Goal: Task Accomplishment & Management: Manage account settings

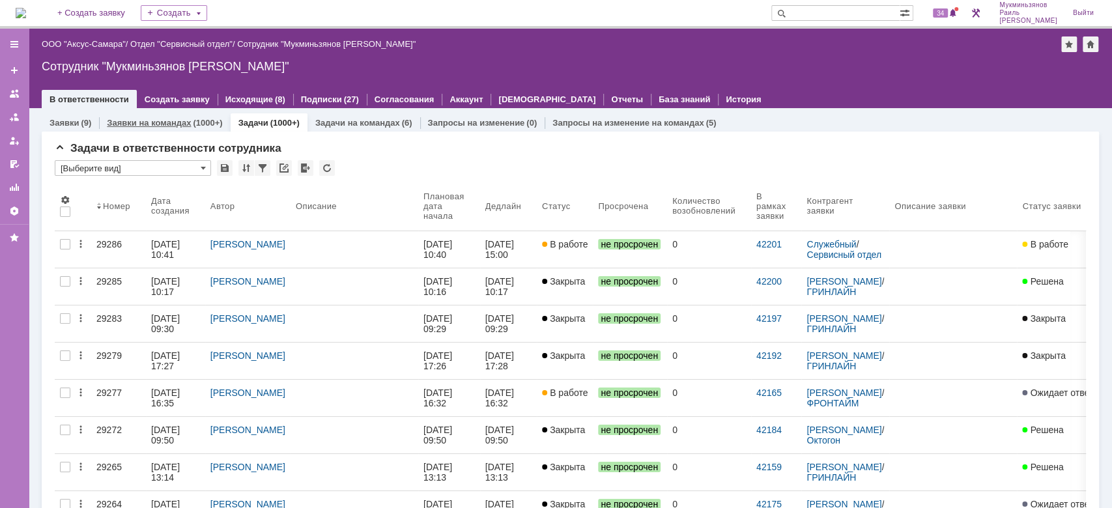
click at [164, 118] on link "Заявки на командах" at bounding box center [149, 123] width 84 height 10
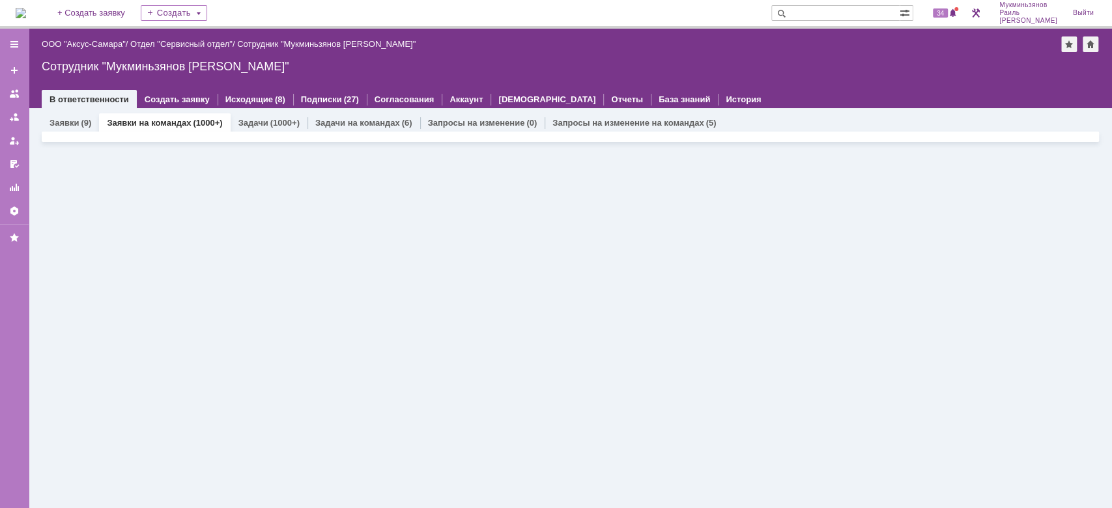
drag, startPoint x: 824, startPoint y: 68, endPoint x: 814, endPoint y: 70, distance: 10.6
click at [823, 69] on div "Сотрудник "Мукминьзянов [PERSON_NAME]"" at bounding box center [570, 66] width 1057 height 13
click at [249, 130] on div "Задачи (1000+)" at bounding box center [269, 122] width 77 height 19
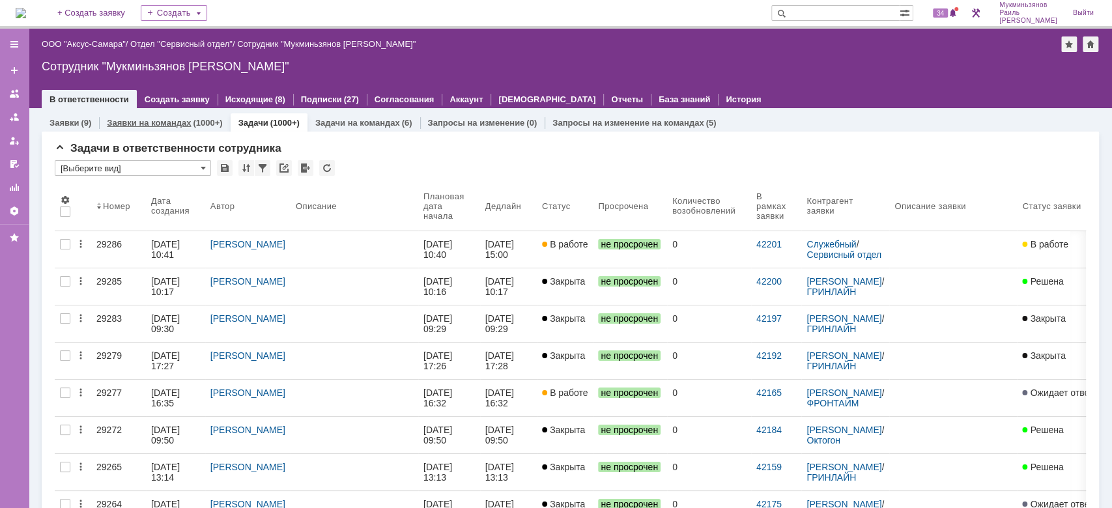
click at [188, 120] on link "Заявки на командах" at bounding box center [149, 123] width 84 height 10
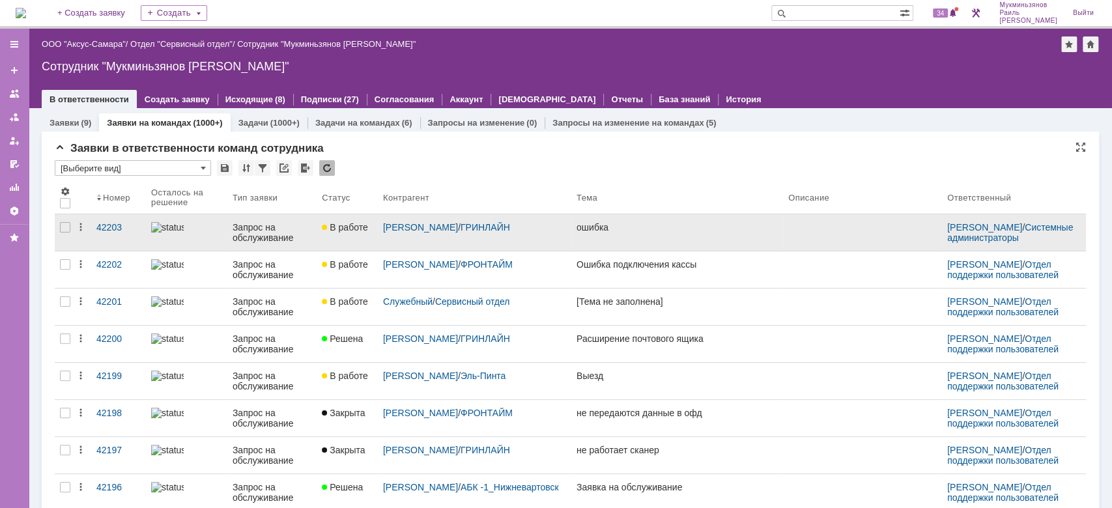
click at [656, 242] on link "ошибка" at bounding box center [677, 232] width 212 height 36
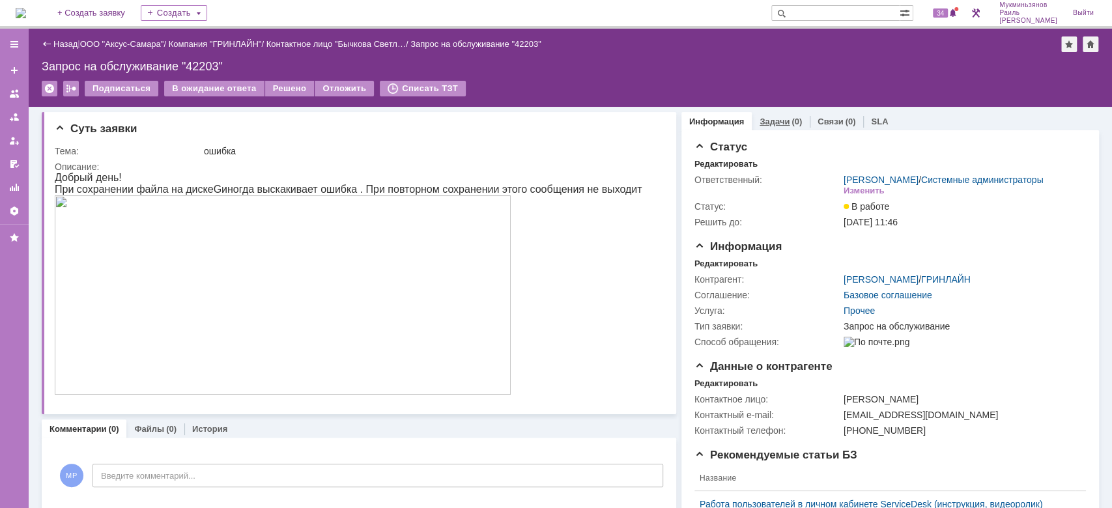
click at [760, 123] on link "Задачи" at bounding box center [775, 122] width 30 height 10
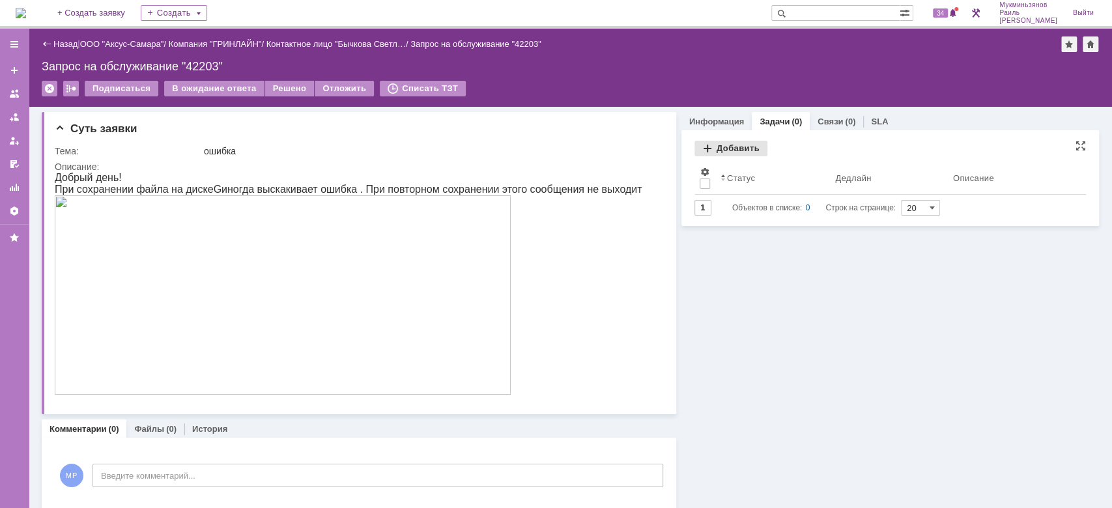
click at [719, 152] on div "Добавить" at bounding box center [730, 149] width 73 height 16
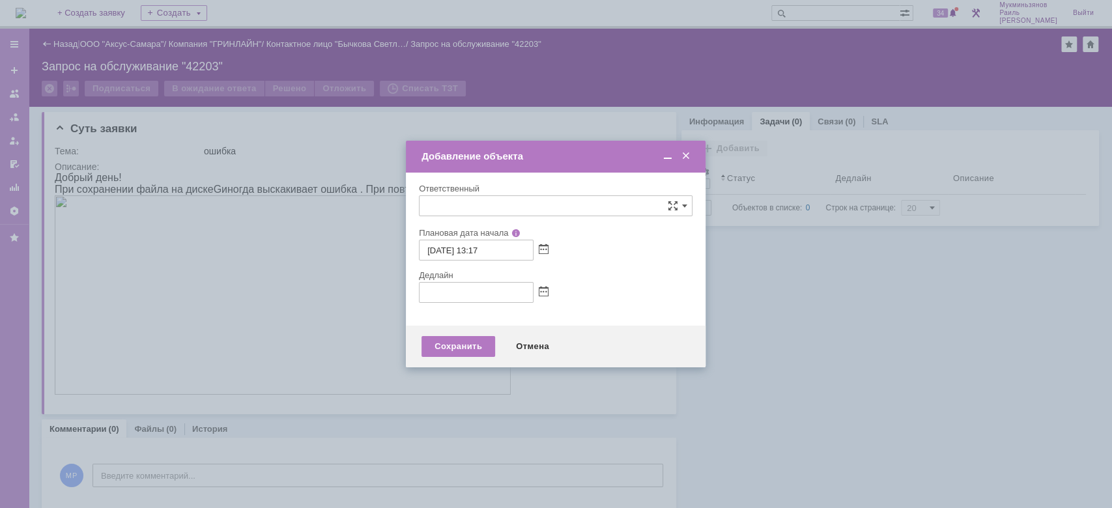
type input "[не указано]"
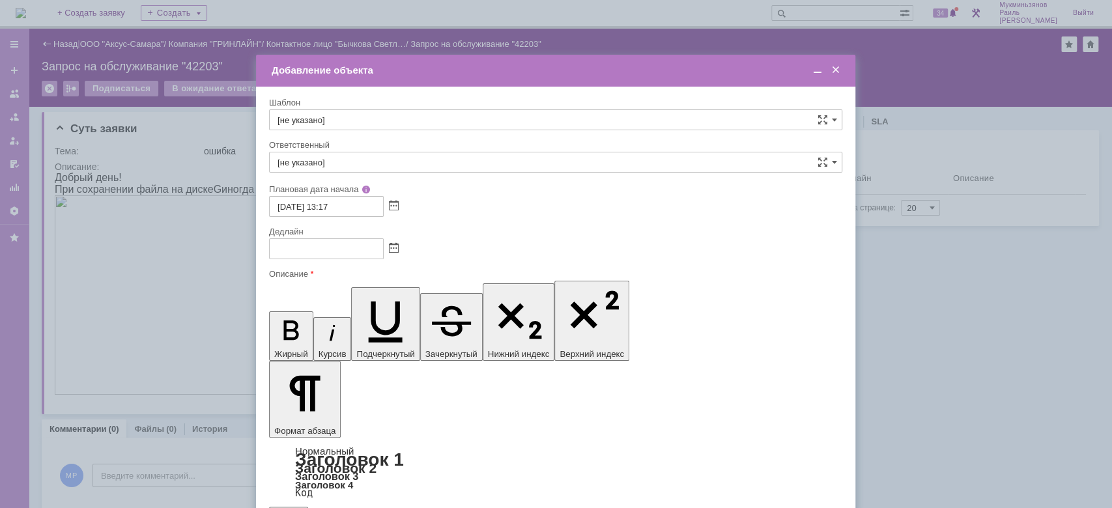
click at [449, 113] on input "[не указано]" at bounding box center [555, 119] width 573 height 21
click at [449, 113] on input "text" at bounding box center [555, 119] width 573 height 21
type input "[не указано]"
click at [399, 165] on input "[не указано]" at bounding box center [555, 162] width 573 height 21
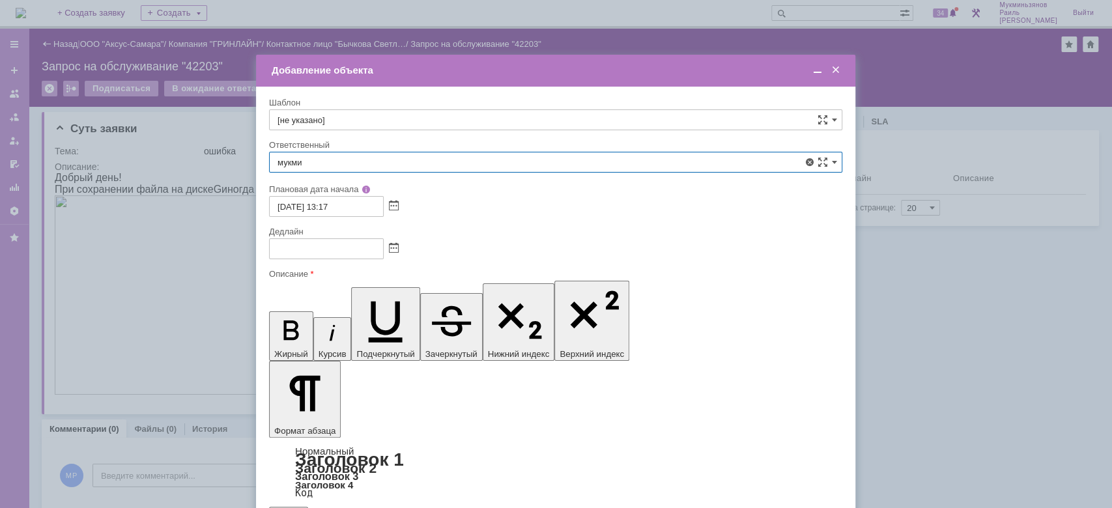
click at [360, 304] on span "[PERSON_NAME]" at bounding box center [556, 300] width 556 height 10
type input "[PERSON_NAME]"
click at [145, 258] on div at bounding box center [556, 254] width 1112 height 508
drag, startPoint x: 390, startPoint y: 439, endPoint x: 280, endPoint y: 214, distance: 250.6
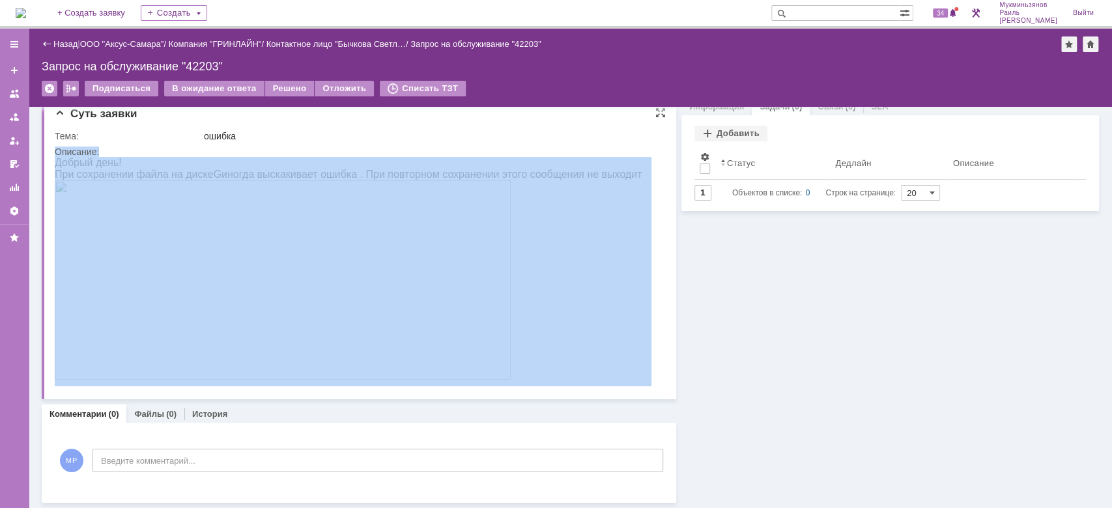
drag, startPoint x: 75, startPoint y: 160, endPoint x: 573, endPoint y: 324, distance: 524.3
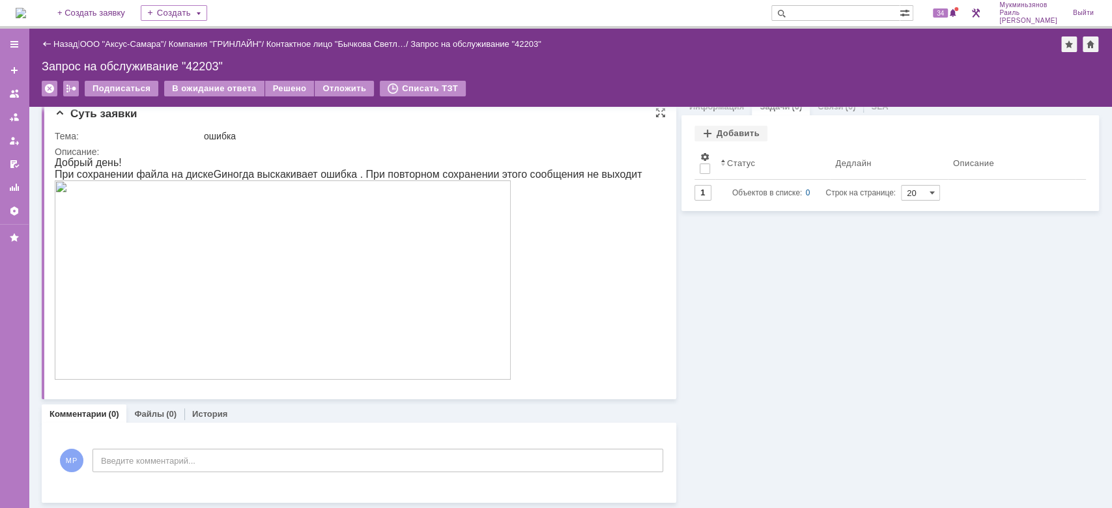
drag, startPoint x: 352, startPoint y: 113, endPoint x: 62, endPoint y: 156, distance: 293.7
click at [66, 154] on div "Описание:" at bounding box center [357, 152] width 605 height 10
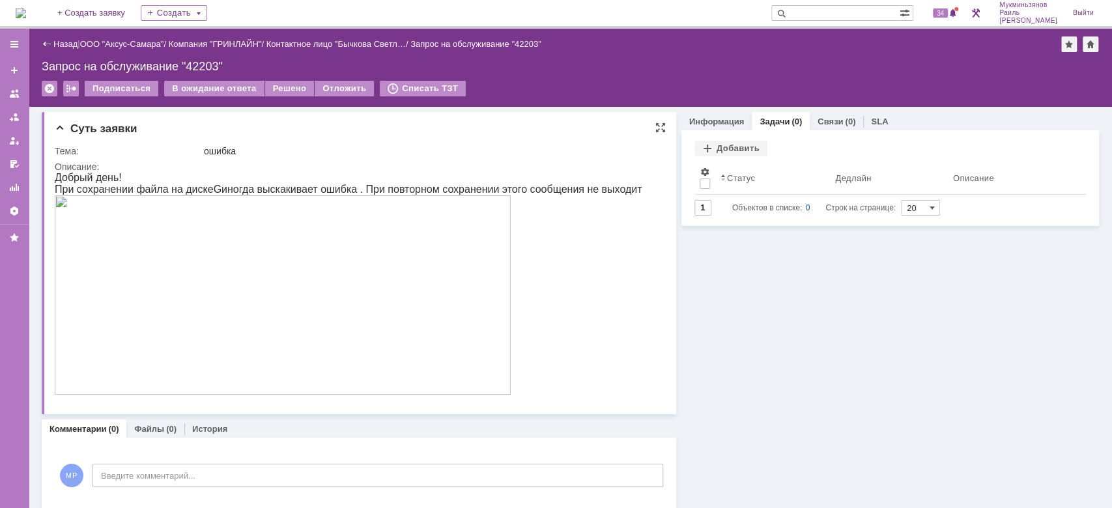
drag, startPoint x: 106, startPoint y: 350, endPoint x: 83, endPoint y: 187, distance: 164.5
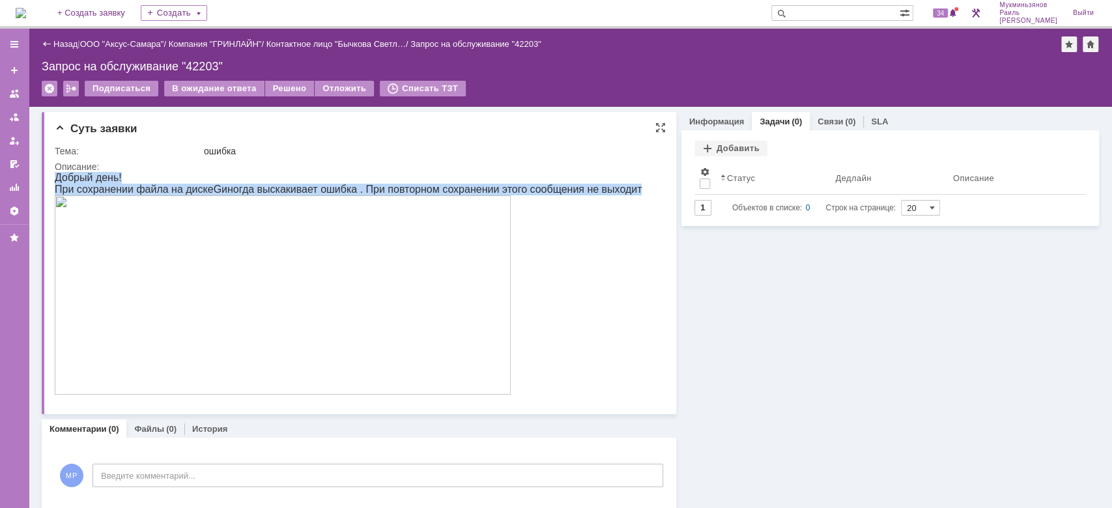
drag, startPoint x: 55, startPoint y: 177, endPoint x: 525, endPoint y: 328, distance: 493.2
click at [525, 328] on div "Добрый день! При сохранении файла на диске G иногда выскакивает ошибка . При по…" at bounding box center [348, 284] width 587 height 225
copy div "Добрый день! При сохранении файла на диске G иногда выскакивает ошибка . При по…"
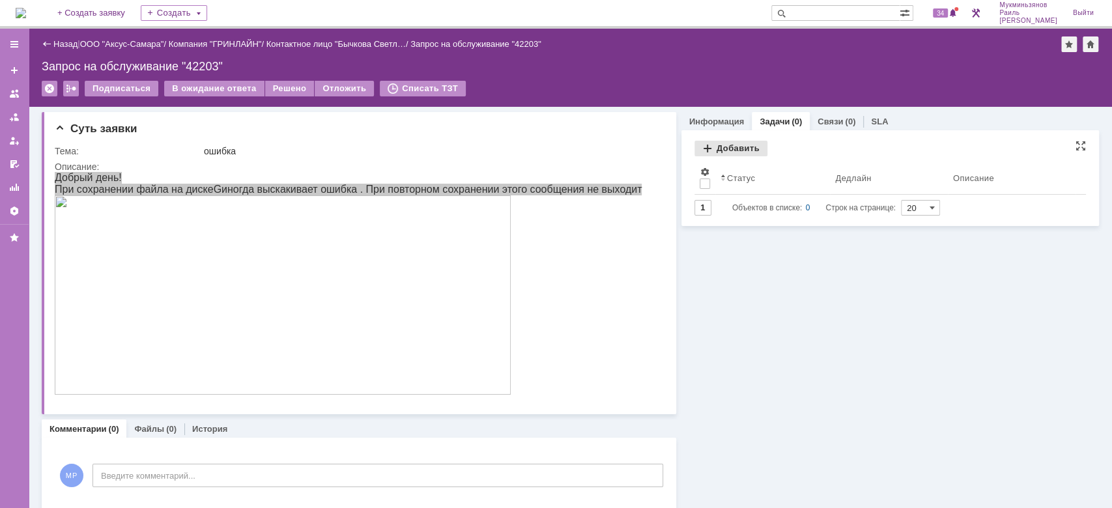
click at [726, 150] on div "Добавить" at bounding box center [730, 149] width 73 height 16
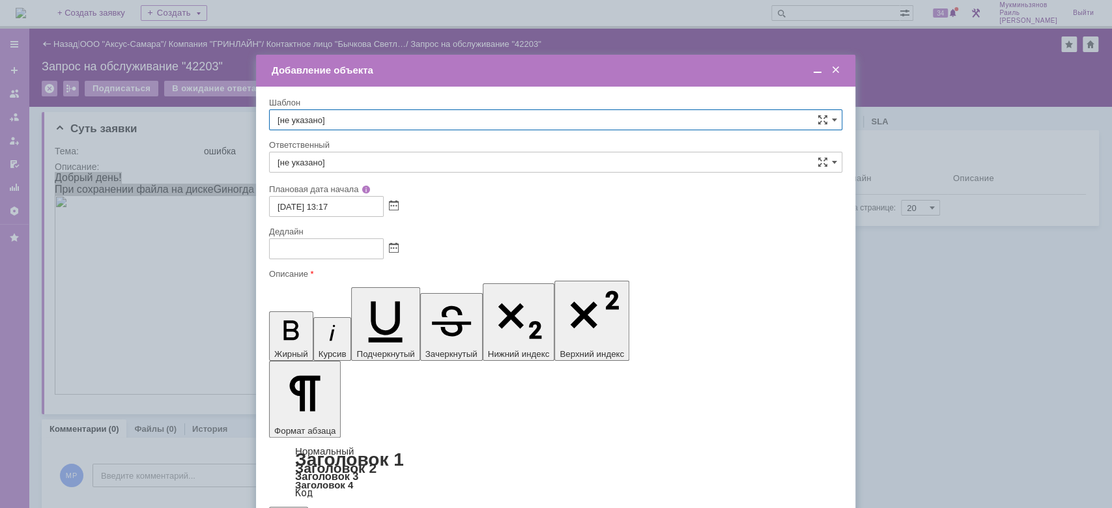
click at [393, 124] on input "[не указано]" at bounding box center [555, 119] width 573 height 21
click at [390, 105] on div "Шаблон" at bounding box center [554, 102] width 571 height 8
click at [354, 154] on input "[не указано]" at bounding box center [555, 162] width 573 height 21
type input "[не указано]"
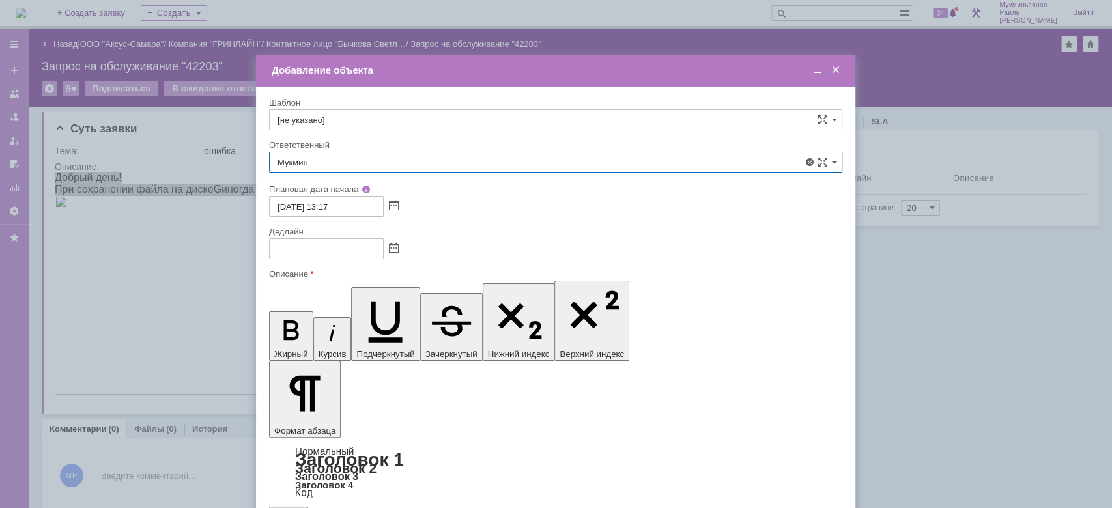
click at [390, 291] on div "[PERSON_NAME]" at bounding box center [556, 300] width 572 height 21
type input "[PERSON_NAME]"
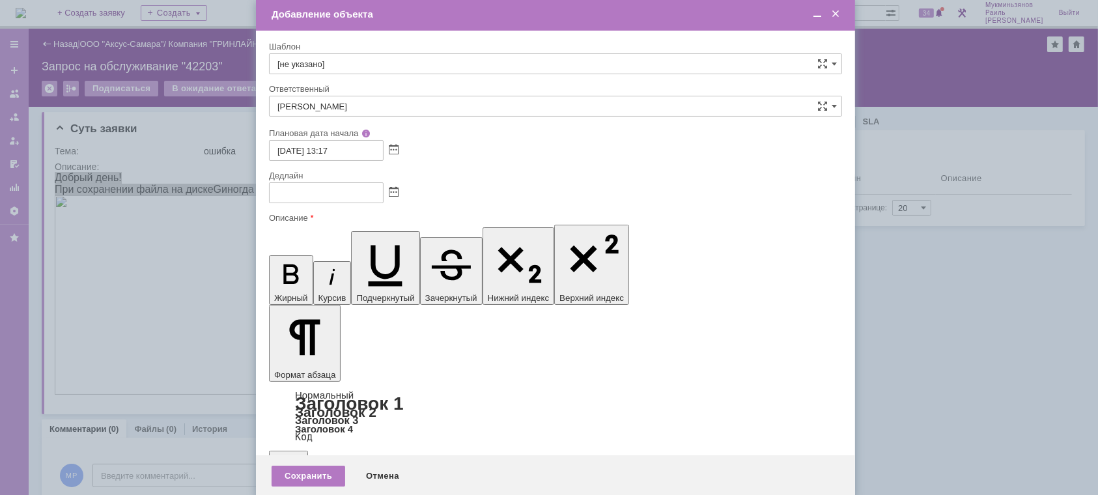
click at [401, 195] on div at bounding box center [555, 192] width 573 height 21
click at [397, 188] on div at bounding box center [555, 192] width 573 height 21
click at [396, 188] on span at bounding box center [394, 193] width 10 height 10
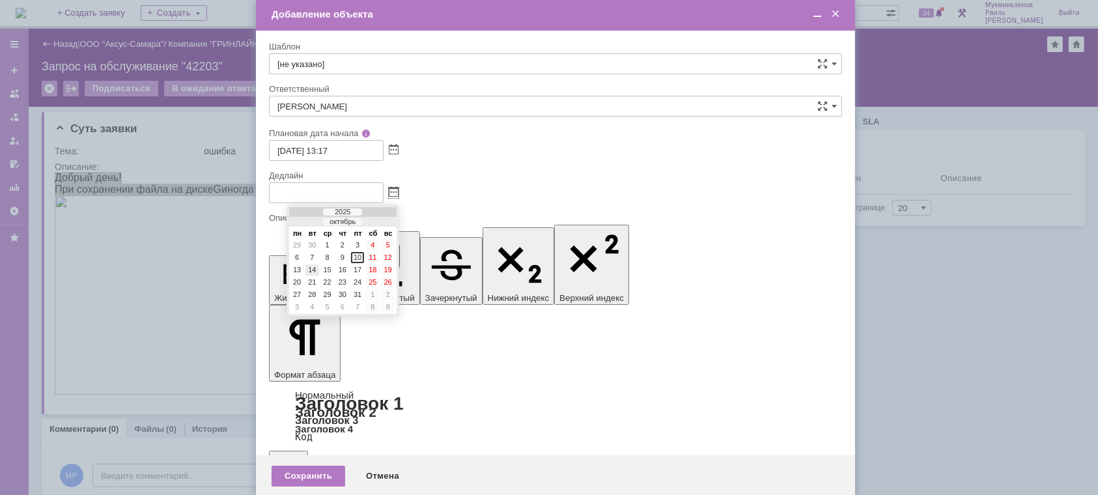
drag, startPoint x: 313, startPoint y: 269, endPoint x: 44, endPoint y: 23, distance: 364.3
click at [313, 268] on div "14" at bounding box center [312, 269] width 13 height 11
type input "[DATE] 13:18"
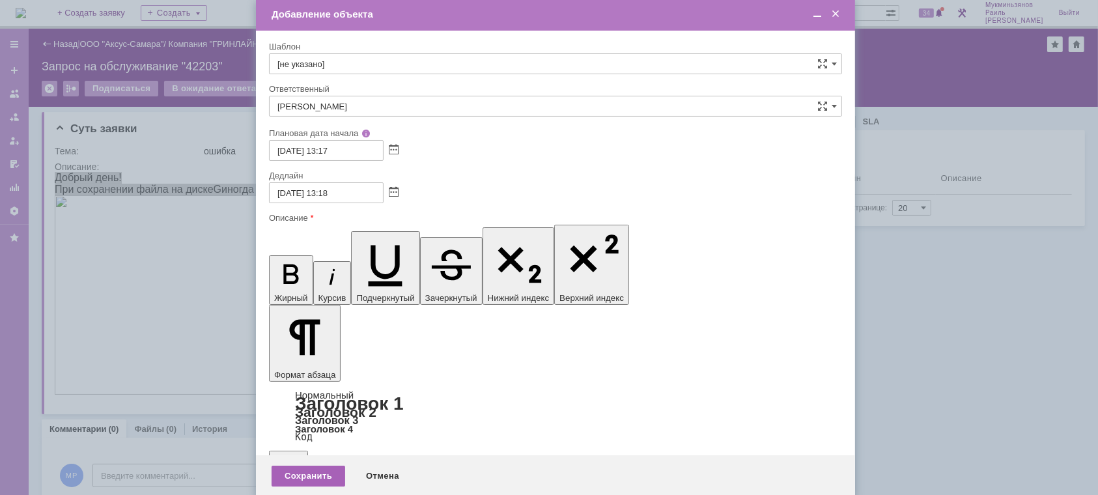
click at [320, 479] on div "Сохранить" at bounding box center [309, 476] width 74 height 21
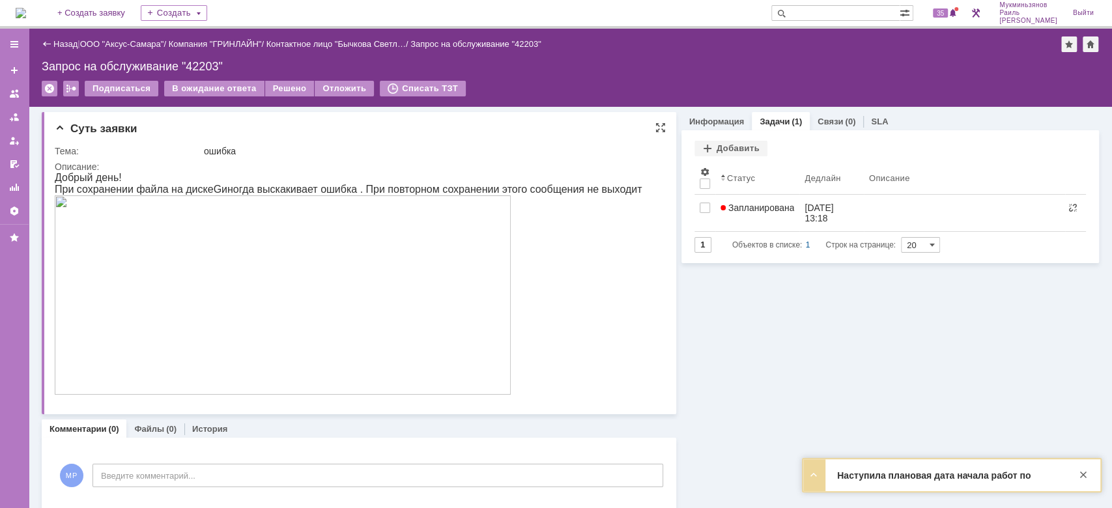
click at [612, 287] on html "Добрый день! При сохранении файла на диске G иногда выскакивает ошибка . При по…" at bounding box center [353, 284] width 597 height 225
click at [703, 117] on link "Информация" at bounding box center [716, 122] width 55 height 10
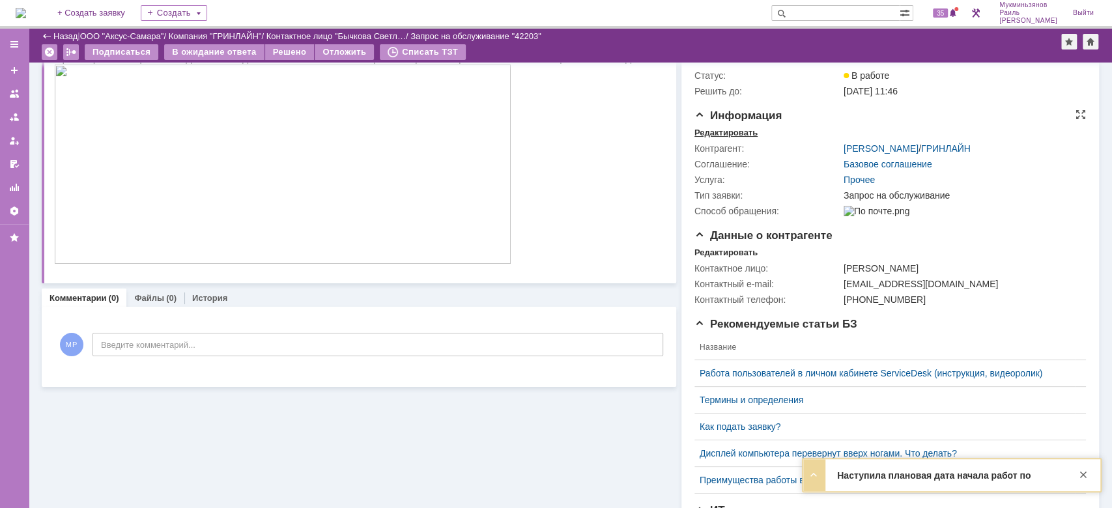
click at [728, 138] on div "Редактировать" at bounding box center [725, 133] width 63 height 10
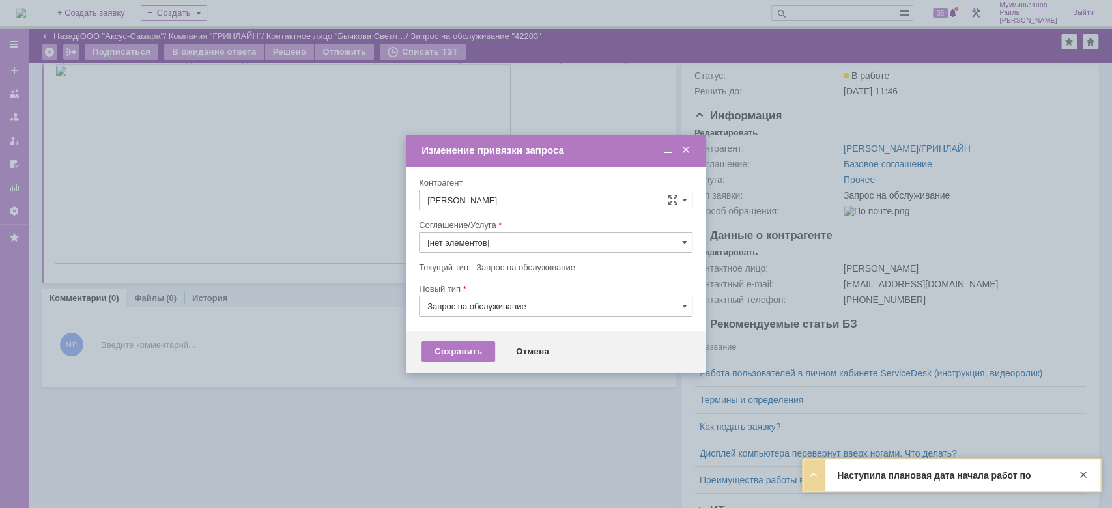
type input "Прочее"
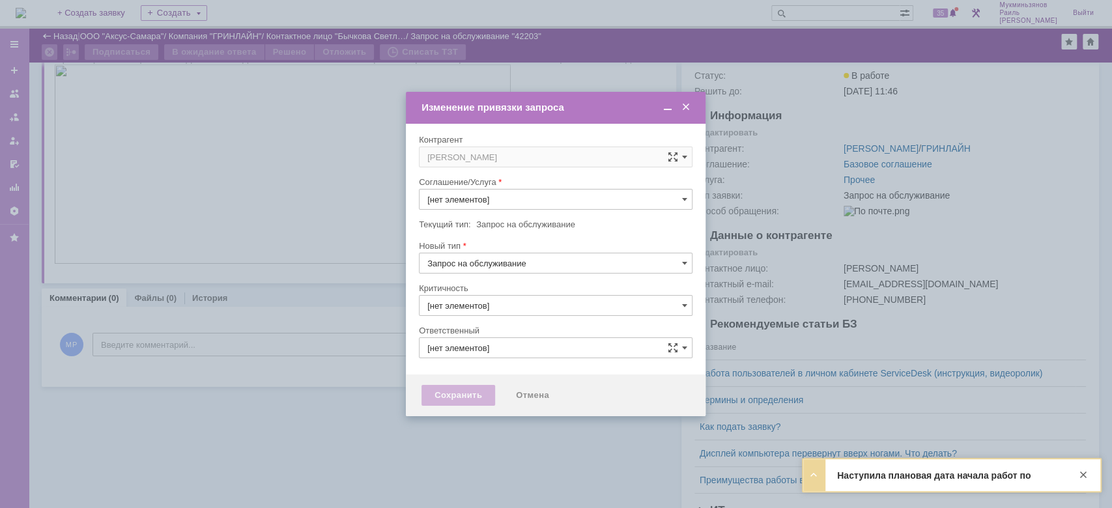
type input "3. Низкая"
type input "[PERSON_NAME]"
type input "[не указано]"
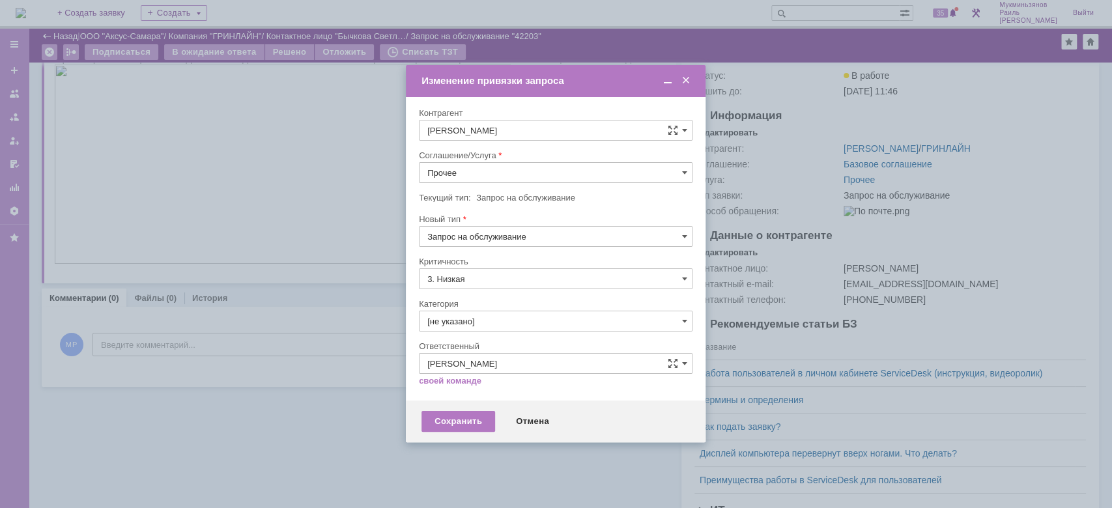
click at [490, 171] on input "Прочее" at bounding box center [556, 172] width 274 height 21
click at [491, 270] on span "АРМ_Настройка" at bounding box center [555, 266] width 257 height 10
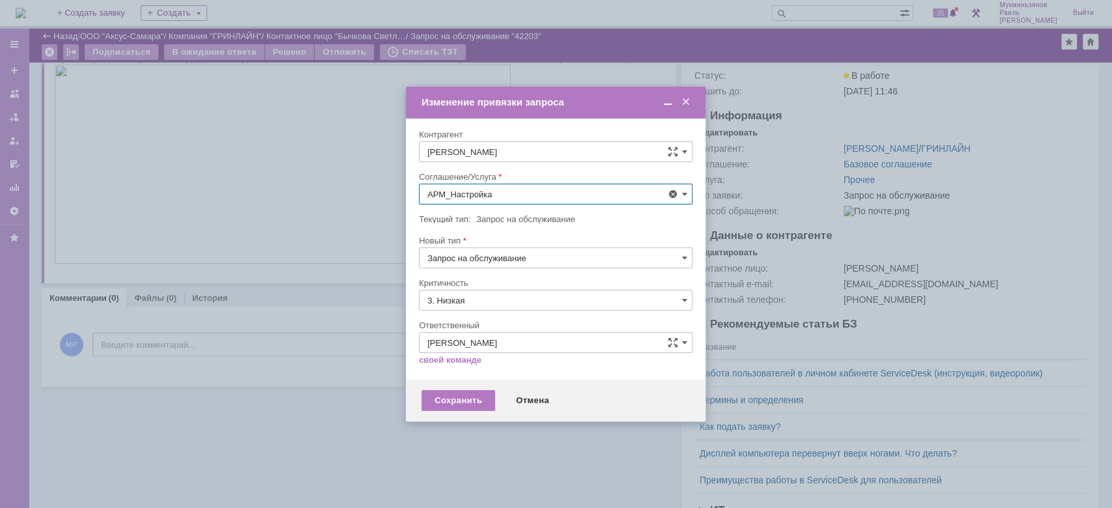
type input "АРМ_Настройка"
click at [441, 298] on input "3. Низкая" at bounding box center [556, 300] width 274 height 21
click at [469, 321] on span "[не указано]" at bounding box center [555, 324] width 257 height 10
type input "[не указано]"
click at [468, 403] on div "Сохранить" at bounding box center [458, 400] width 74 height 21
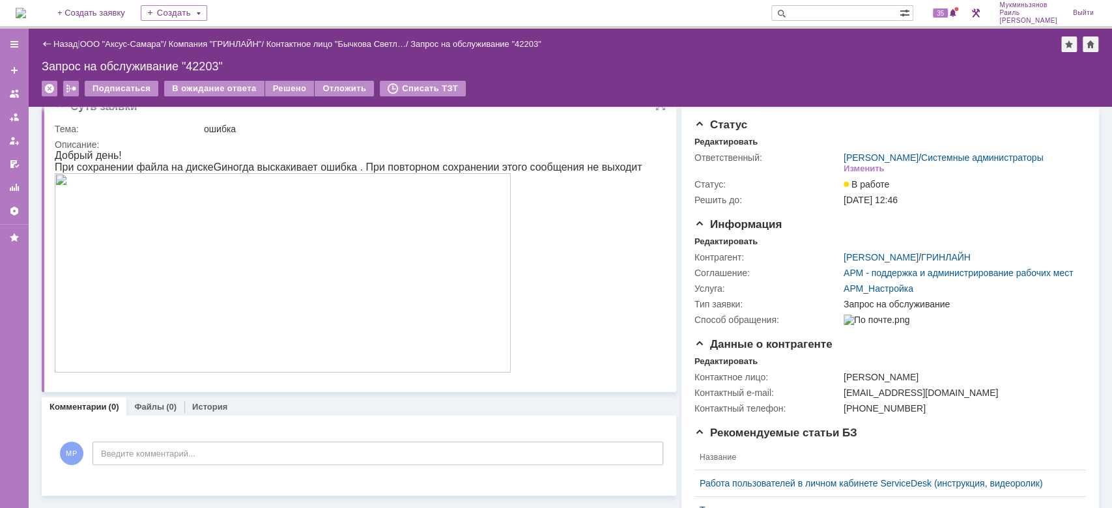
scroll to position [0, 0]
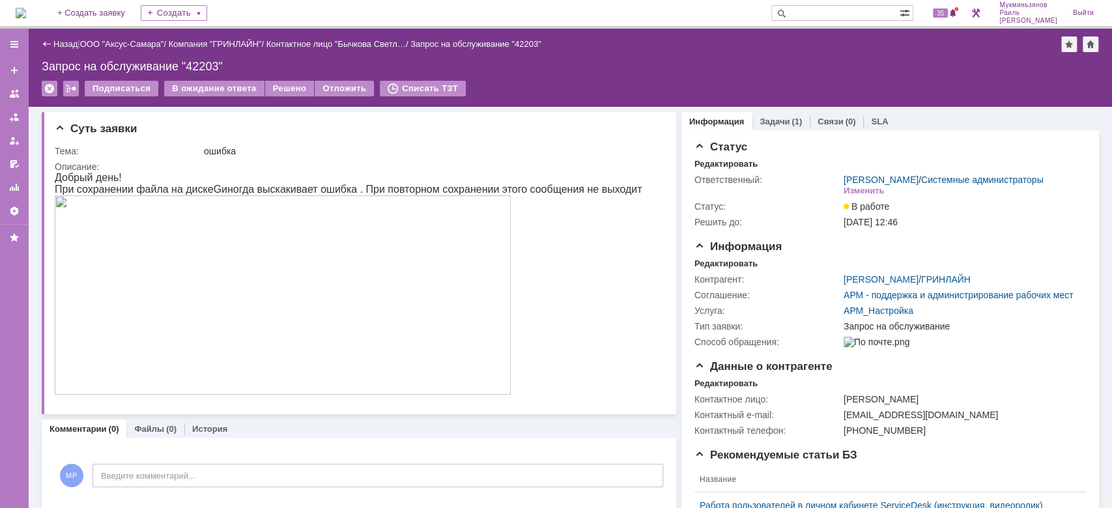
click at [26, 10] on img at bounding box center [21, 13] width 10 height 10
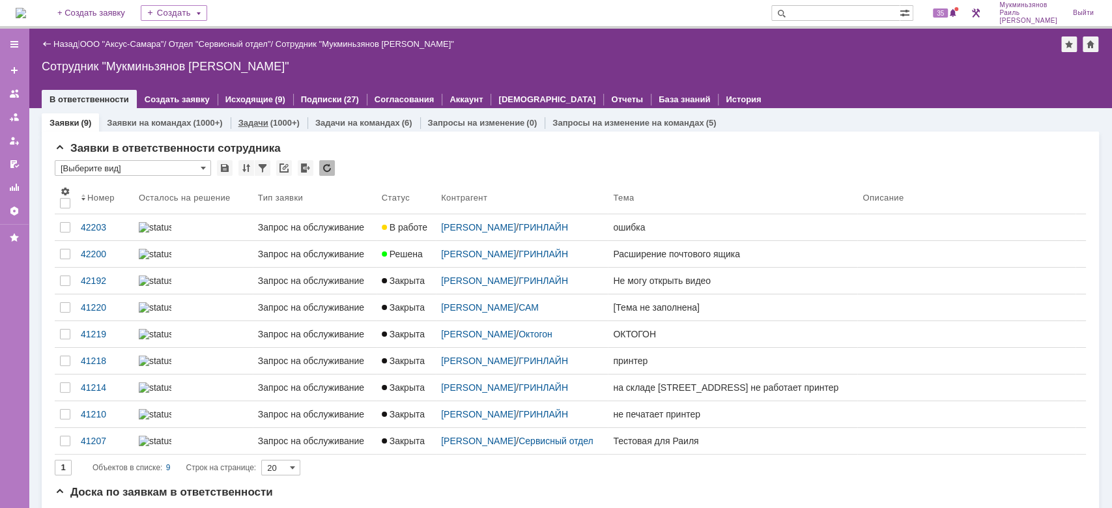
click at [255, 122] on link "Задачи" at bounding box center [253, 123] width 30 height 10
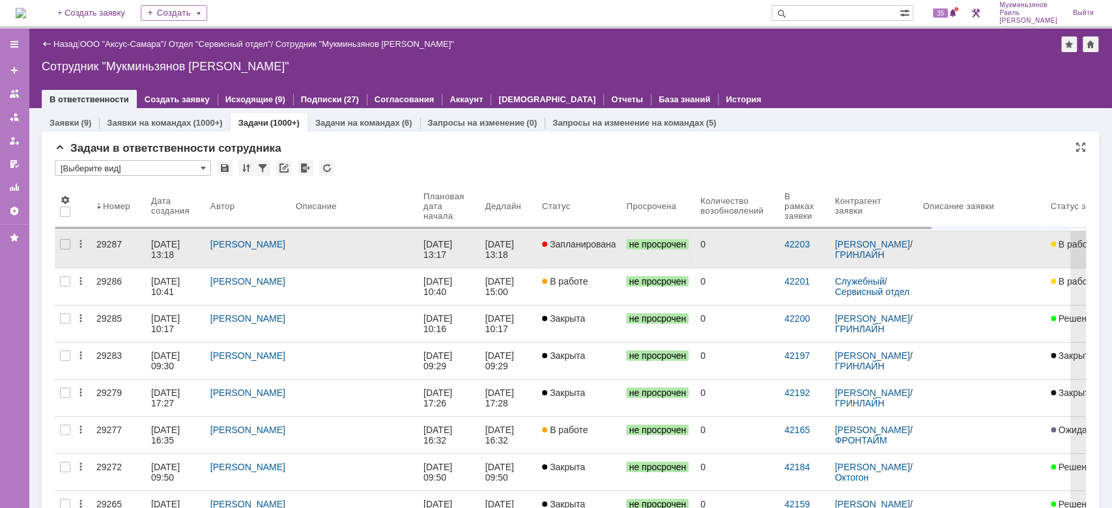
click at [500, 245] on div "[DATE] 13:18" at bounding box center [500, 249] width 31 height 21
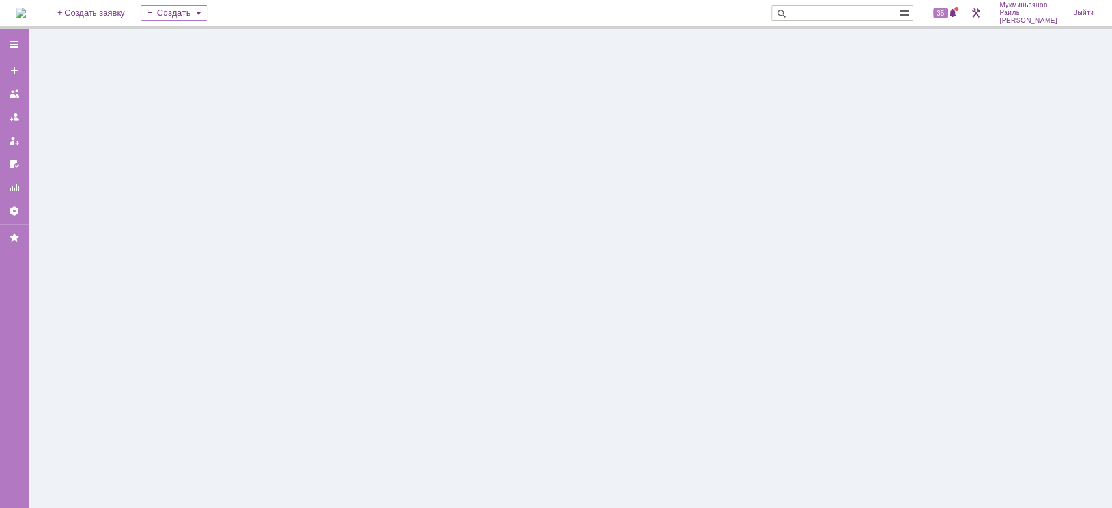
click at [26, 18] on img at bounding box center [21, 13] width 10 height 10
click at [958, 12] on span at bounding box center [953, 13] width 9 height 10
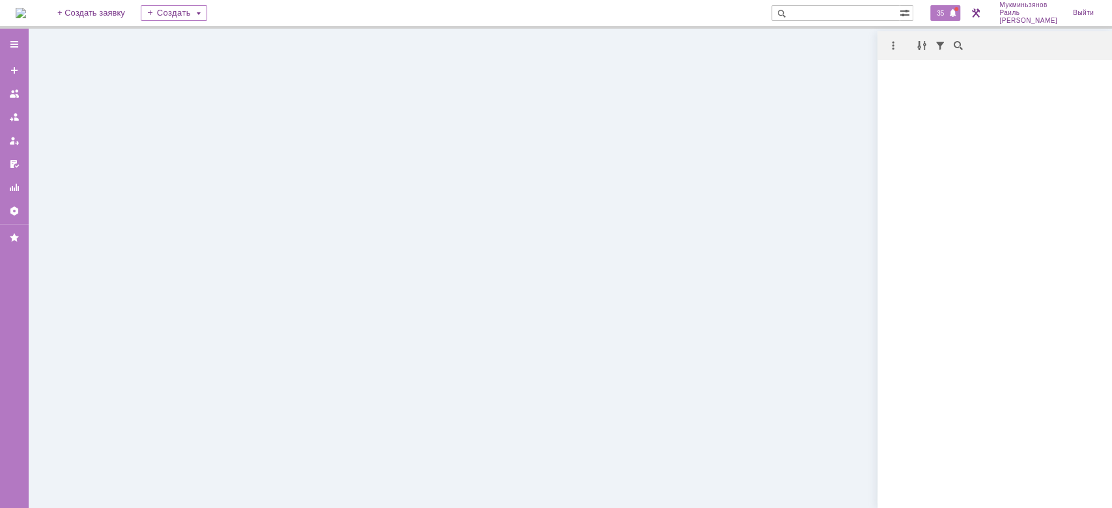
click at [120, 89] on div at bounding box center [570, 268] width 1083 height 479
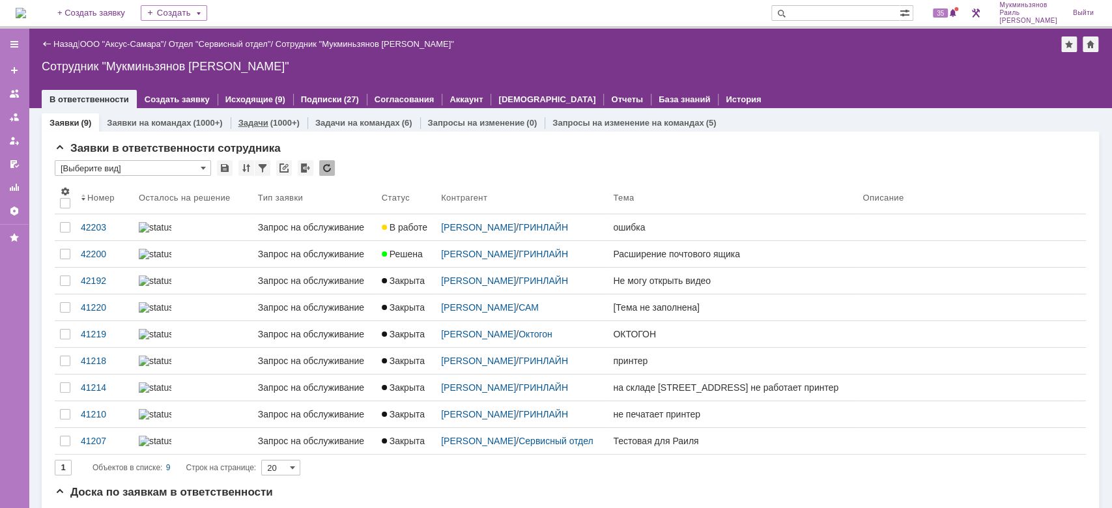
click at [275, 128] on div "Задачи (1000+)" at bounding box center [269, 122] width 77 height 19
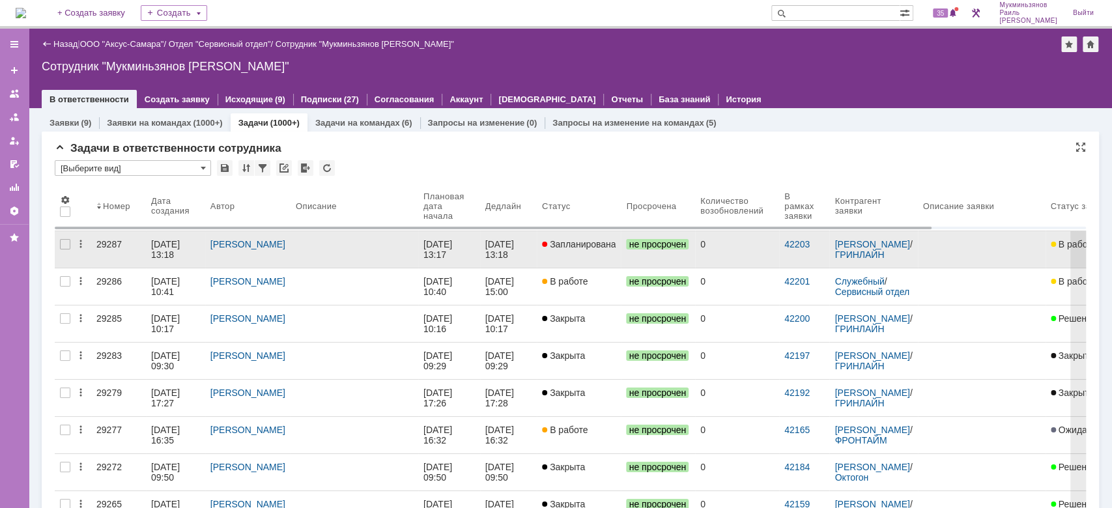
click at [463, 237] on link "[DATE] 13:17" at bounding box center [449, 249] width 62 height 36
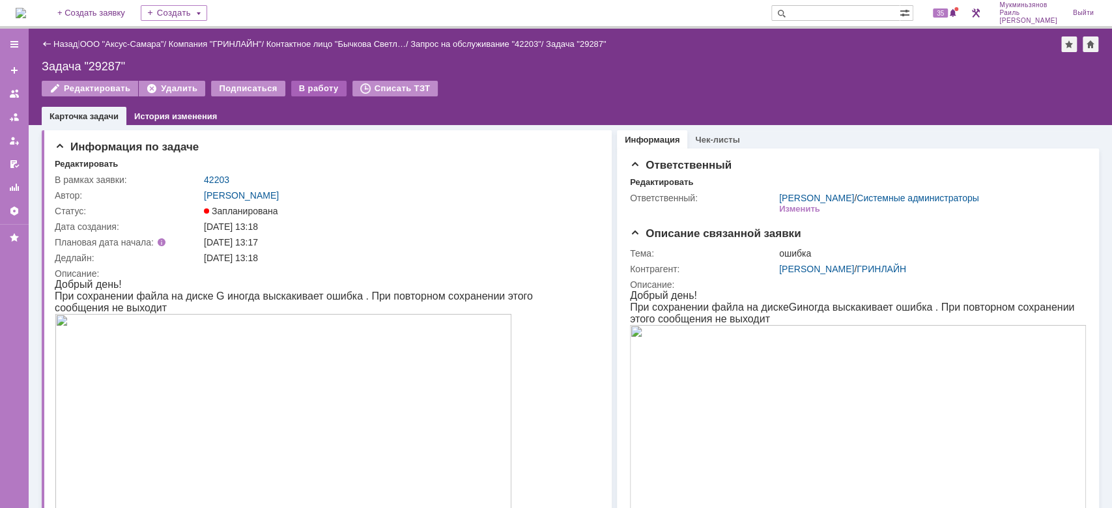
click at [297, 83] on div "В работу" at bounding box center [318, 89] width 55 height 16
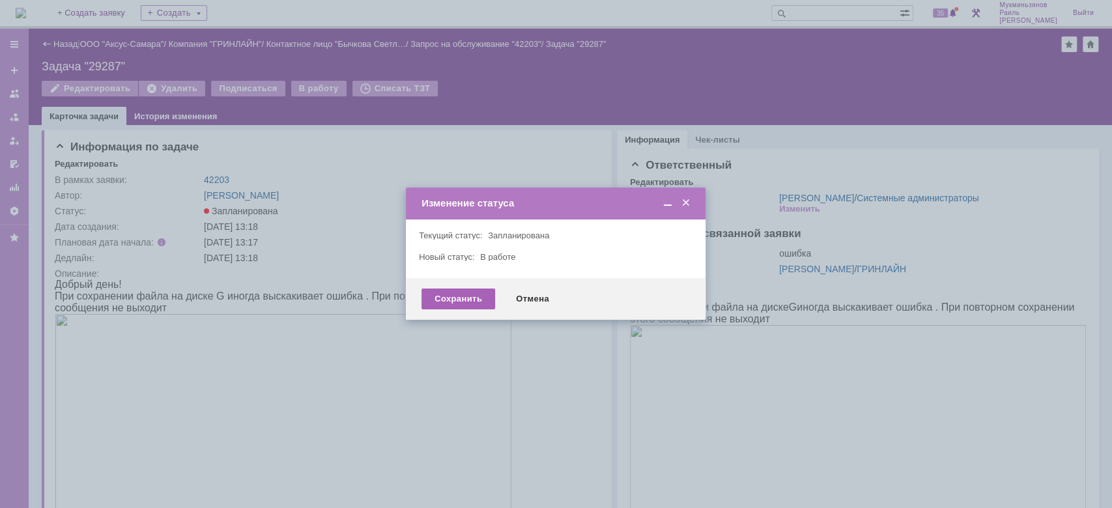
click at [468, 296] on div "Сохранить" at bounding box center [458, 299] width 74 height 21
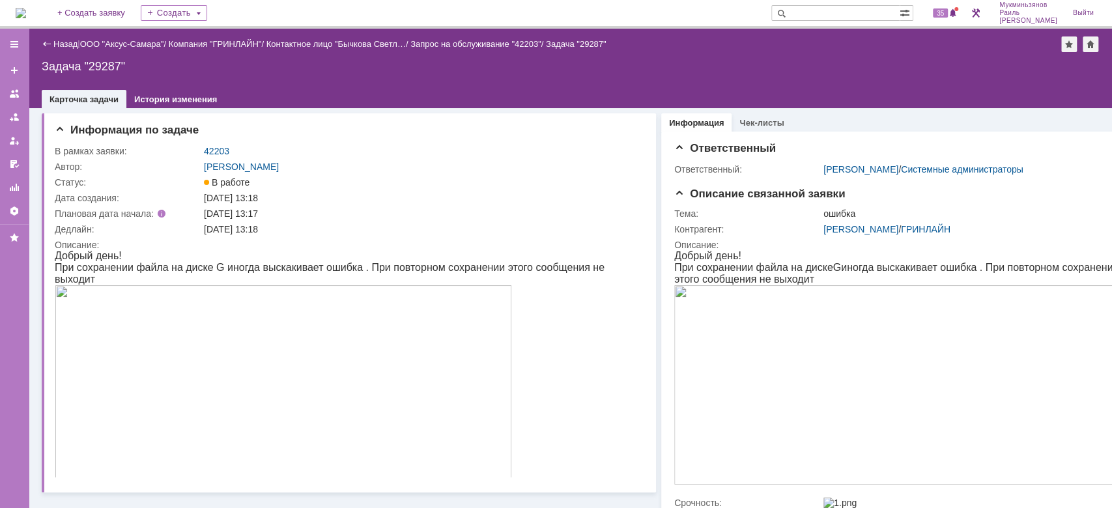
click at [24, 8] on img at bounding box center [21, 13] width 10 height 10
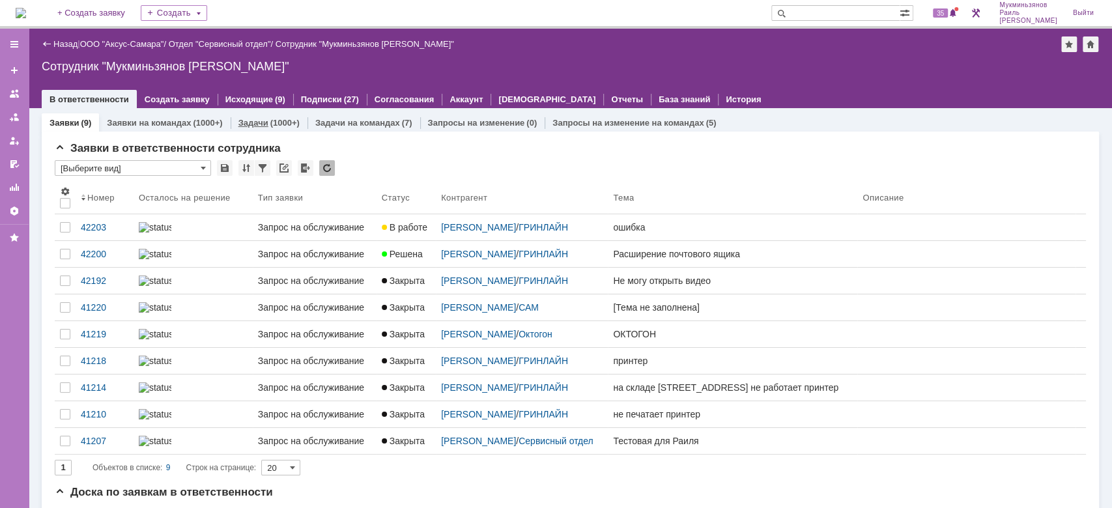
click at [249, 119] on link "Задачи" at bounding box center [253, 123] width 30 height 10
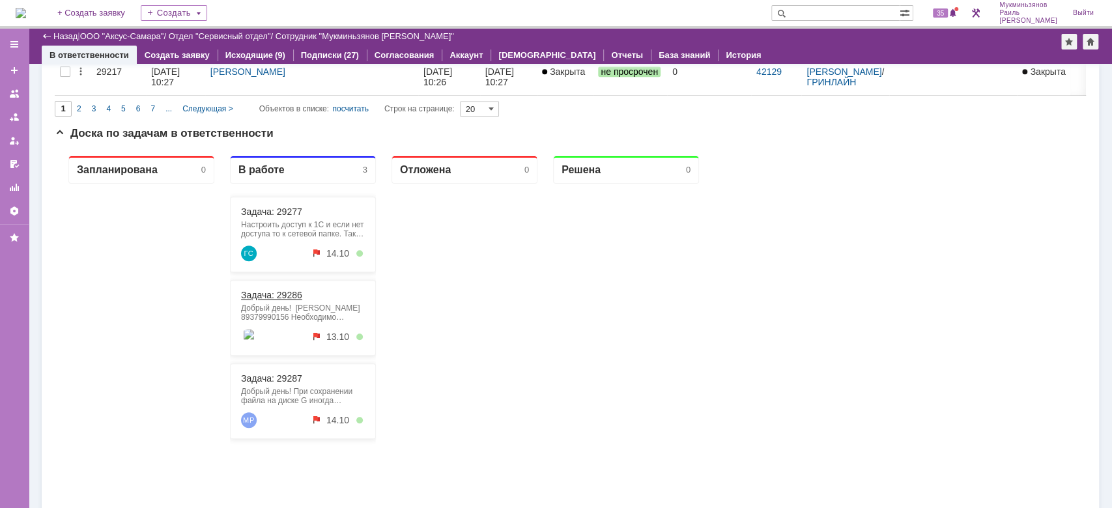
click at [264, 296] on link "Задача: 29286" at bounding box center [271, 295] width 61 height 10
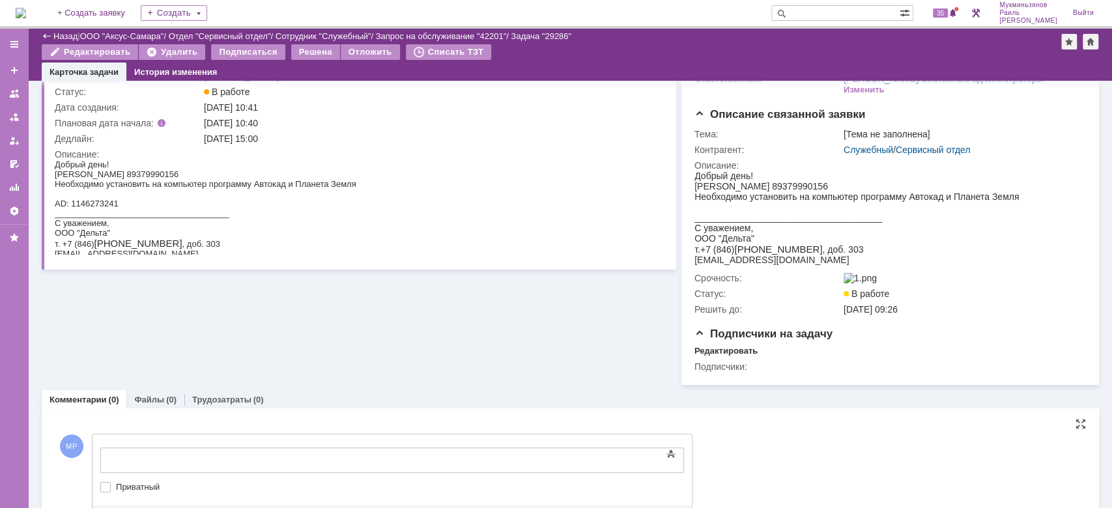
click at [267, 450] on body at bounding box center [206, 459] width 195 height 22
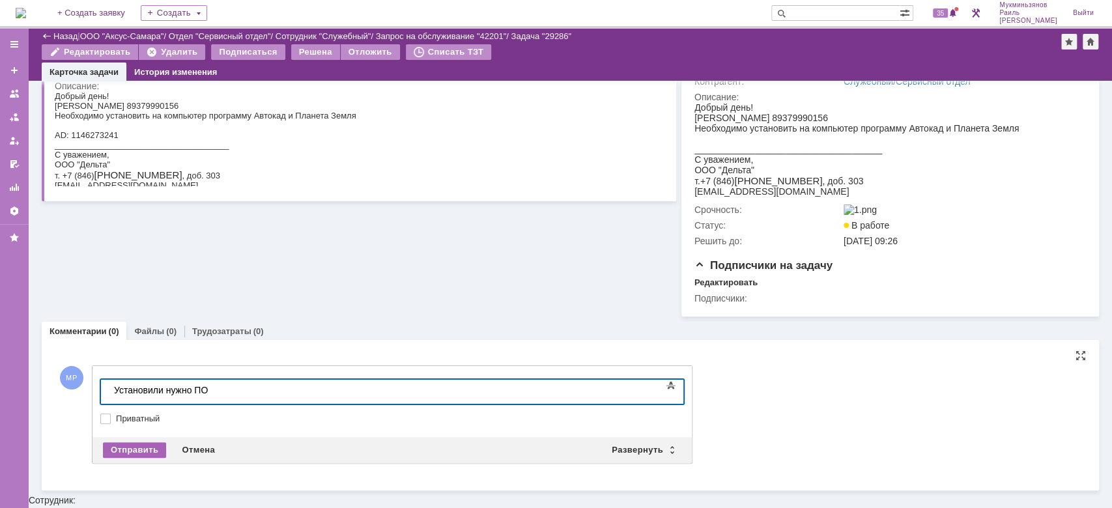
click at [136, 458] on div "Отправить" at bounding box center [134, 450] width 63 height 16
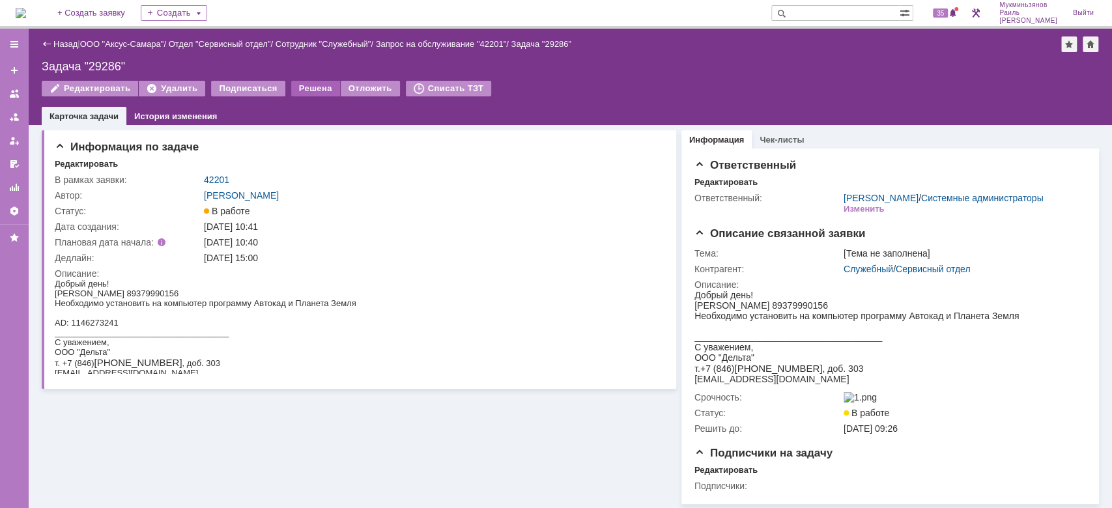
click at [302, 81] on div "Решена" at bounding box center [315, 89] width 49 height 16
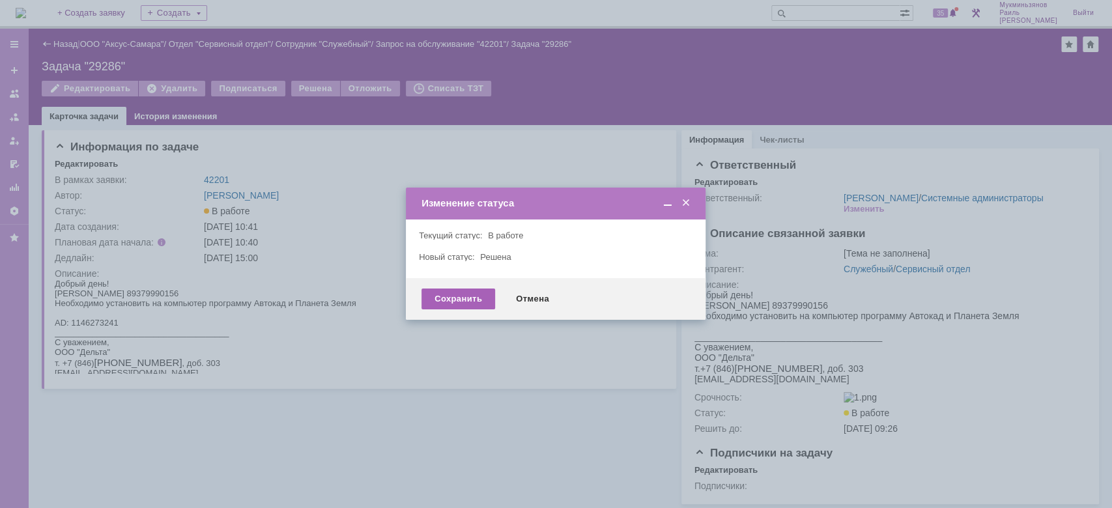
click at [459, 302] on div "Сохранить" at bounding box center [458, 299] width 74 height 21
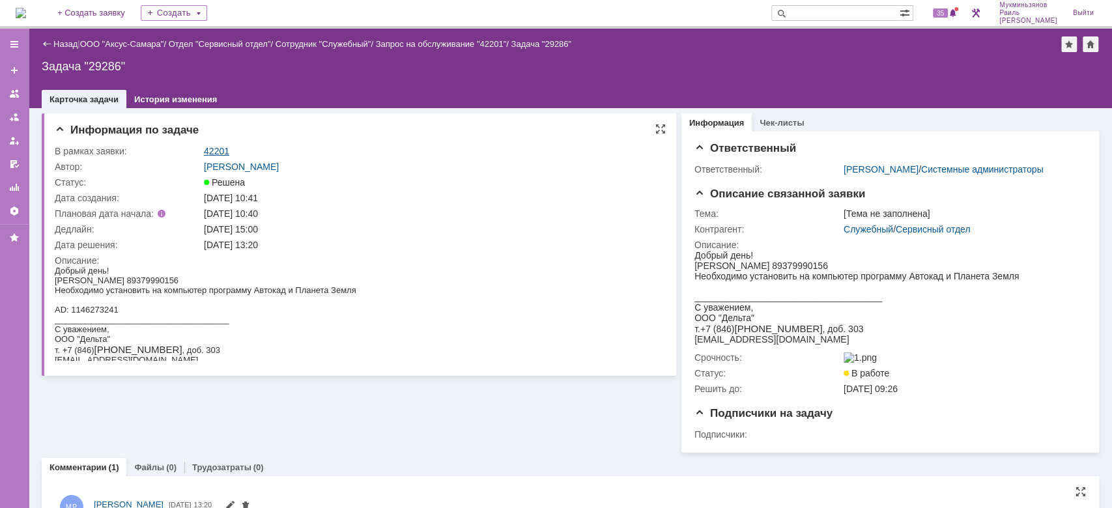
click at [214, 149] on link "42201" at bounding box center [216, 151] width 25 height 10
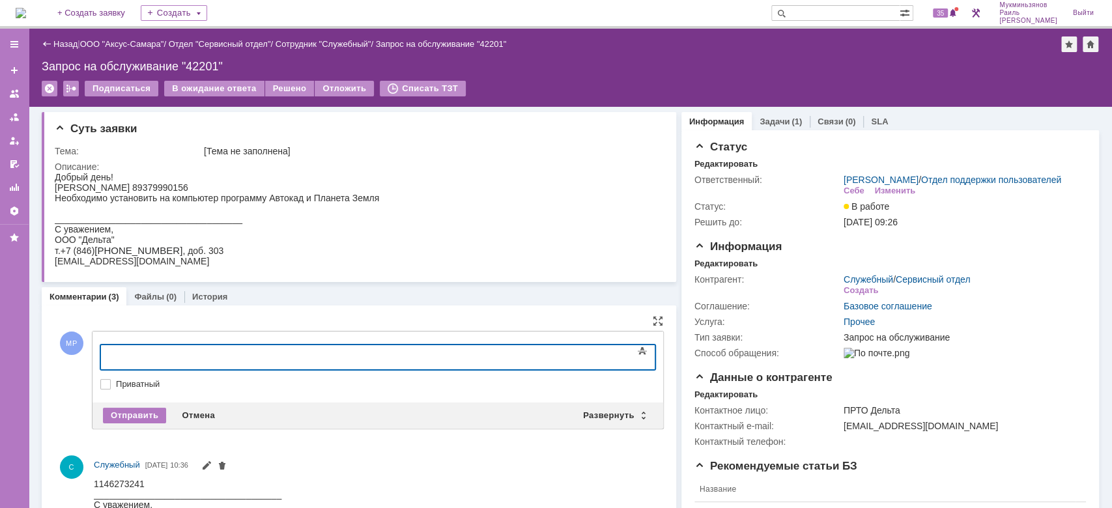
click at [299, 359] on div at bounding box center [206, 355] width 185 height 10
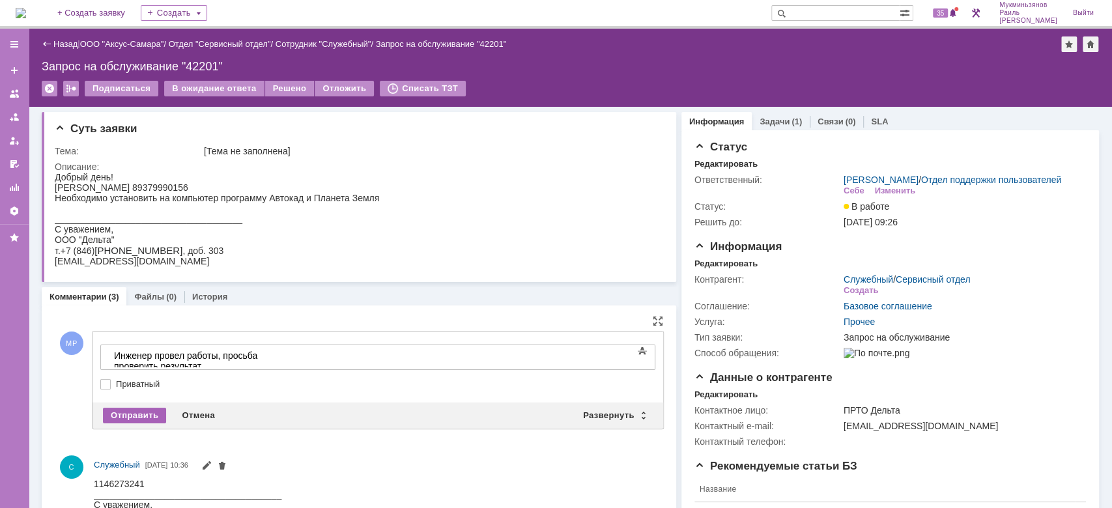
click at [143, 416] on div "Отправить" at bounding box center [134, 416] width 63 height 16
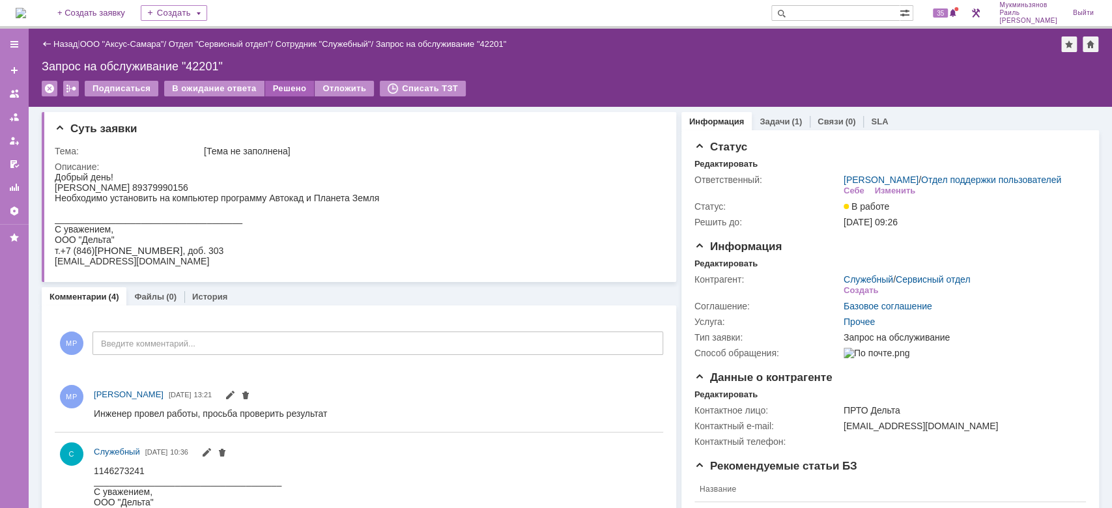
click at [293, 89] on div "Решено" at bounding box center [290, 89] width 50 height 16
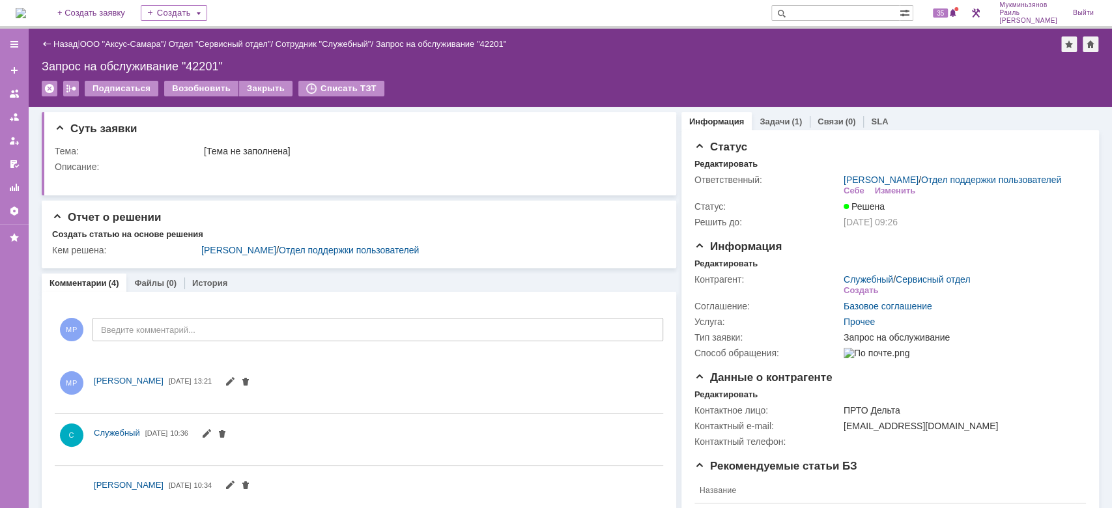
click at [26, 18] on img at bounding box center [21, 13] width 10 height 10
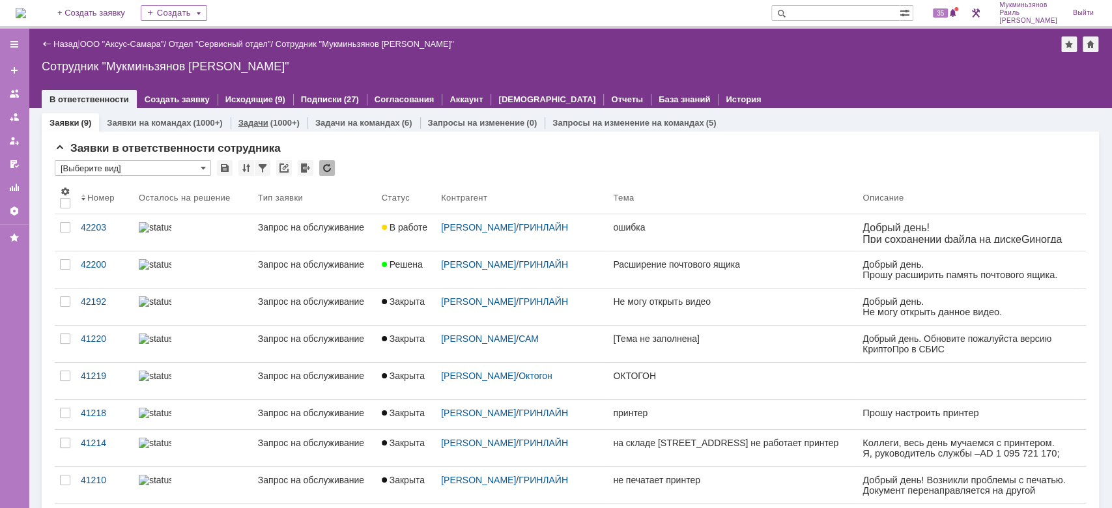
click at [277, 124] on div "(1000+)" at bounding box center [284, 123] width 29 height 10
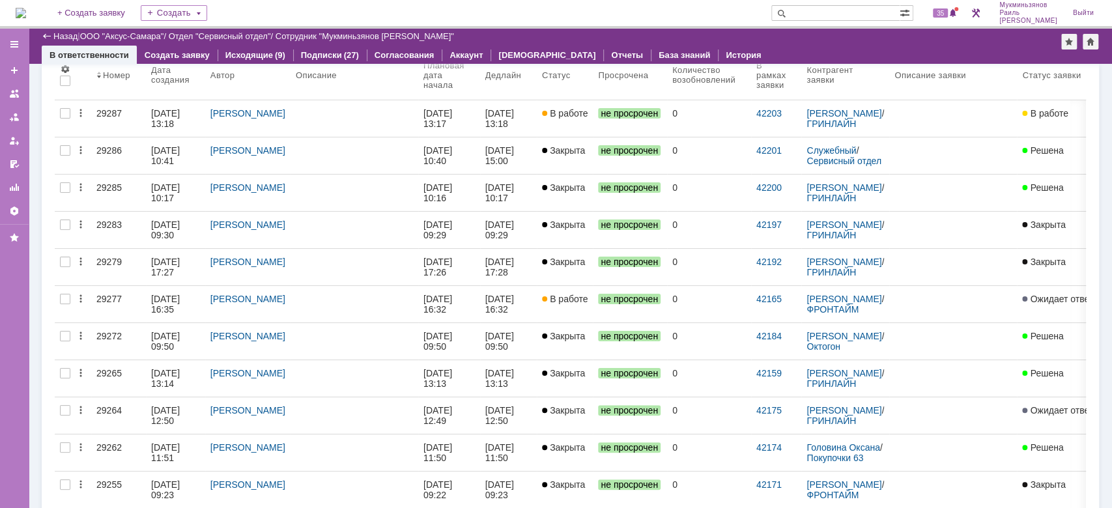
click at [455, 117] on div "[DATE] 13:17" at bounding box center [438, 118] width 31 height 21
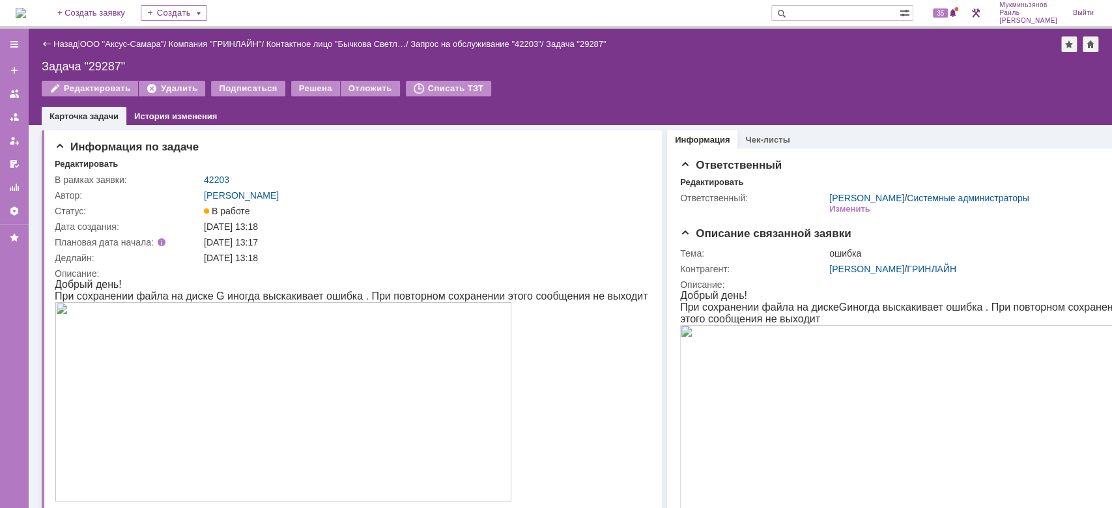
click at [212, 177] on link "42203" at bounding box center [216, 180] width 25 height 10
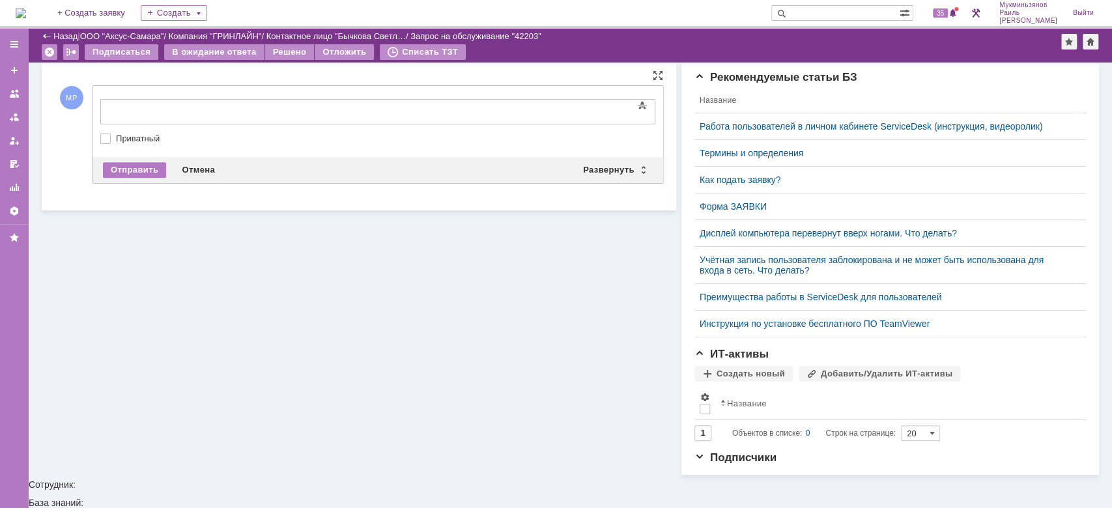
click at [540, 125] on div at bounding box center [377, 128] width 555 height 9
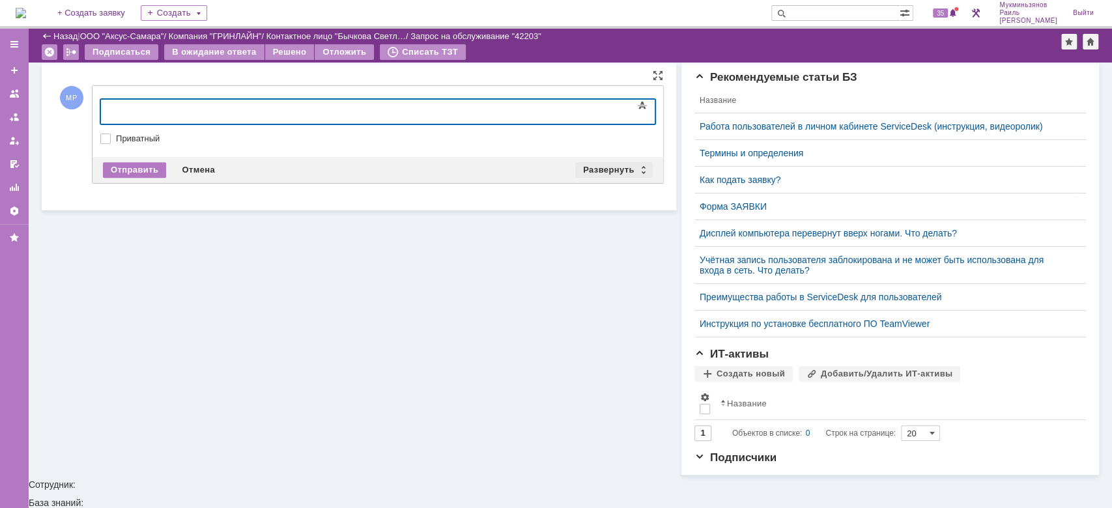
click at [616, 169] on div "Развернуть" at bounding box center [614, 170] width 78 height 16
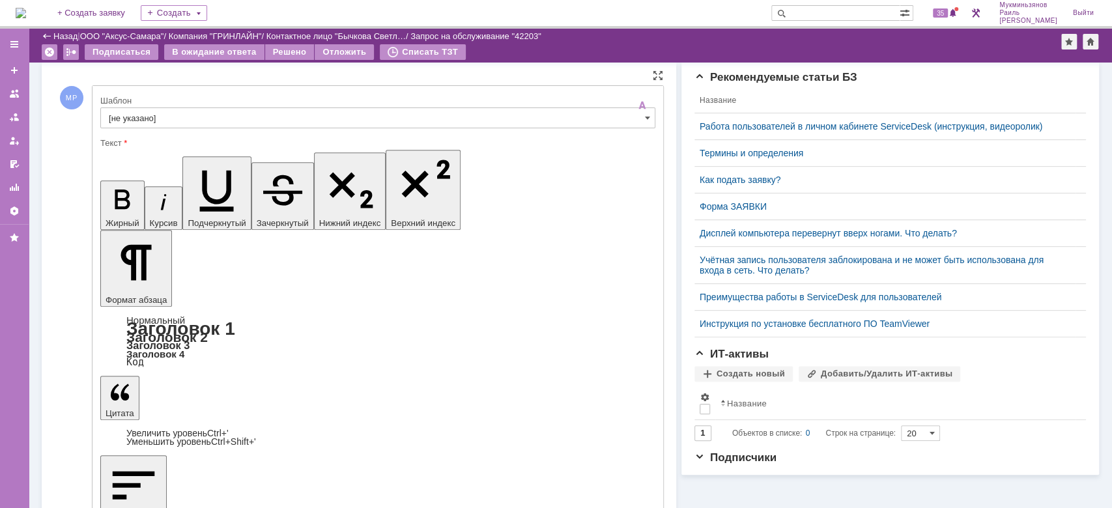
click at [252, 116] on input "[не указано]" at bounding box center [377, 117] width 555 height 21
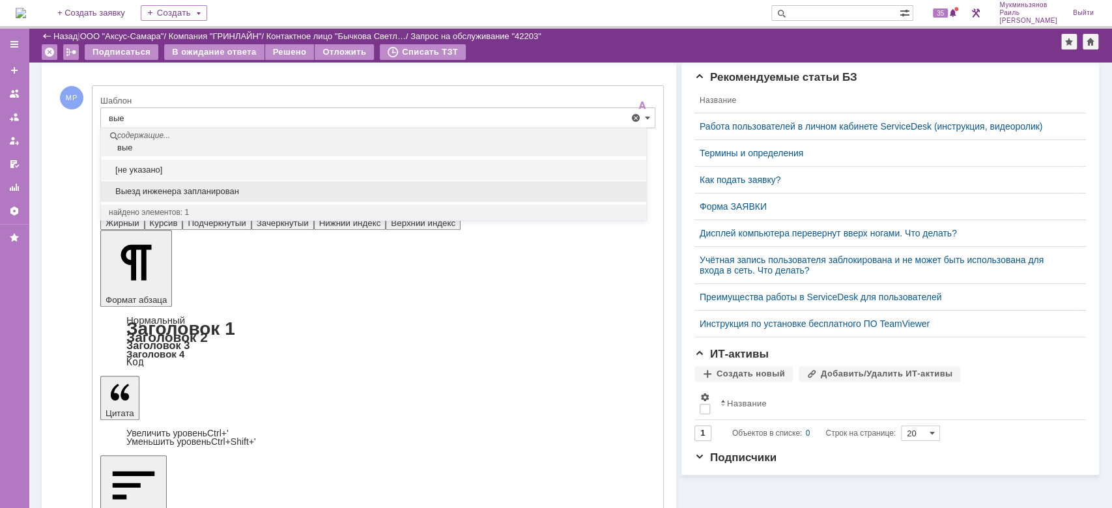
drag, startPoint x: 171, startPoint y: 186, endPoint x: 181, endPoint y: 66, distance: 120.3
click at [171, 187] on span "Выезд инженера запланирован" at bounding box center [374, 191] width 530 height 10
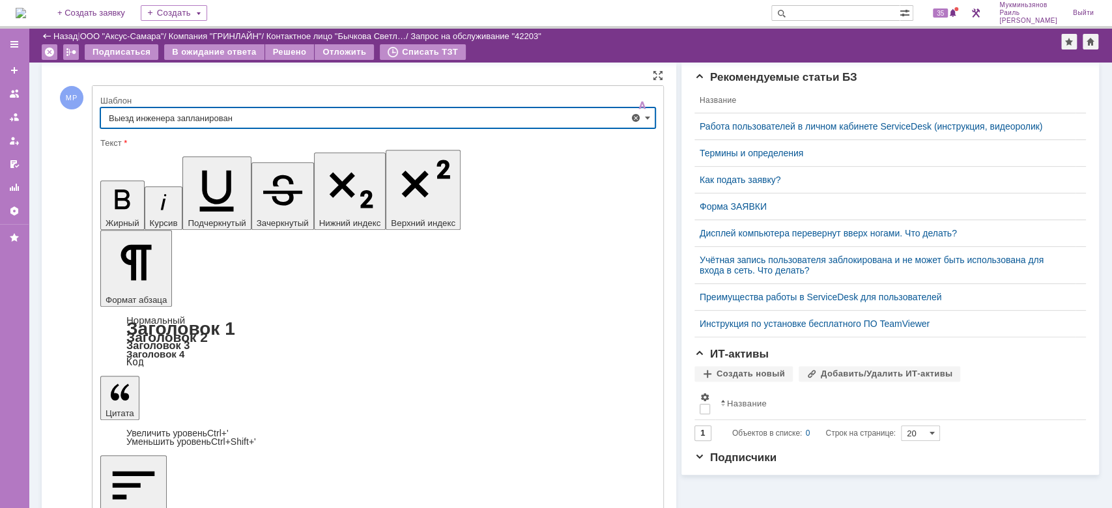
type input "Выезд инженера запланирован"
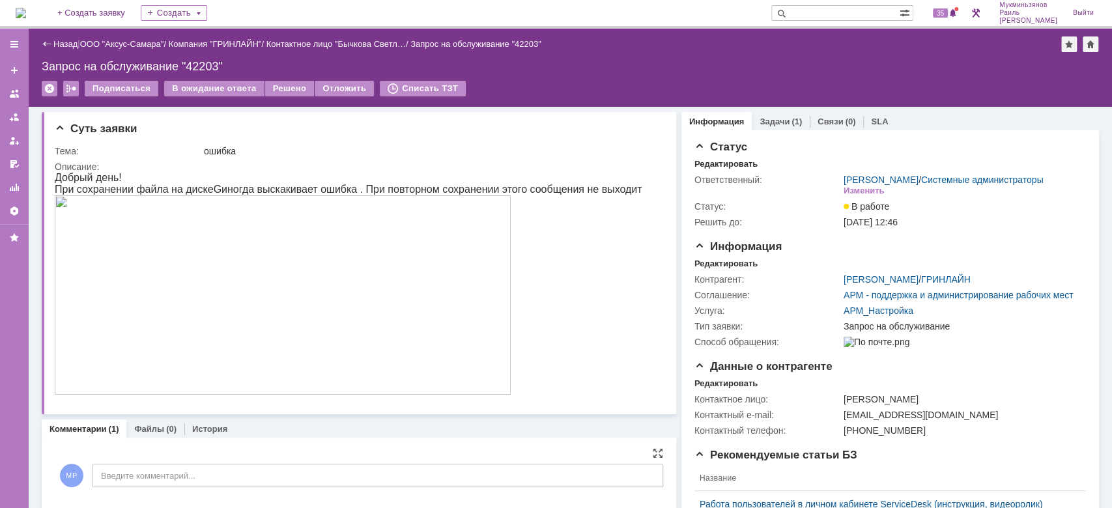
click at [23, 8] on img at bounding box center [21, 13] width 10 height 10
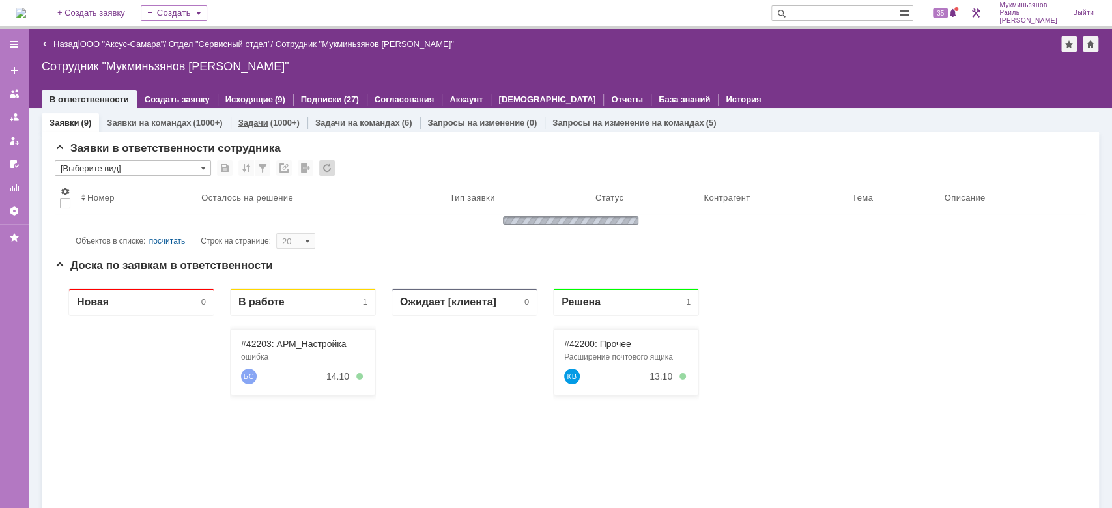
click at [240, 119] on link "Задачи" at bounding box center [253, 123] width 30 height 10
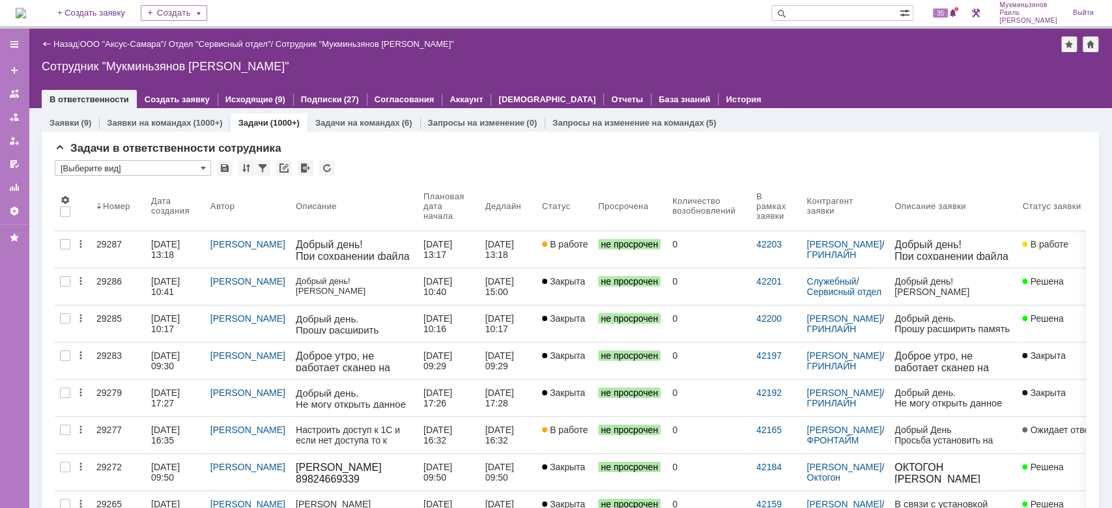
click at [898, 121] on div "Заявки (9) Заявки на командах (1000+) Задачи (1000+) Задачи на командах (6) Зап…" at bounding box center [570, 122] width 1057 height 18
drag, startPoint x: 844, startPoint y: 79, endPoint x: 778, endPoint y: 81, distance: 66.5
click at [844, 79] on div "Назад | ООО "Аксус-Самара" / Отдел "Сервисный отдел" / Сотрудник "Мукминьзянов …" at bounding box center [570, 68] width 1083 height 79
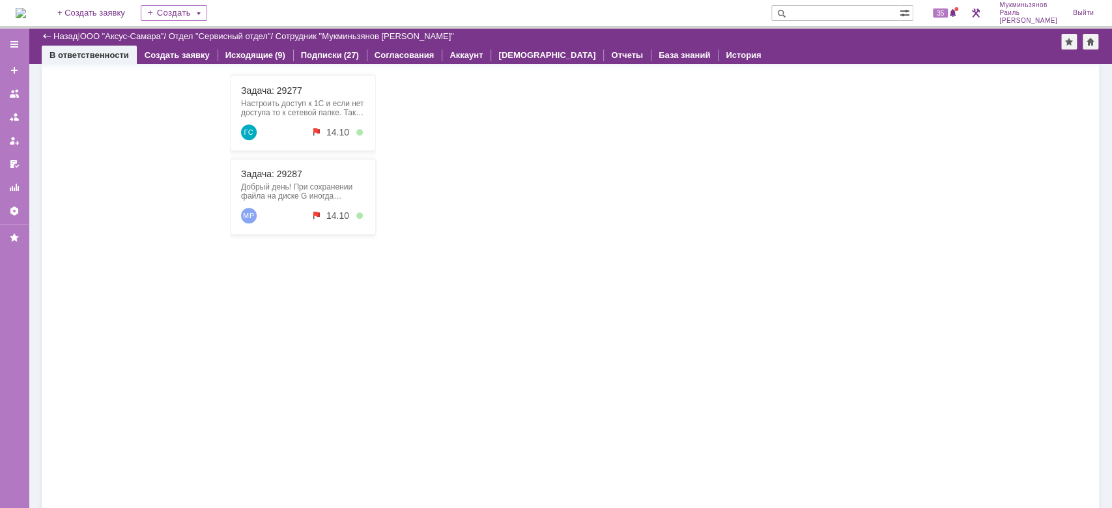
scroll to position [868, 0]
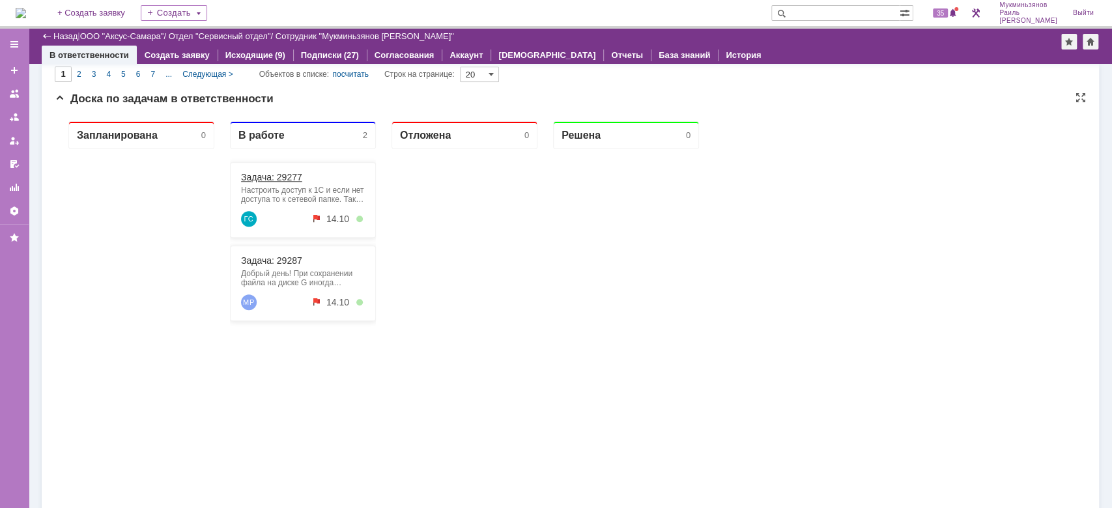
click at [266, 175] on link "Задача: 29277" at bounding box center [271, 177] width 61 height 10
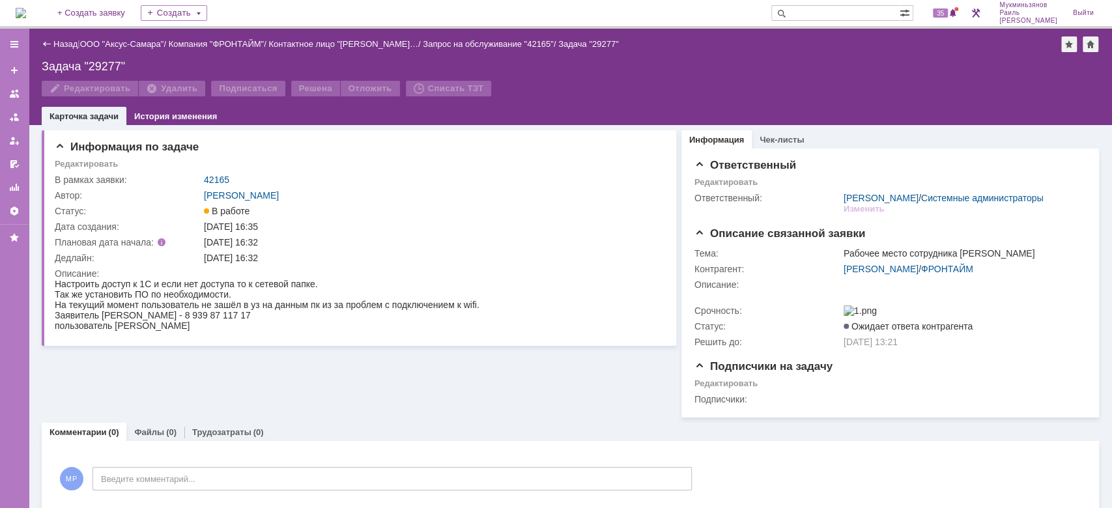
click at [26, 18] on img at bounding box center [21, 13] width 10 height 10
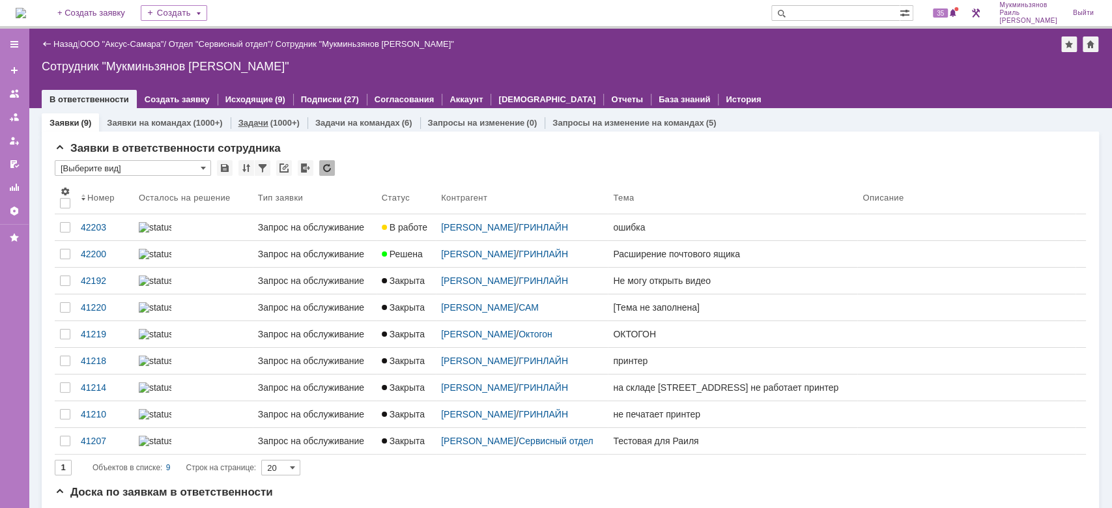
click at [258, 119] on link "Задачи" at bounding box center [253, 123] width 30 height 10
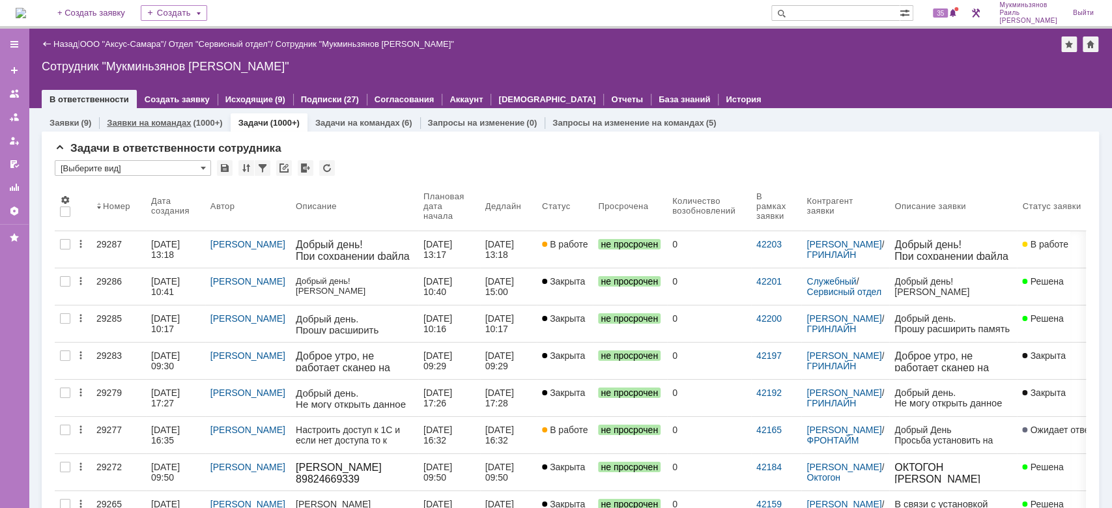
click at [193, 119] on div "(1000+)" at bounding box center [207, 123] width 29 height 10
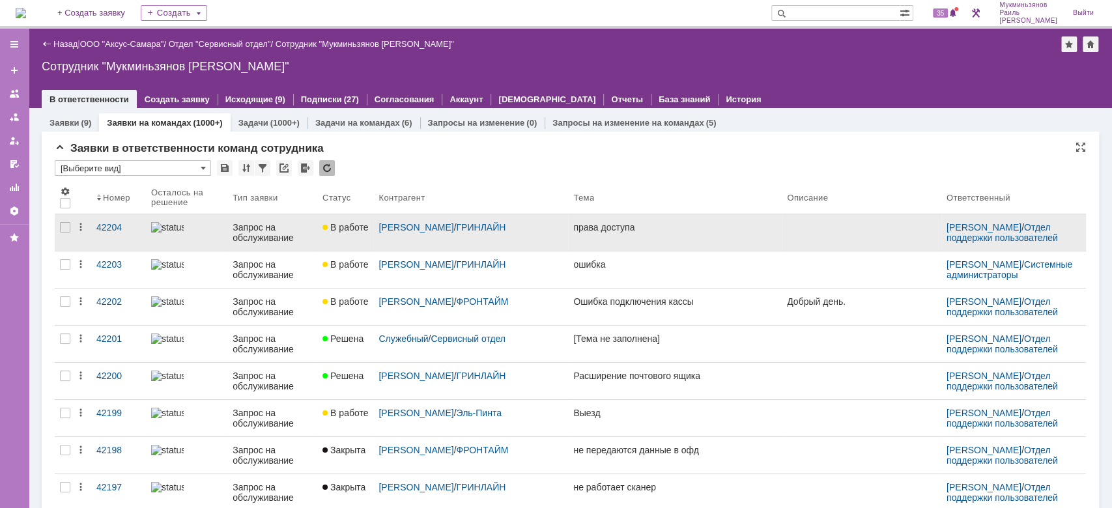
click at [655, 229] on div "права доступа" at bounding box center [674, 227] width 203 height 10
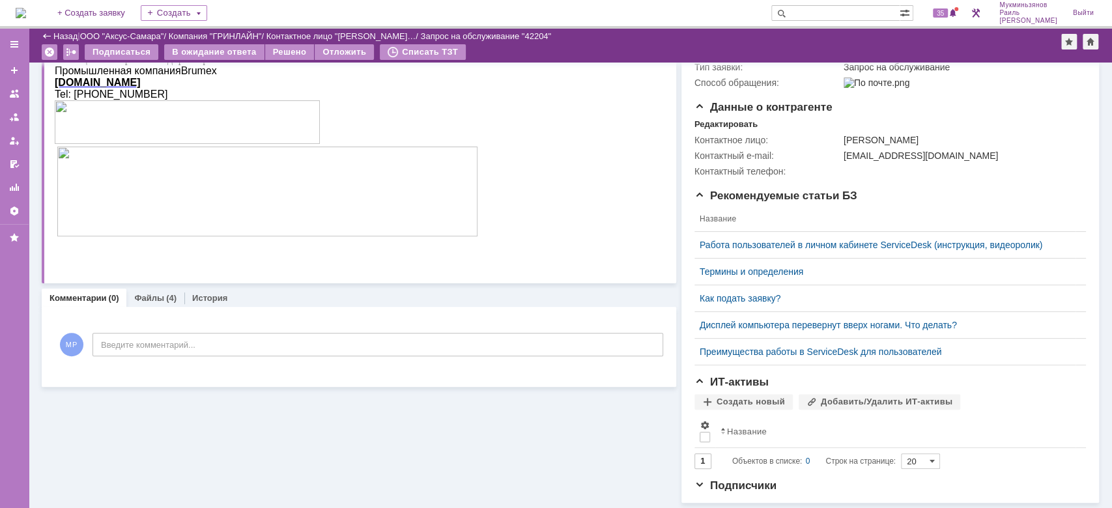
scroll to position [233, 0]
click at [145, 289] on div "Файлы (4)" at bounding box center [155, 298] width 58 height 19
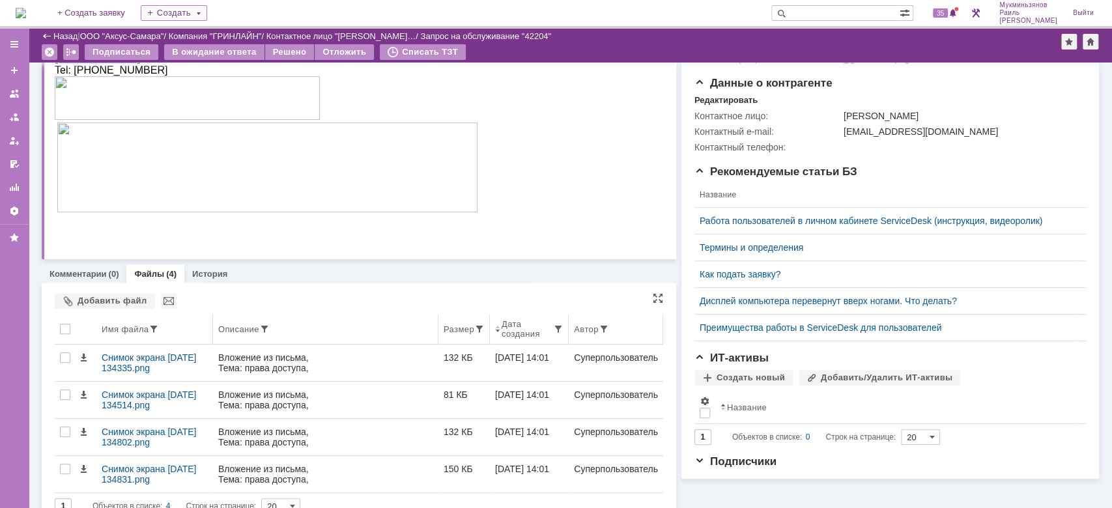
scroll to position [260, 0]
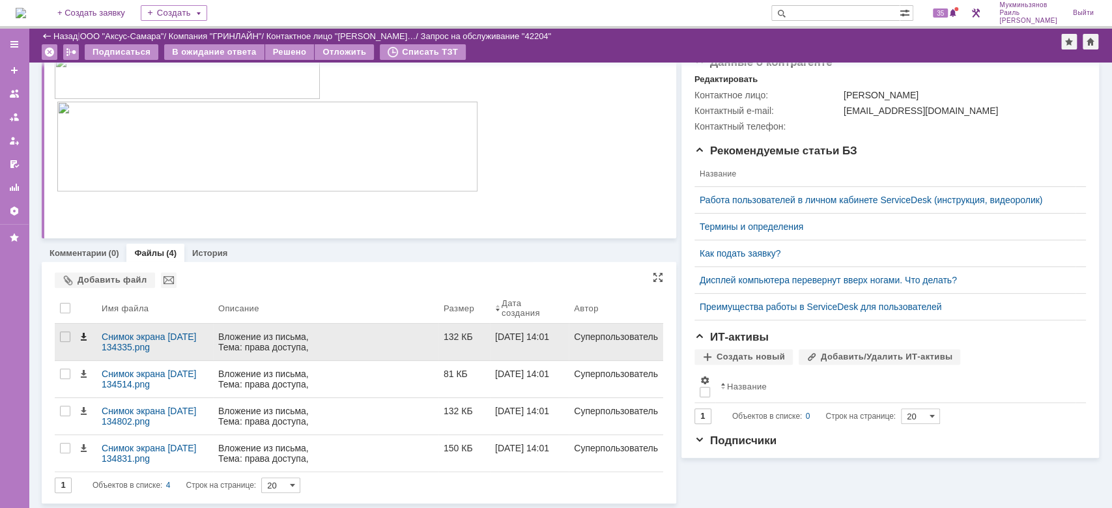
click at [82, 336] on span at bounding box center [83, 337] width 10 height 10
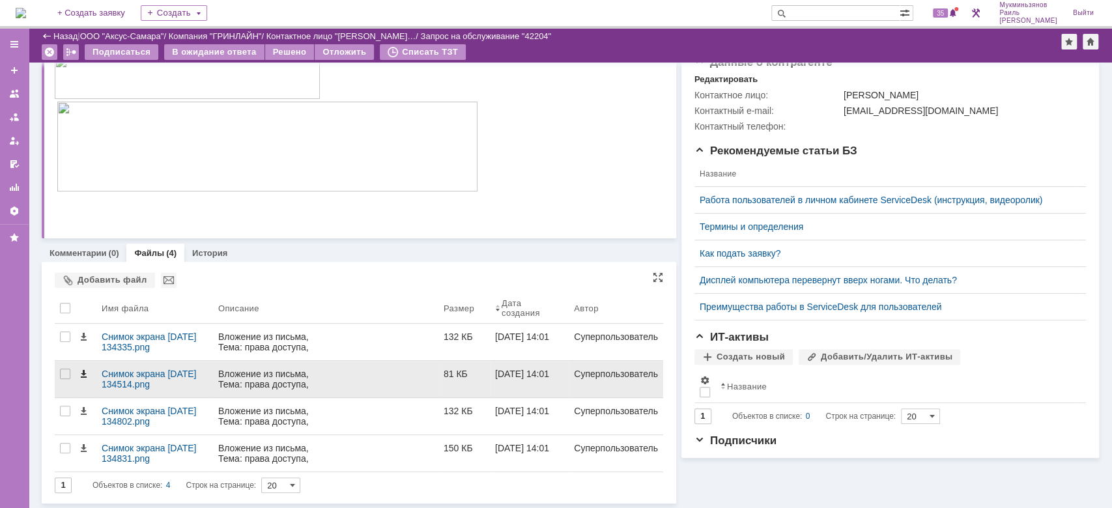
click at [80, 374] on span at bounding box center [83, 374] width 10 height 10
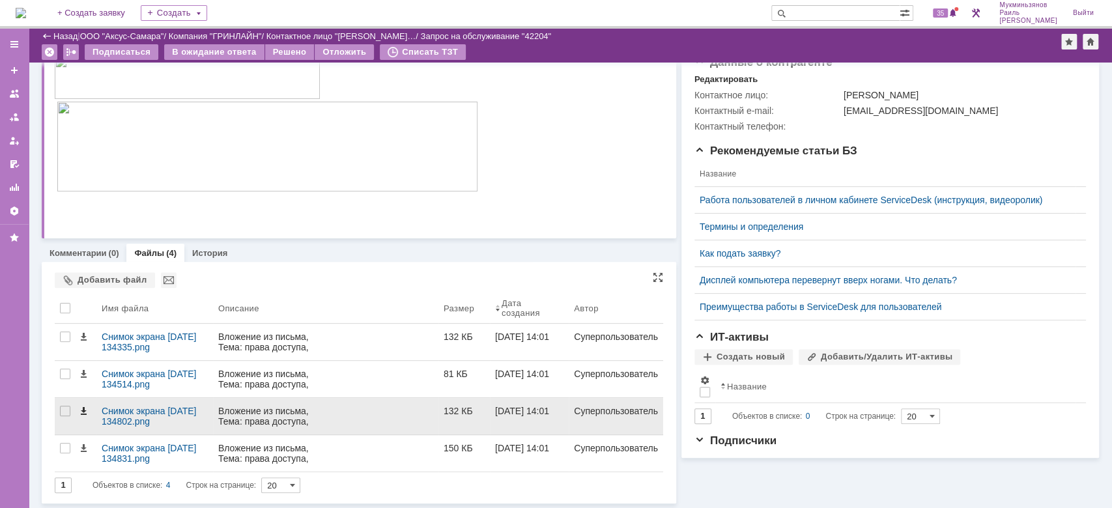
click at [85, 412] on span at bounding box center [83, 411] width 10 height 10
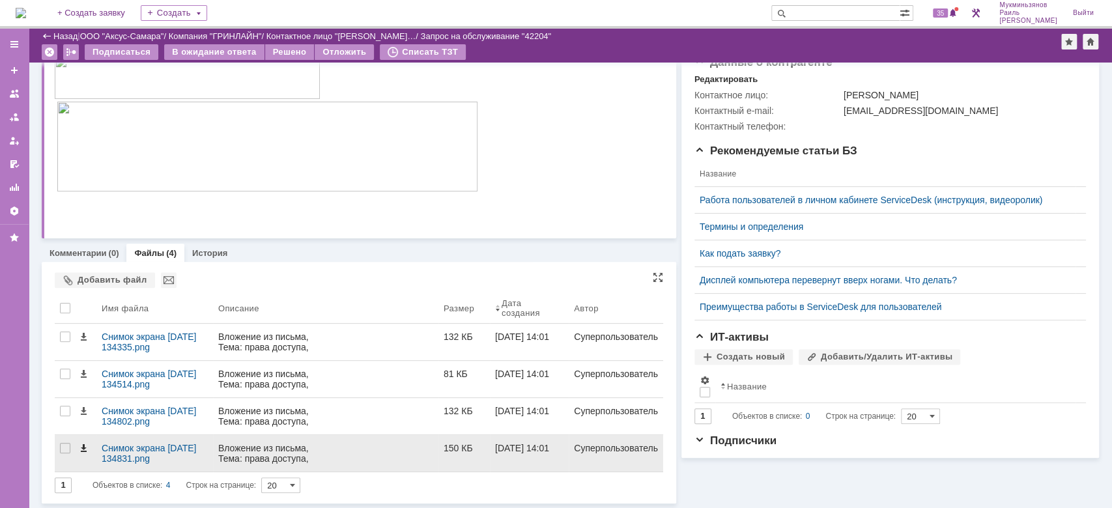
click at [81, 446] on span at bounding box center [83, 448] width 10 height 10
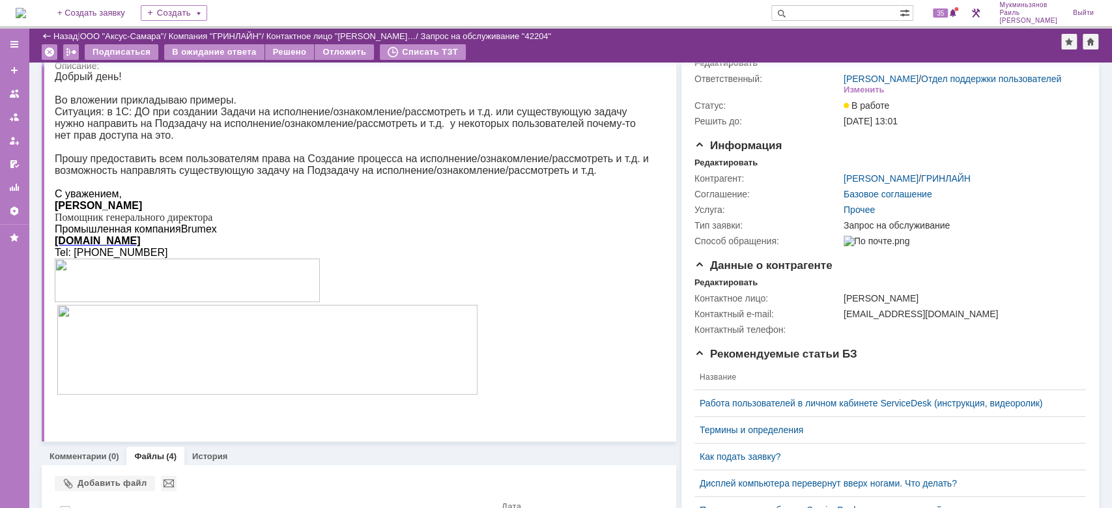
scroll to position [0, 0]
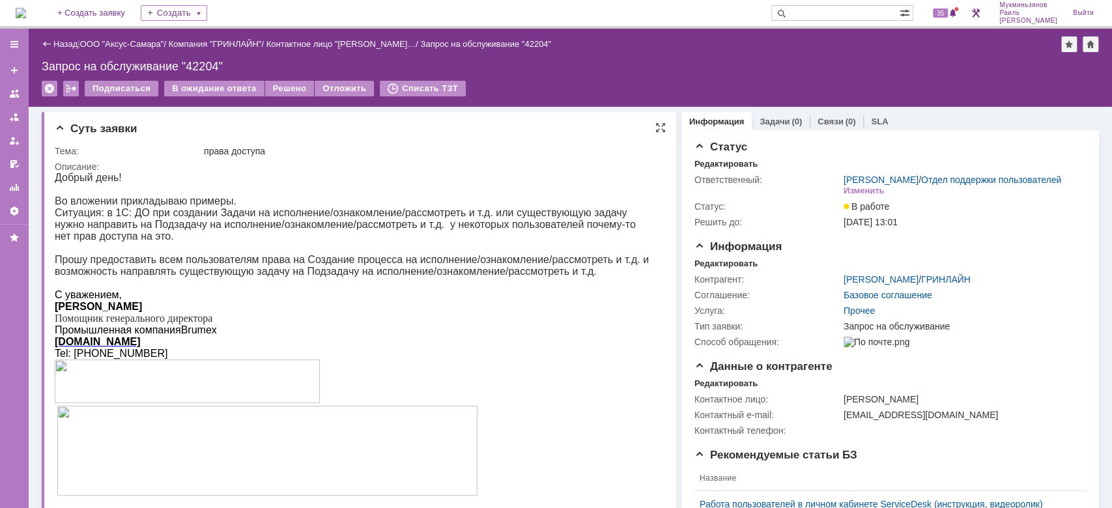
drag, startPoint x: 107, startPoint y: 349, endPoint x: 152, endPoint y: 224, distance: 133.1
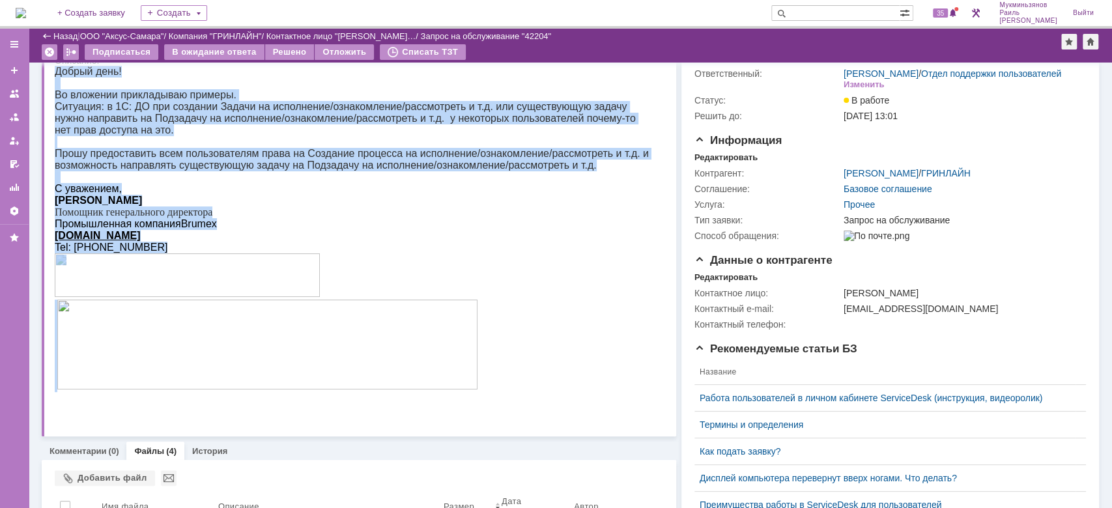
scroll to position [87, 0]
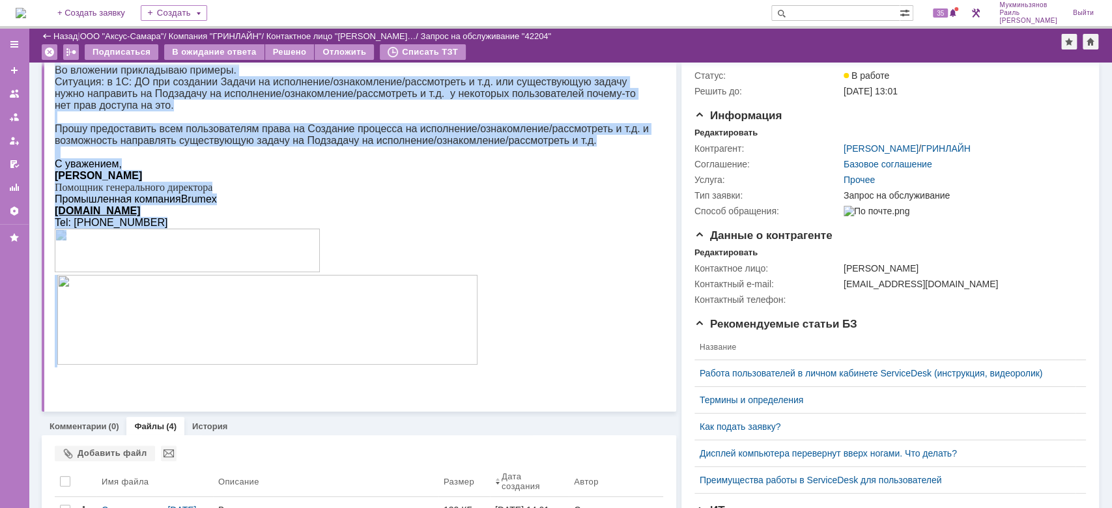
drag, startPoint x: 55, startPoint y: 47, endPoint x: 519, endPoint y: 373, distance: 567.2
click at [521, 373] on div "Добрый день! Во вложении прикладываю примеры. Ситуация: в 1С: ДО при создании З…" at bounding box center [353, 210] width 597 height 338
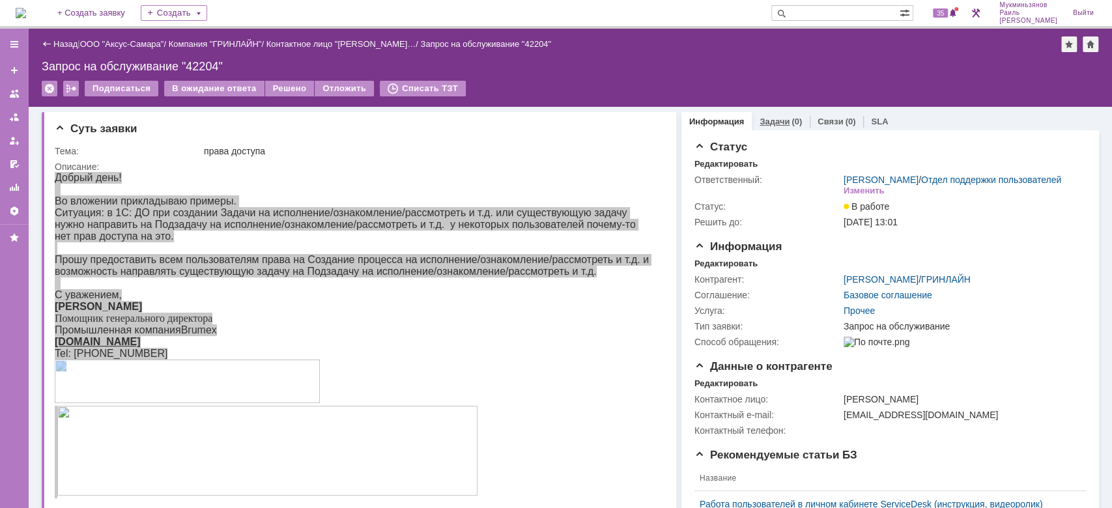
click at [760, 122] on link "Задачи" at bounding box center [775, 122] width 30 height 10
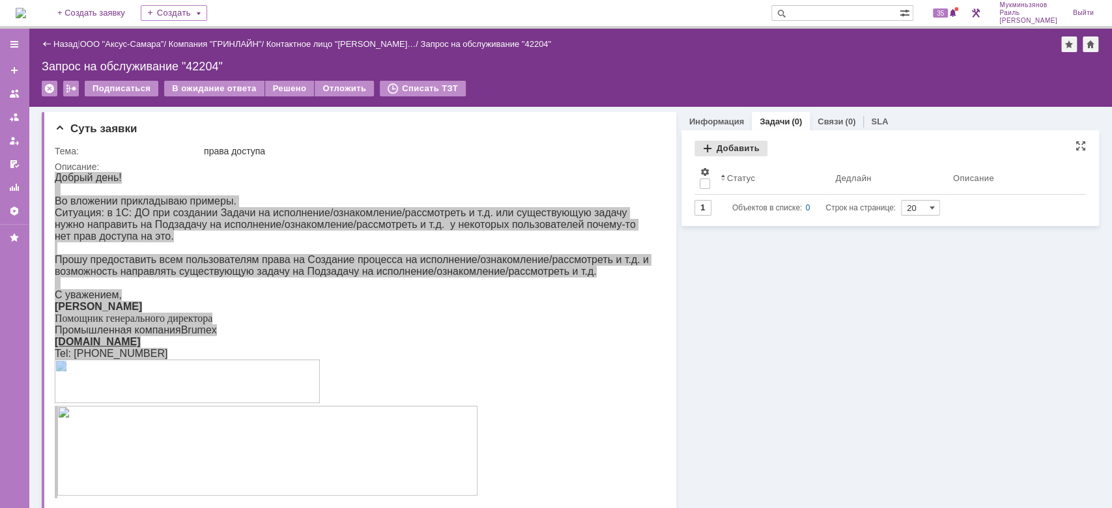
click at [694, 145] on div "Добавить" at bounding box center [730, 149] width 73 height 16
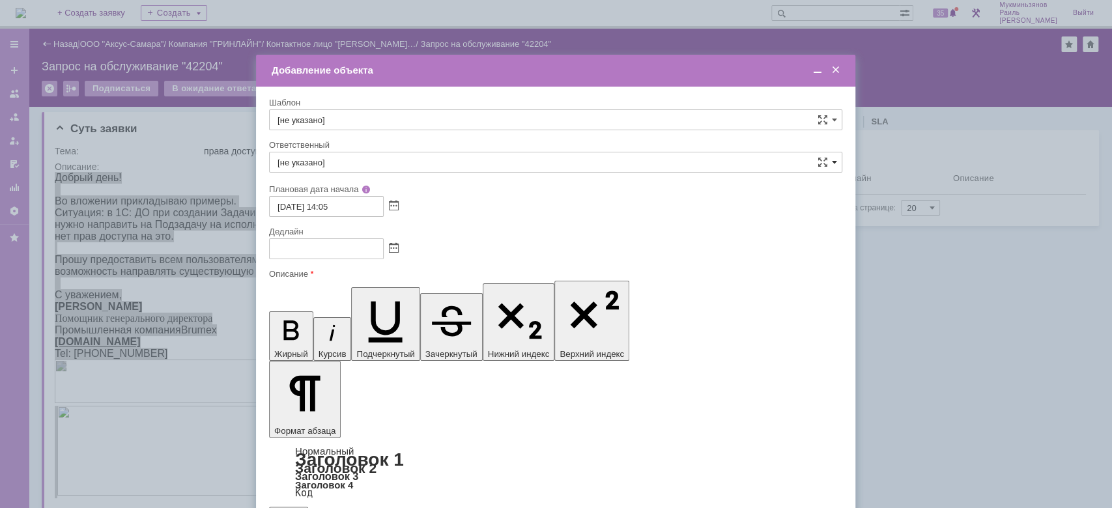
click at [835, 164] on span at bounding box center [834, 162] width 5 height 10
click at [417, 147] on div "Ответственный" at bounding box center [554, 145] width 571 height 8
click at [412, 160] on input "text" at bounding box center [555, 162] width 573 height 21
type input "h"
click at [380, 253] on span "Рогов Александр Евгеньевич" at bounding box center [556, 257] width 556 height 10
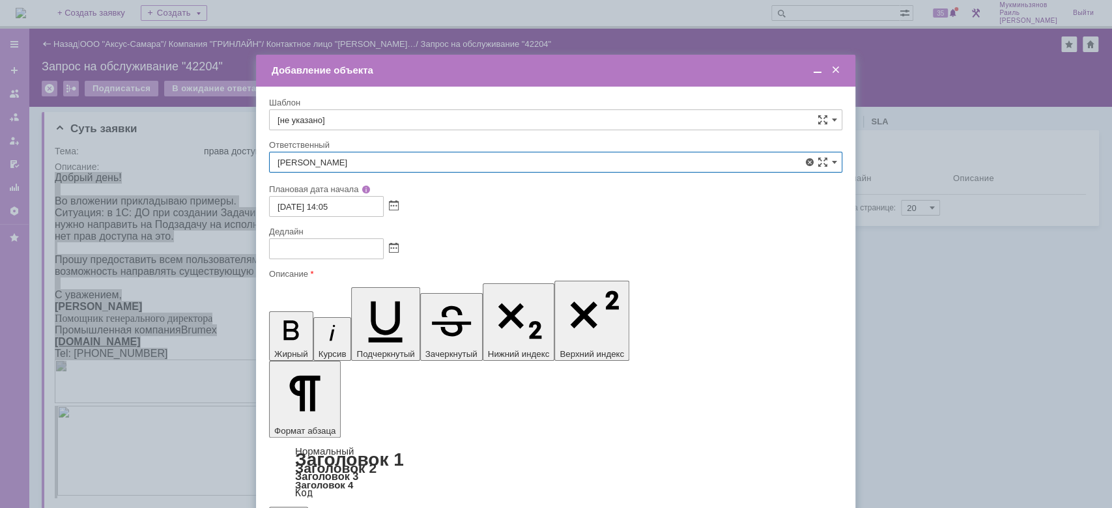
type input "Рогов Александр Евгеньевич"
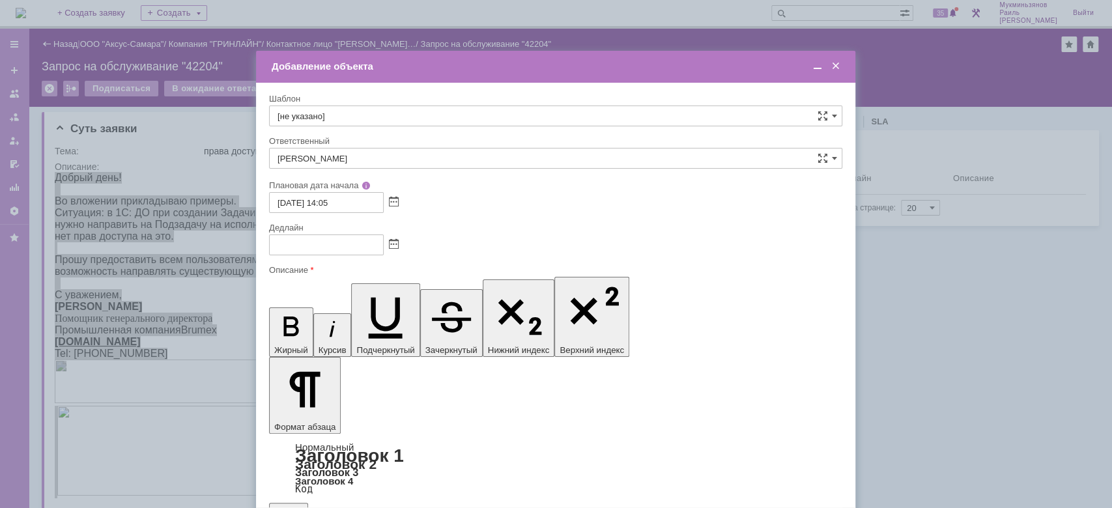
drag, startPoint x: 378, startPoint y: 437, endPoint x: 316, endPoint y: 261, distance: 187.1
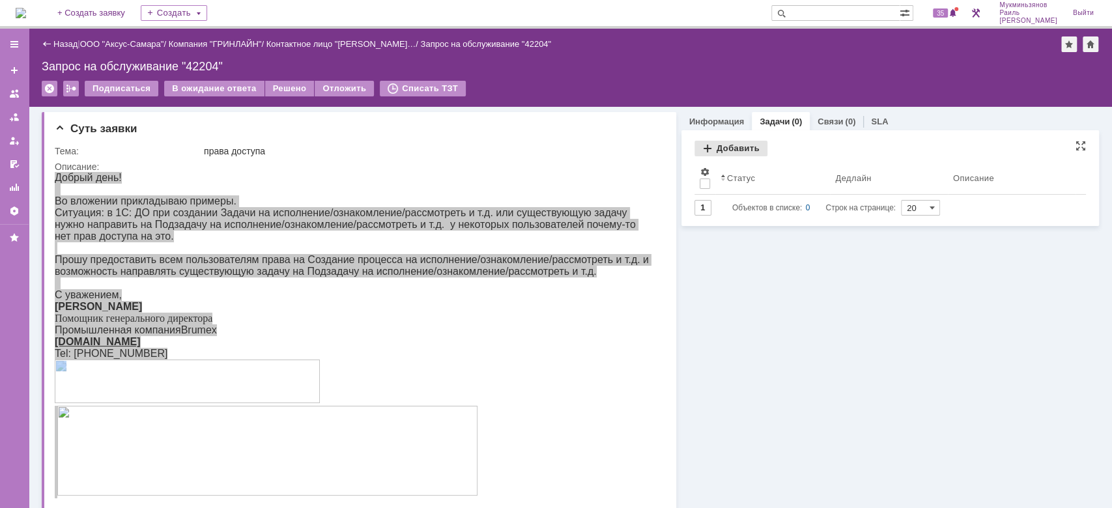
click at [735, 150] on div "Добавить" at bounding box center [730, 149] width 73 height 16
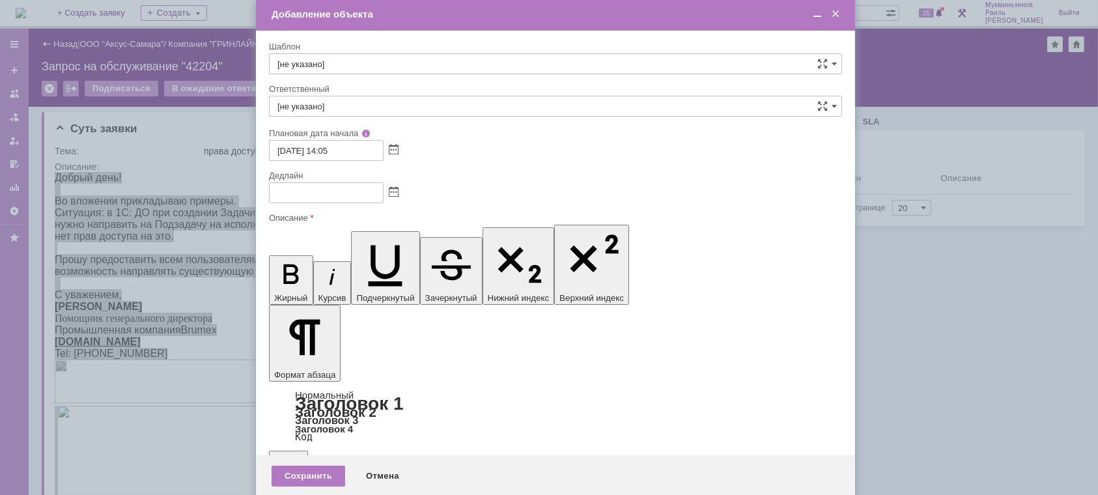
click at [459, 50] on div "Шаблон" at bounding box center [554, 46] width 571 height 8
click at [459, 68] on input "[не указано]" at bounding box center [555, 63] width 573 height 21
type input "7. Ремонт оборудования по заявке"
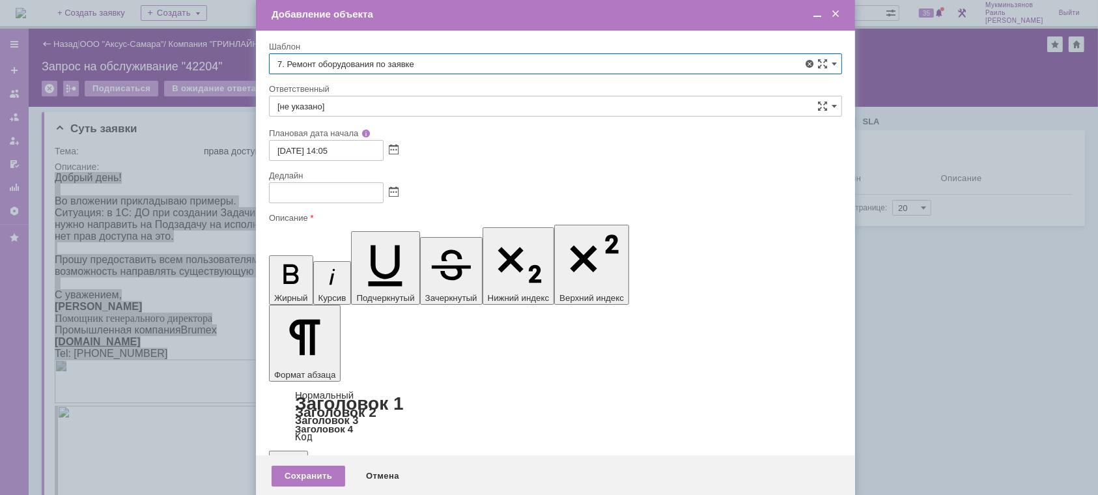
type input "10.10.2025 22:05"
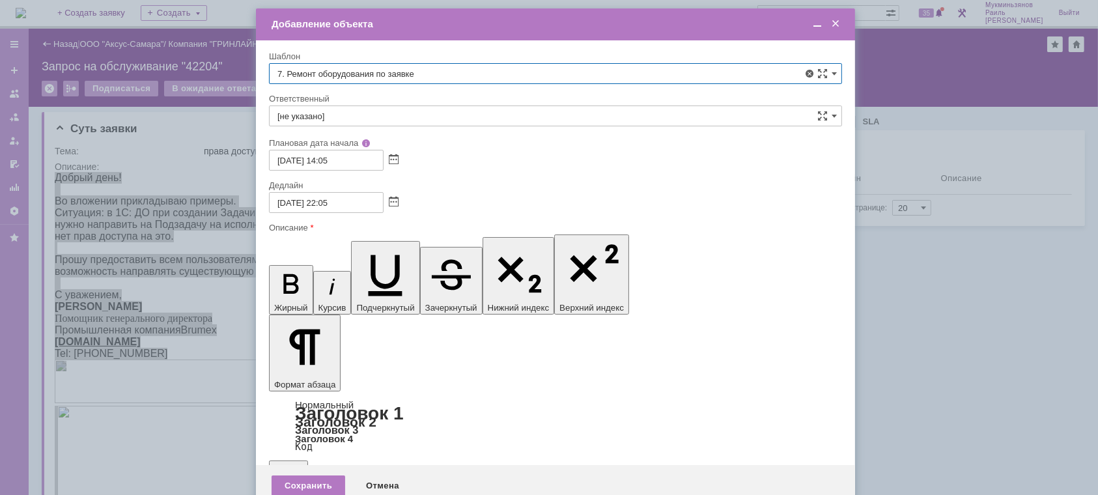
type input "7. Ремонт оборудования по заявке"
click at [840, 23] on span at bounding box center [835, 24] width 13 height 12
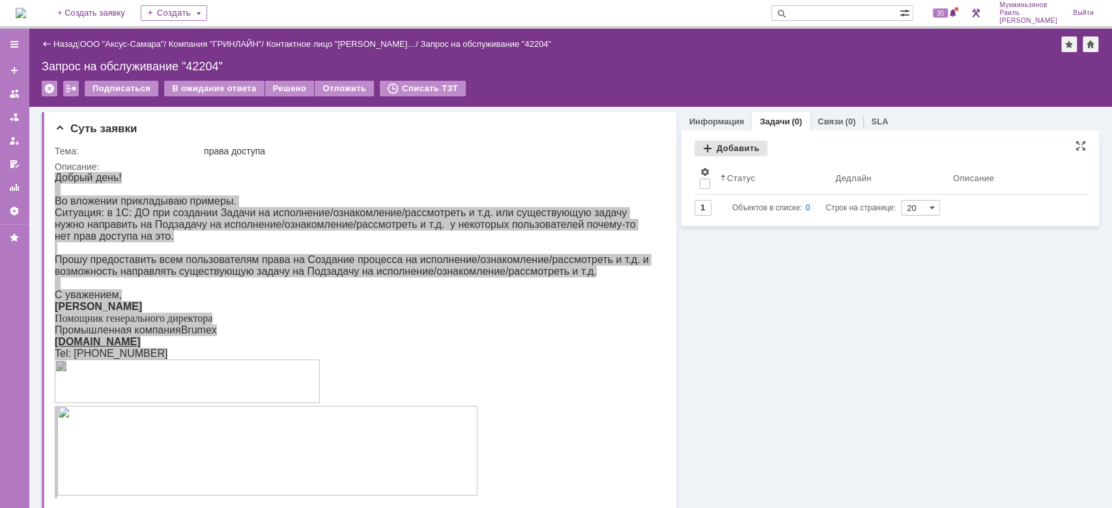
click at [732, 143] on div "Добавить" at bounding box center [730, 149] width 73 height 16
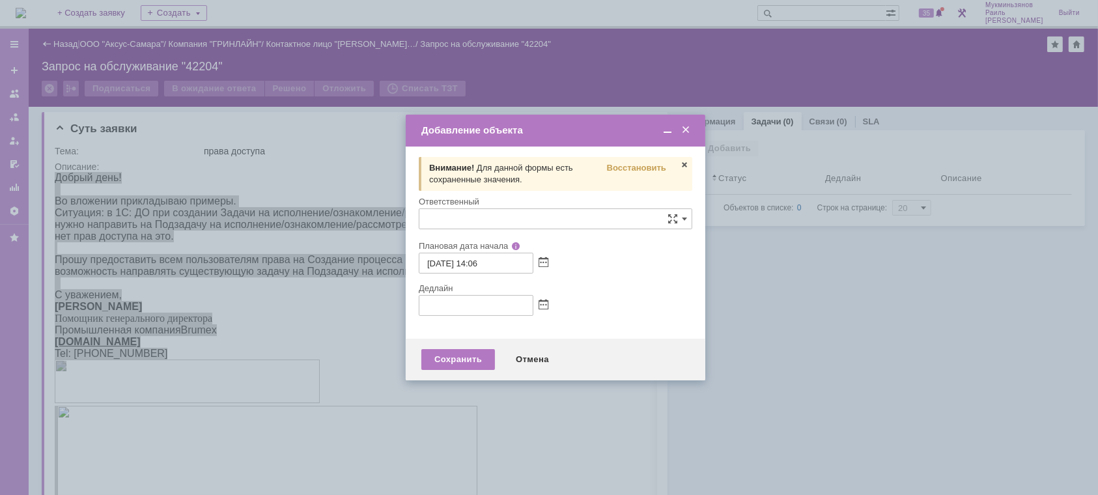
type input "[не указано]"
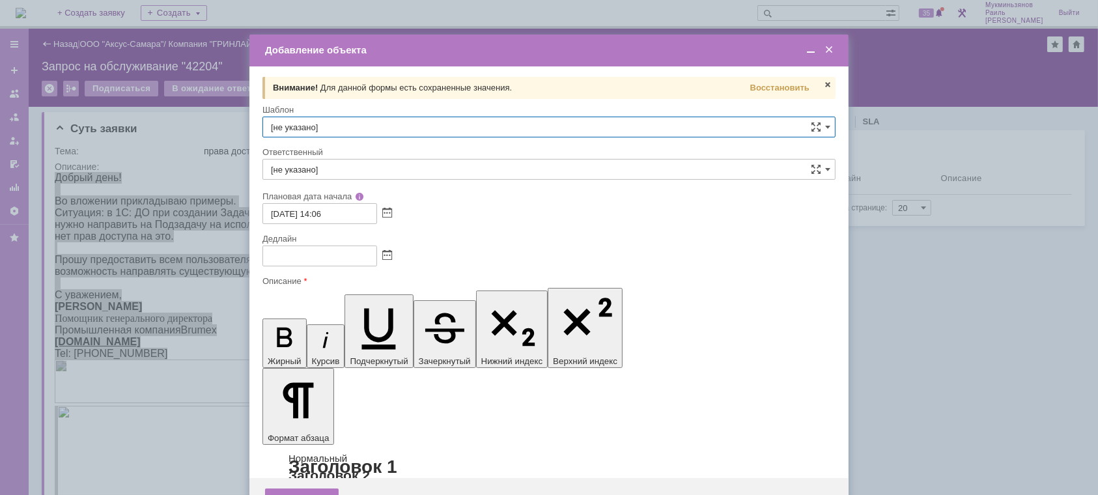
click at [792, 131] on input "[не указано]" at bounding box center [549, 127] width 573 height 21
type input "ро"
click at [834, 124] on input "ро" at bounding box center [549, 127] width 573 height 21
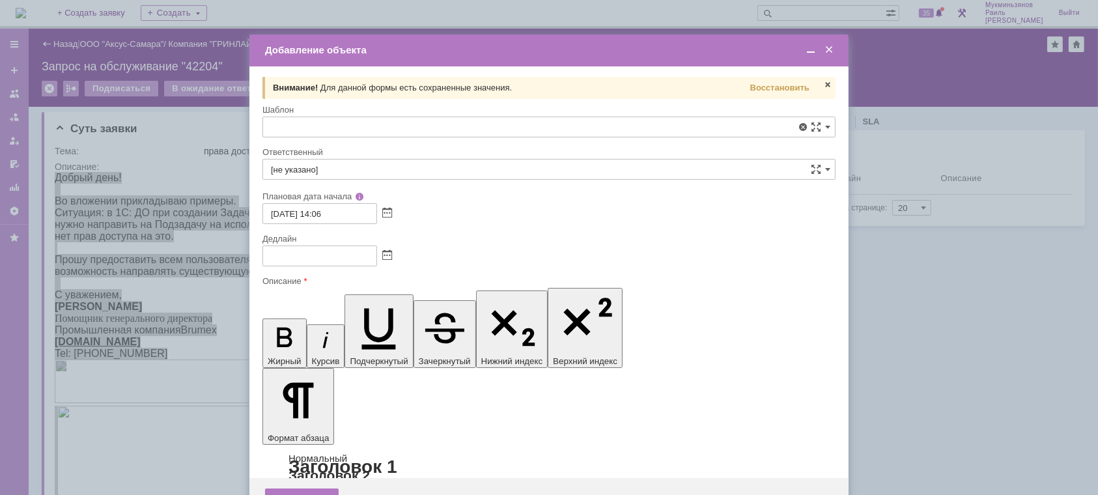
type input "[не указано]"
click at [476, 169] on input "[не указано]" at bounding box center [549, 169] width 573 height 21
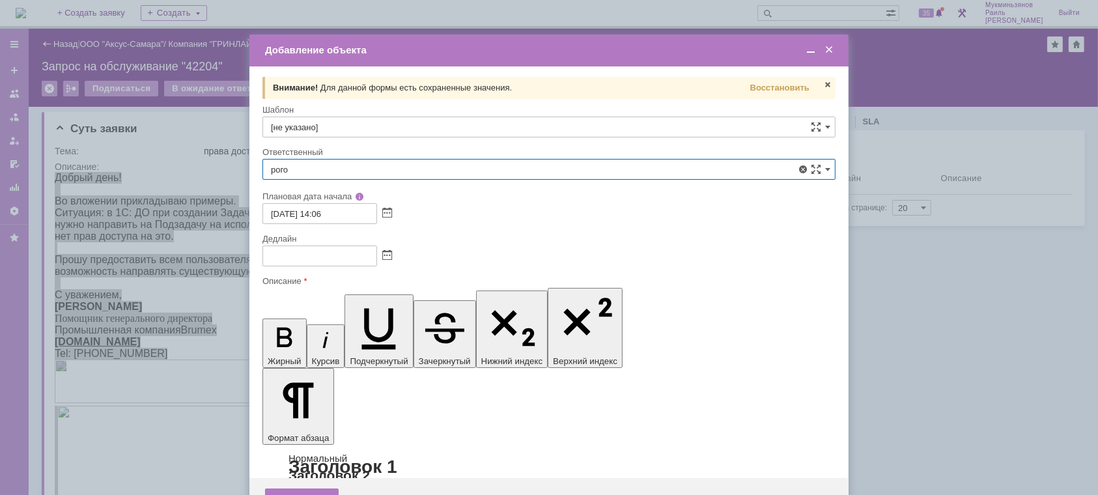
click at [391, 260] on span "Рогов Александр Евгеньевич" at bounding box center [549, 264] width 556 height 10
type input "Рогов Александр Евгеньевич"
click at [384, 256] on span at bounding box center [387, 256] width 10 height 10
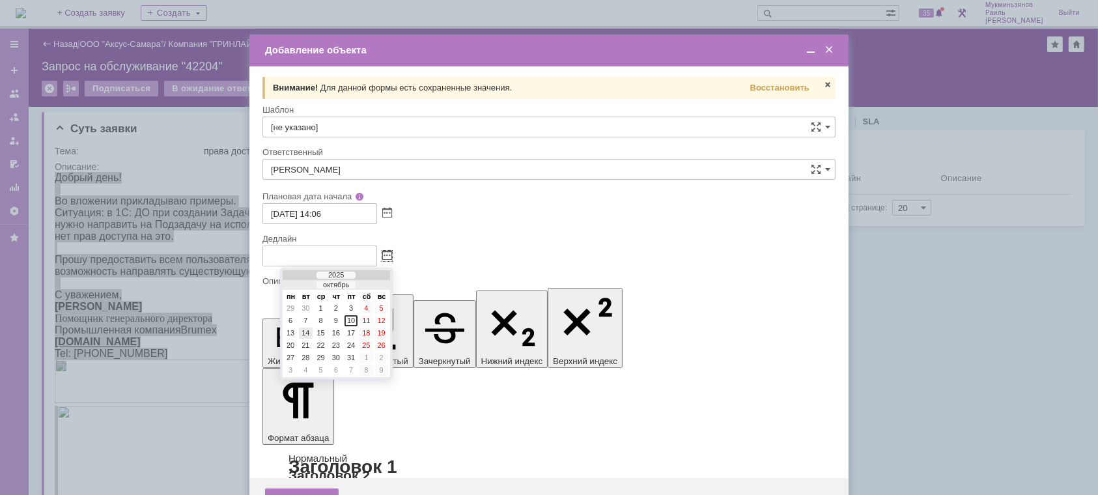
click at [307, 336] on div "14" at bounding box center [305, 333] width 13 height 11
type input "[DATE] 14:07"
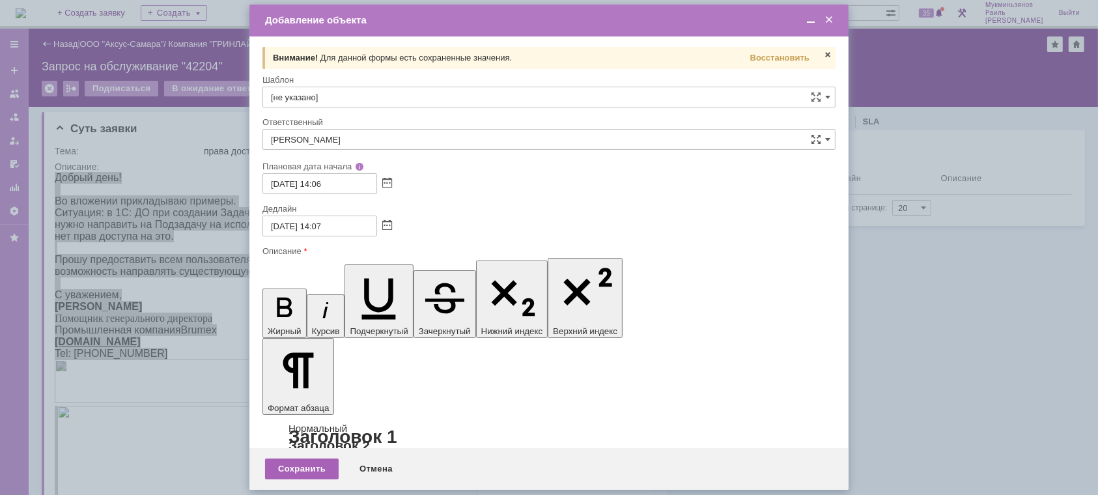
click at [294, 464] on div "Сохранить" at bounding box center [302, 469] width 74 height 21
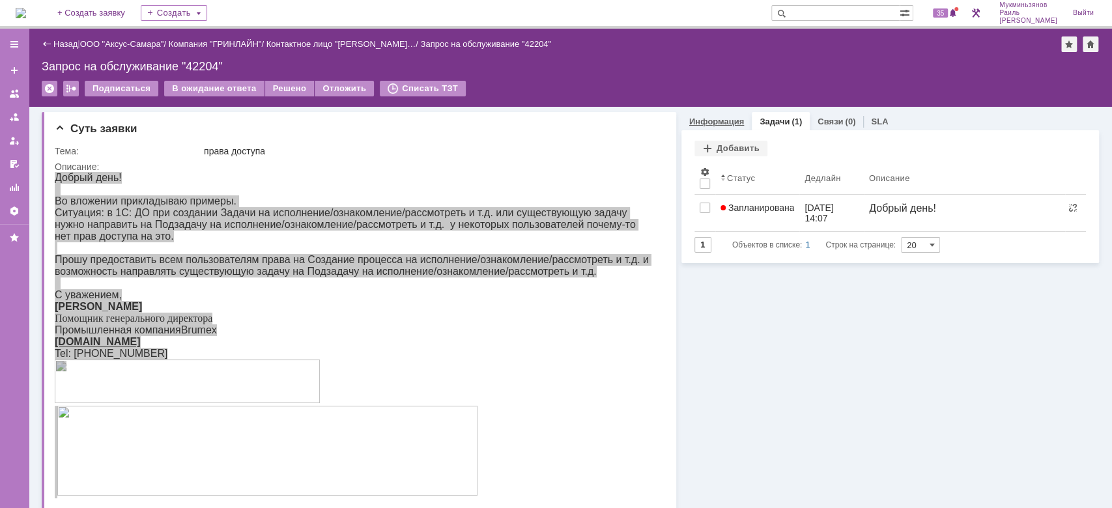
click at [691, 117] on link "Информация" at bounding box center [716, 122] width 55 height 10
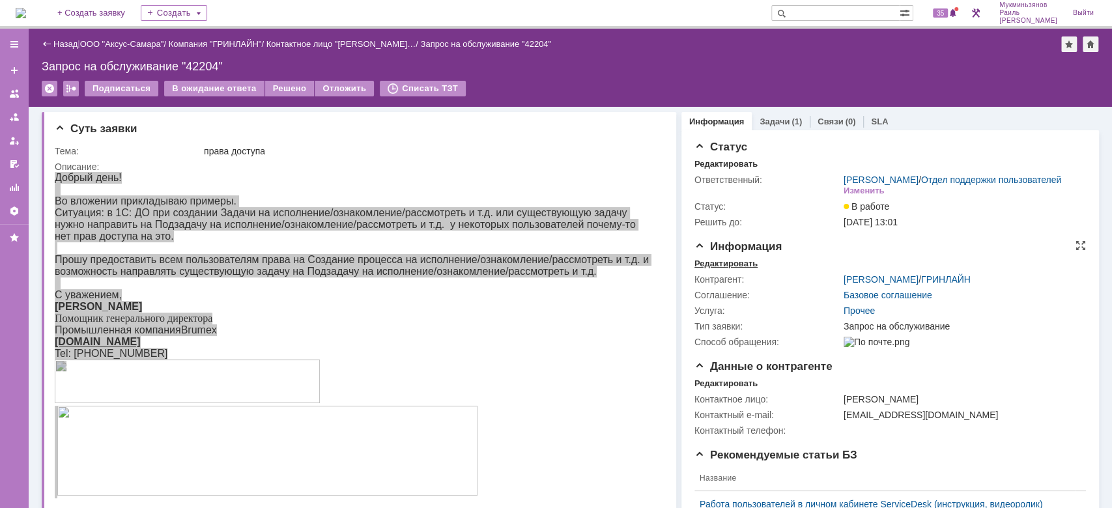
click at [726, 269] on div "Редактировать" at bounding box center [725, 264] width 63 height 10
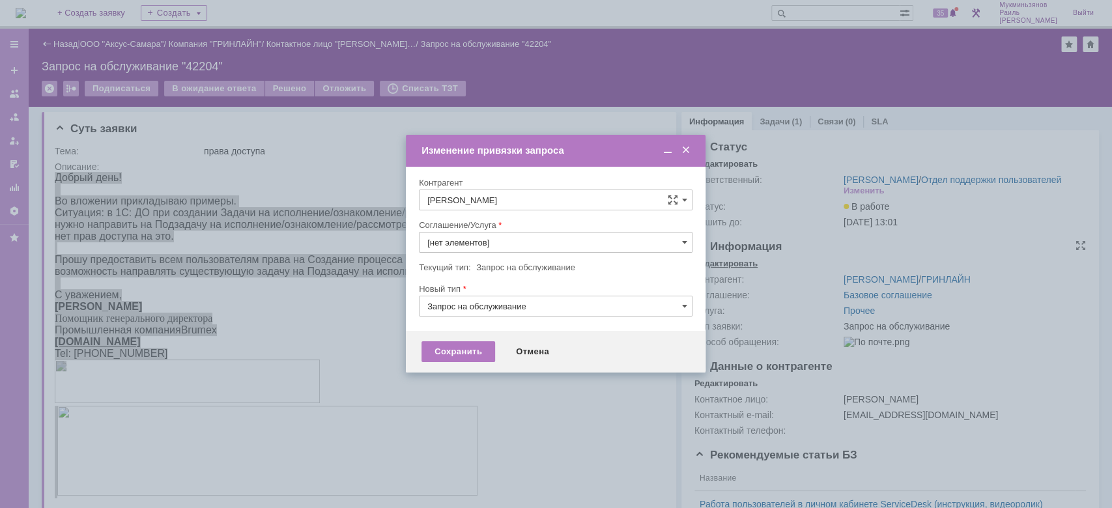
type input "Прочее"
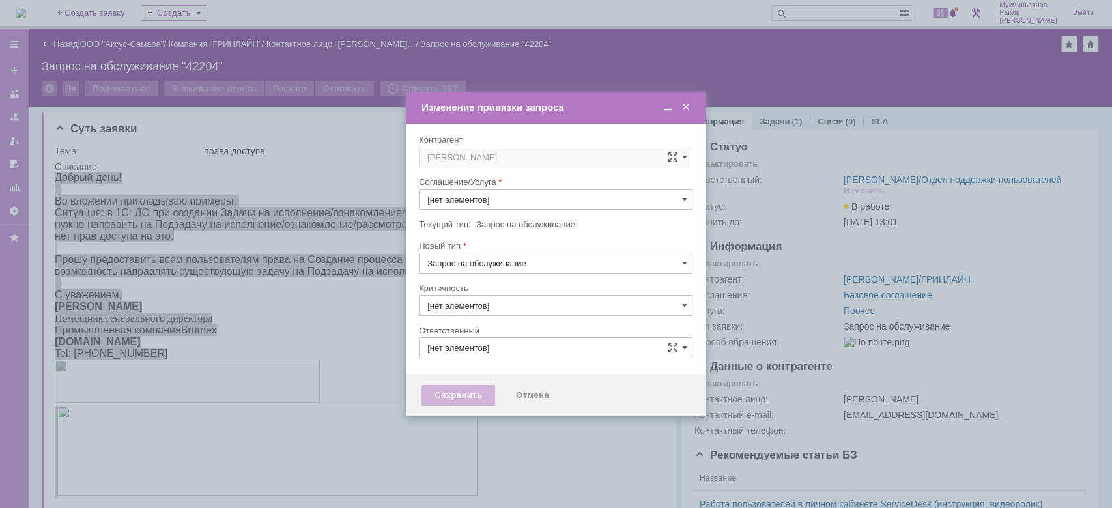
type input "3. Низкая"
type input "[PERSON_NAME]"
type input "Прочее"
type input "[не указано]"
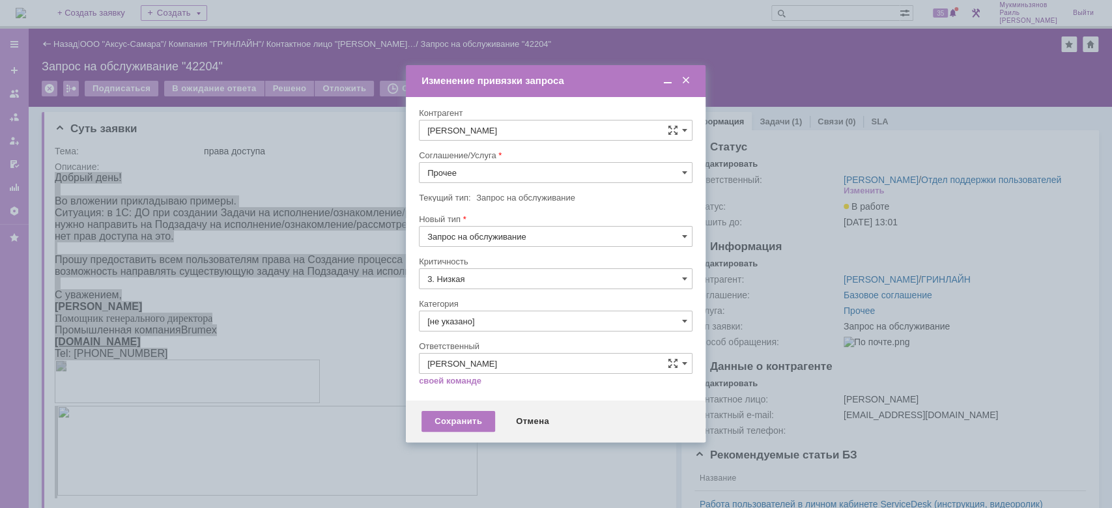
click at [543, 164] on input "Прочее" at bounding box center [556, 172] width 274 height 21
click at [524, 256] on span "АРМ_Настройка" at bounding box center [555, 258] width 257 height 10
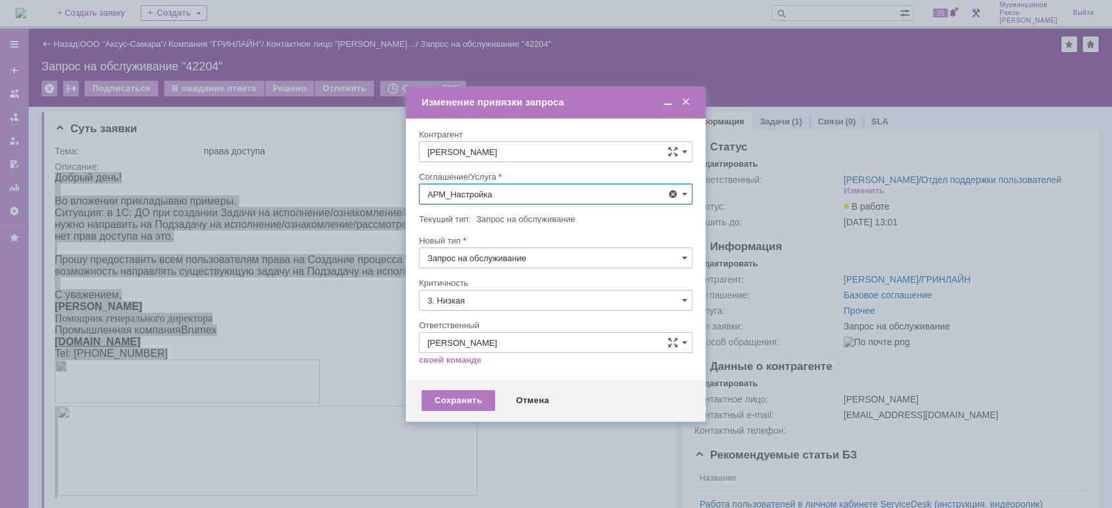
type input "АРМ_Настройка"
click at [481, 298] on input "3. Низкая" at bounding box center [556, 300] width 274 height 21
click at [469, 324] on span "[не указано]" at bounding box center [555, 324] width 257 height 10
type input "[не указано]"
click at [466, 397] on div "Сохранить" at bounding box center [458, 400] width 74 height 21
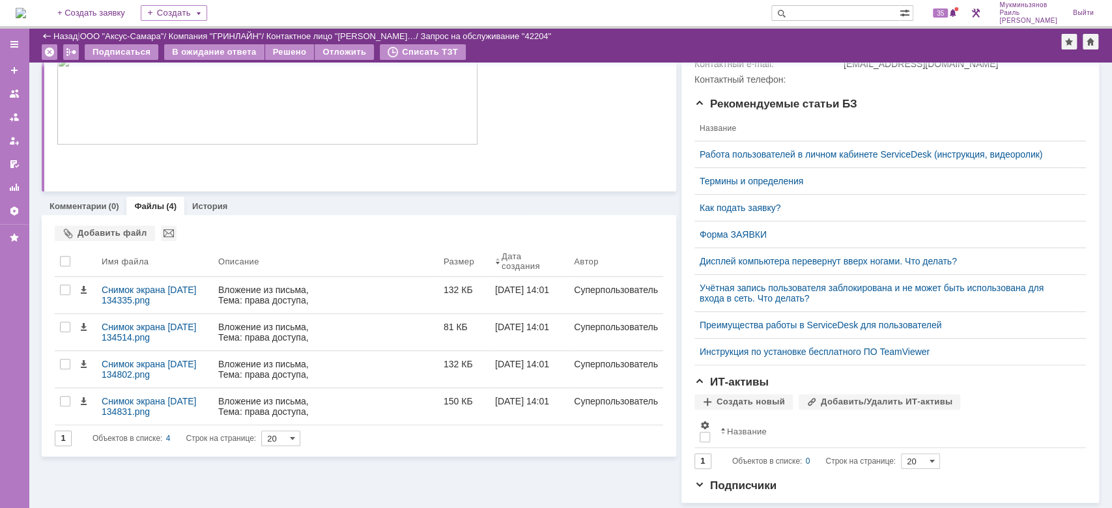
scroll to position [0, 0]
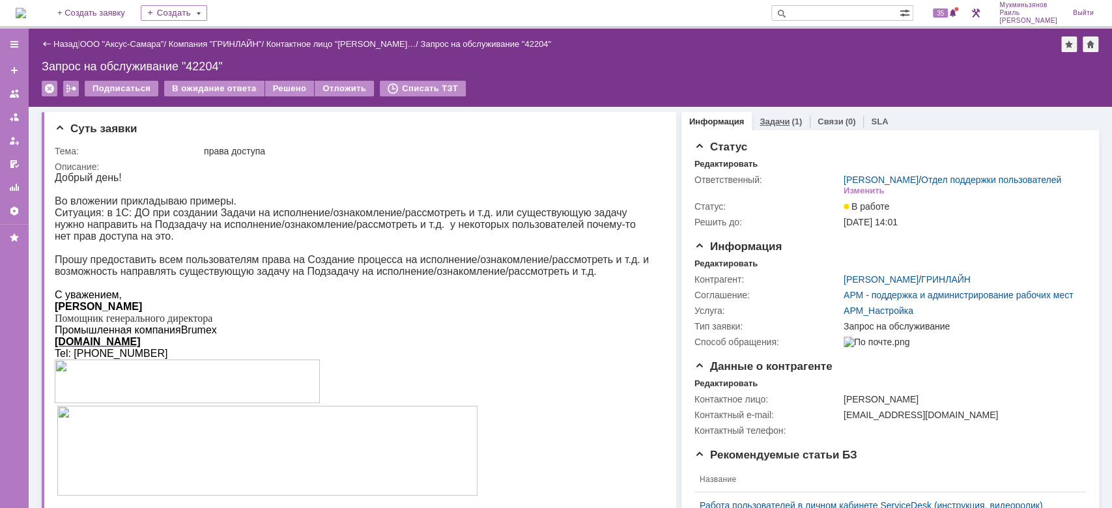
click at [762, 119] on link "Задачи" at bounding box center [775, 122] width 30 height 10
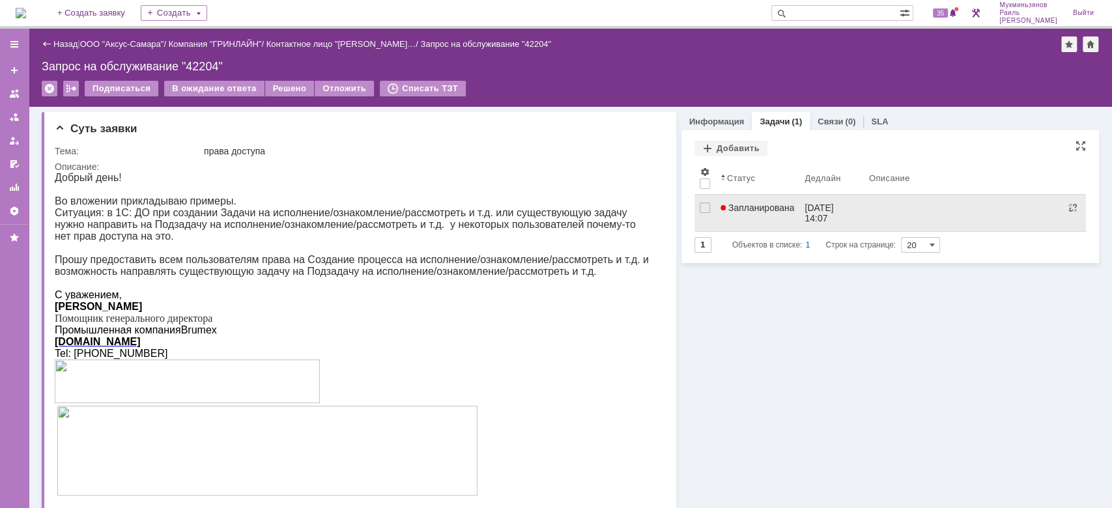
click at [836, 216] on div "[DATE] 14:07" at bounding box center [831, 213] width 53 height 21
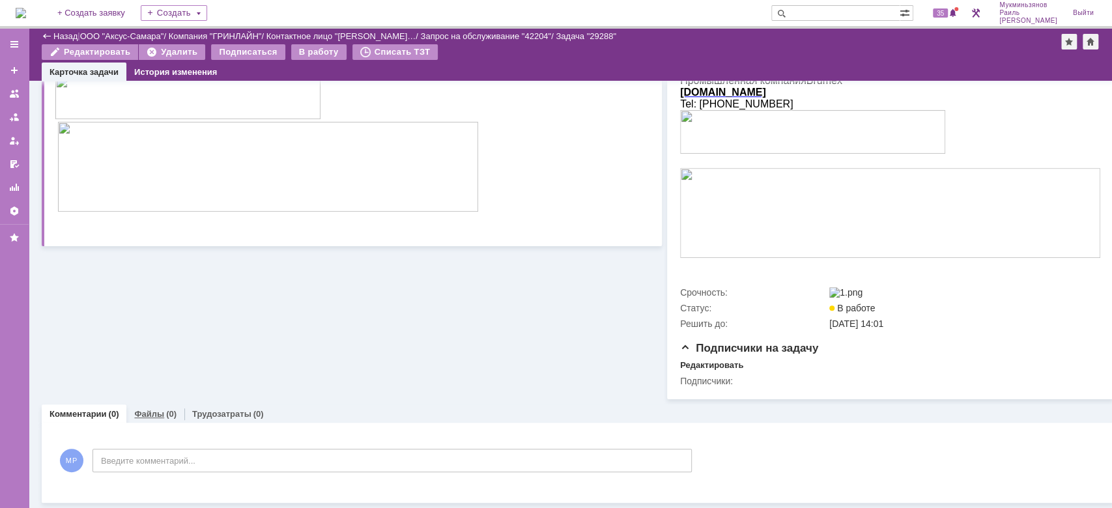
click at [152, 409] on link "Файлы" at bounding box center [149, 414] width 30 height 10
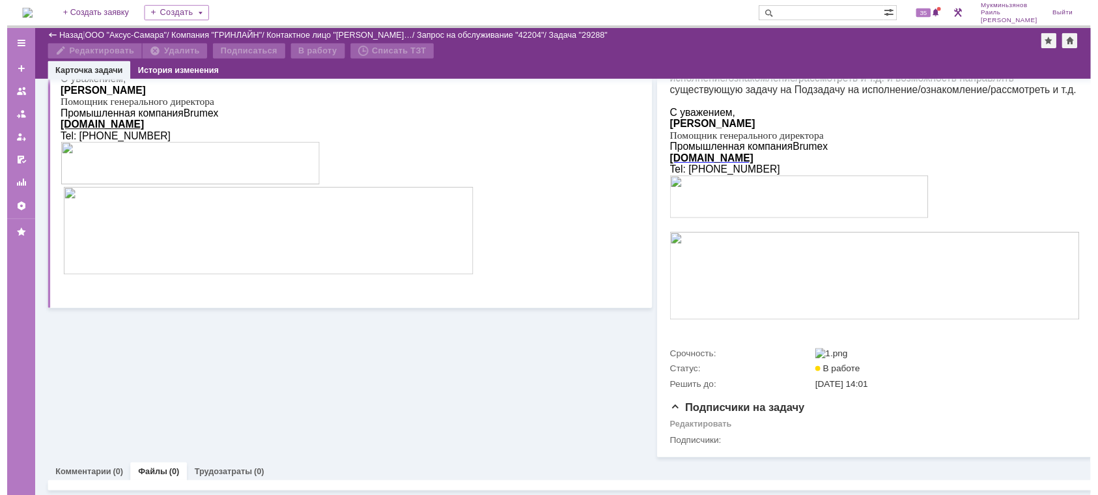
scroll to position [364, 0]
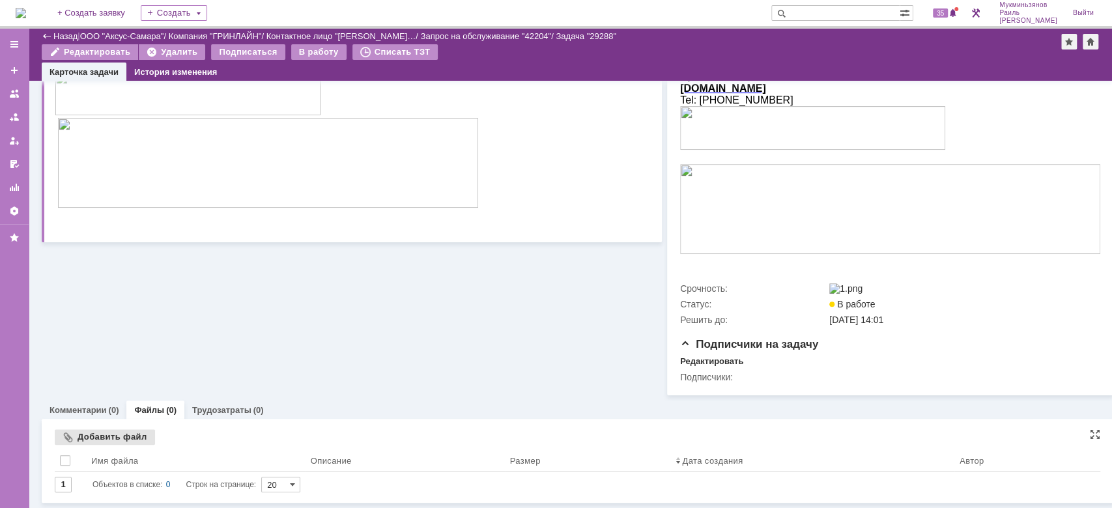
click at [117, 429] on div "Добавить файл" at bounding box center [105, 437] width 100 height 16
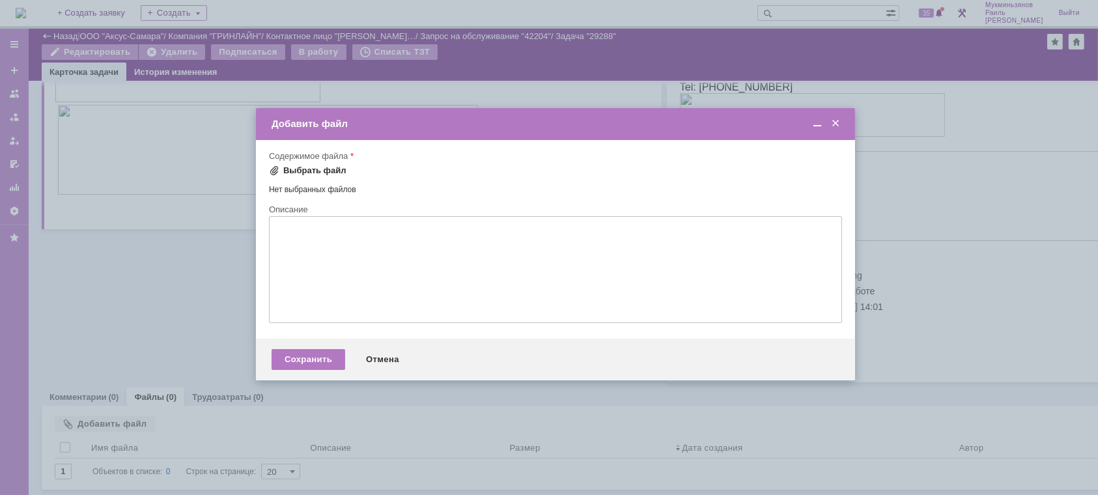
click at [302, 171] on div "Выбрать файл" at bounding box center [314, 170] width 63 height 10
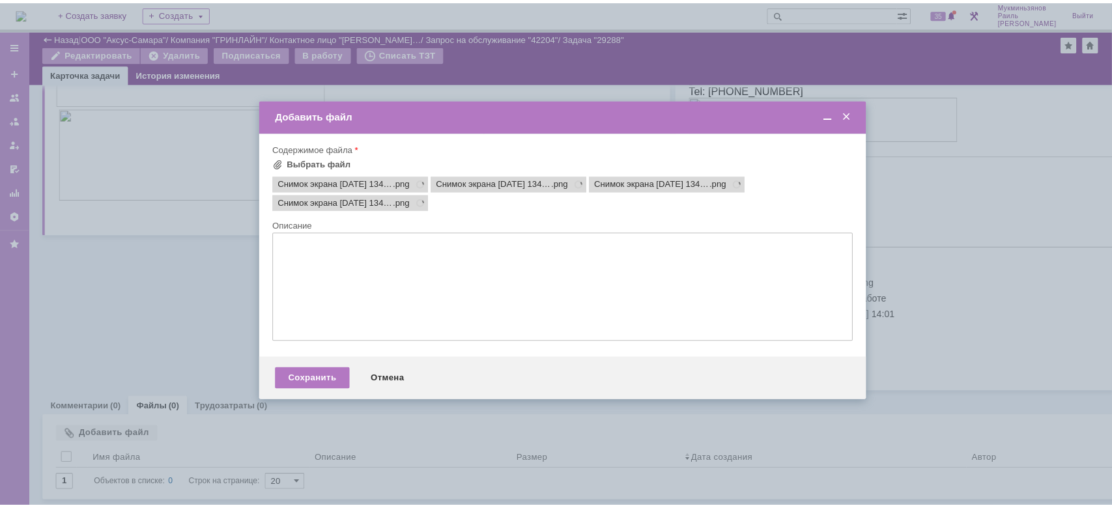
scroll to position [0, 0]
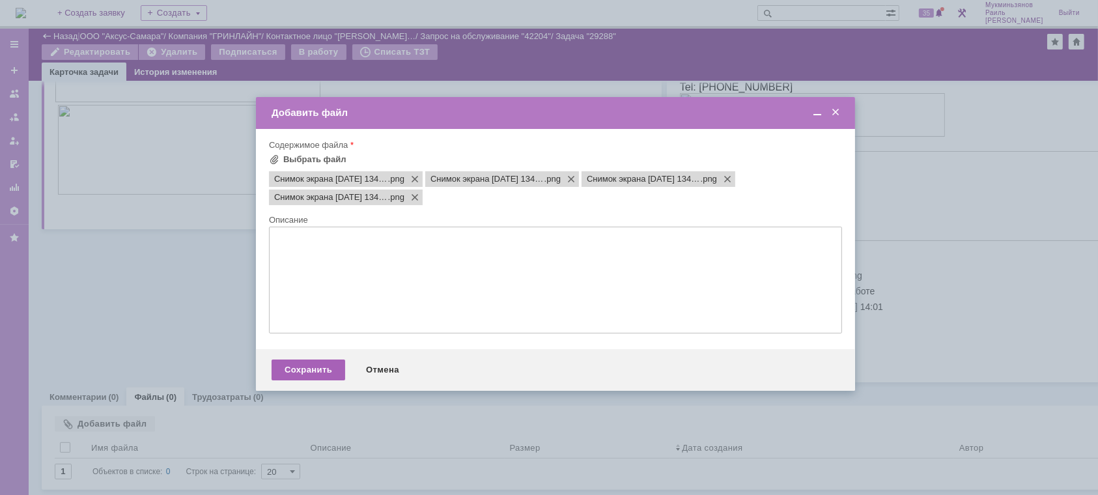
click at [304, 378] on div "Сохранить" at bounding box center [309, 370] width 74 height 21
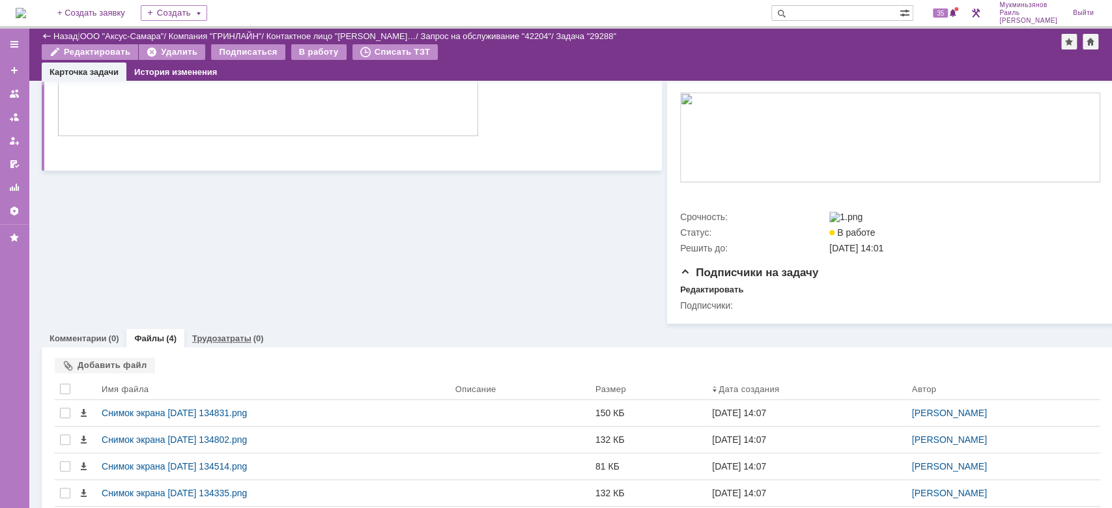
scroll to position [474, 0]
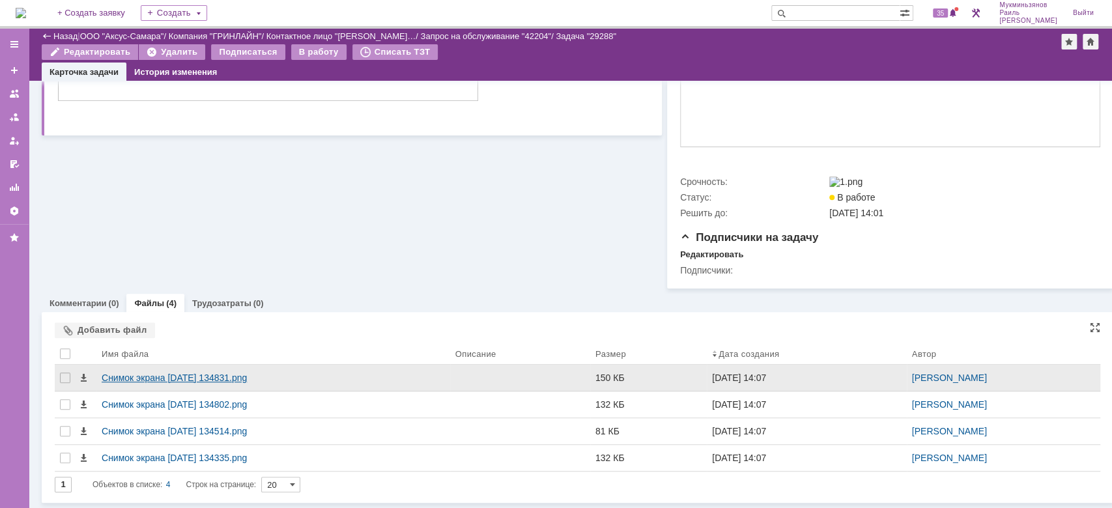
click at [214, 373] on div "Снимок экрана 2025-10-10 134831.png" at bounding box center [273, 378] width 343 height 10
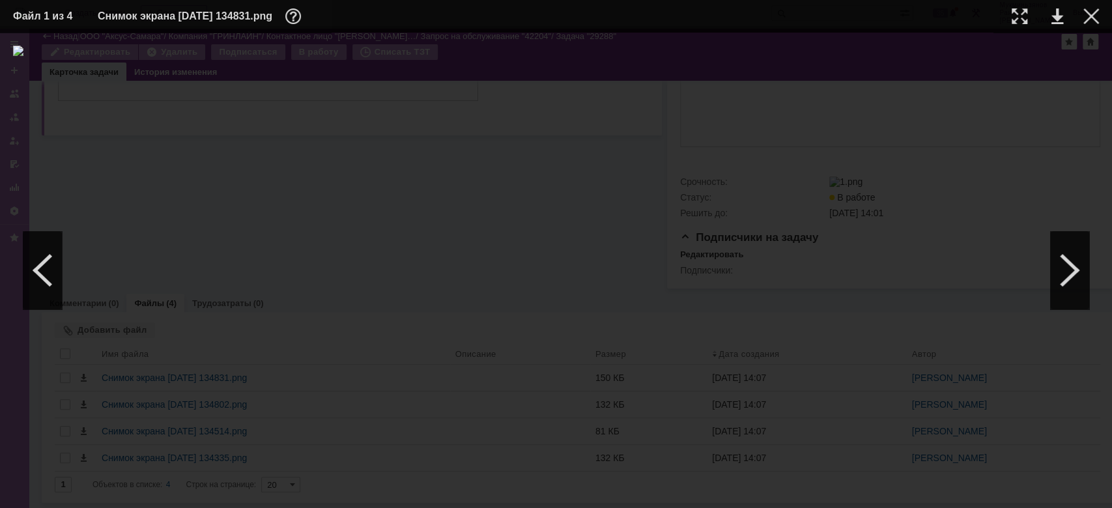
click at [1080, 178] on div at bounding box center [556, 271] width 1086 height 450
click at [1085, 17] on div at bounding box center [1091, 16] width 16 height 16
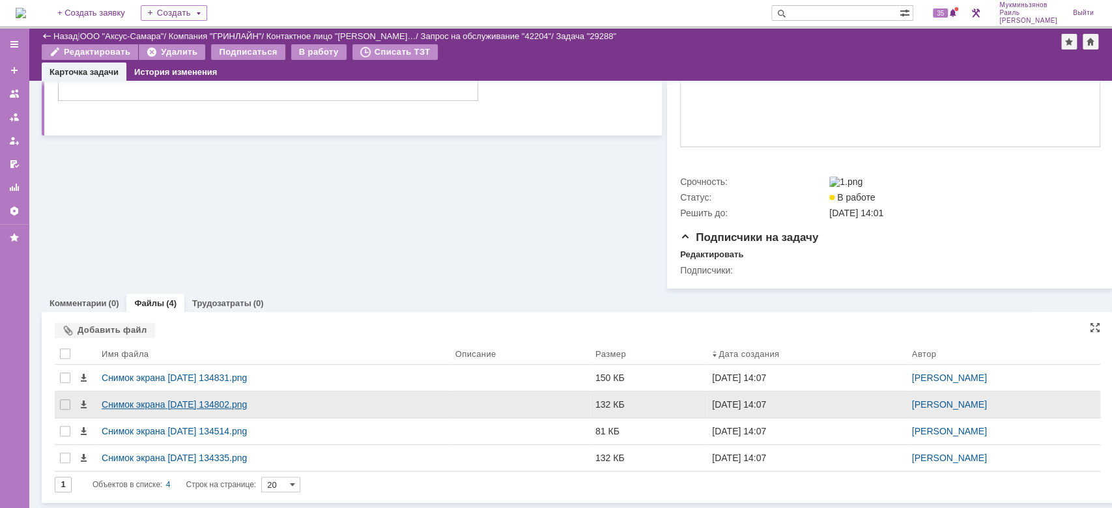
click at [221, 399] on div "Снимок экрана 2025-10-10 134802.png" at bounding box center [273, 404] width 343 height 10
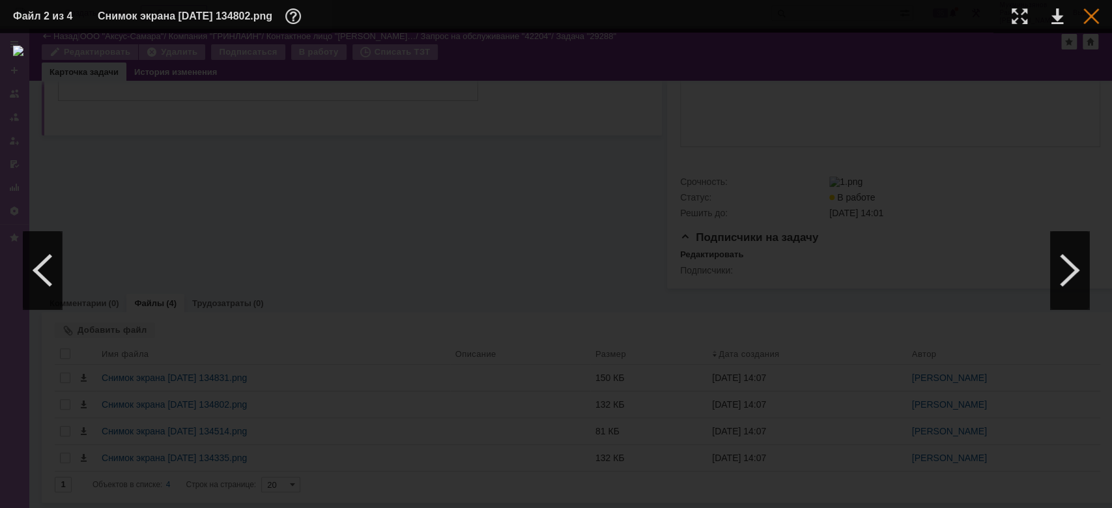
click at [1092, 12] on div at bounding box center [1091, 16] width 16 height 16
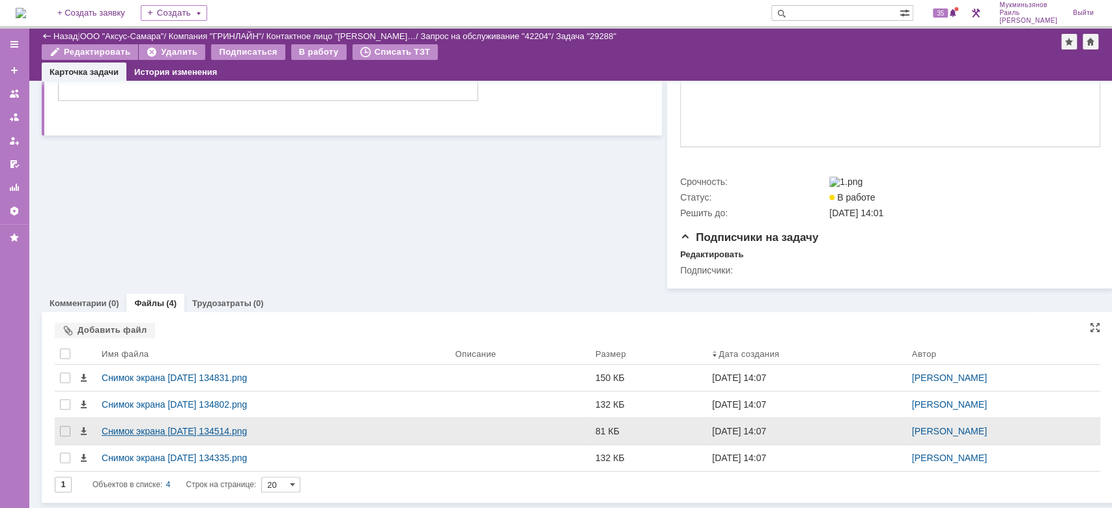
click at [215, 426] on div "Снимок экрана 2025-10-10 134514.png" at bounding box center [273, 431] width 343 height 10
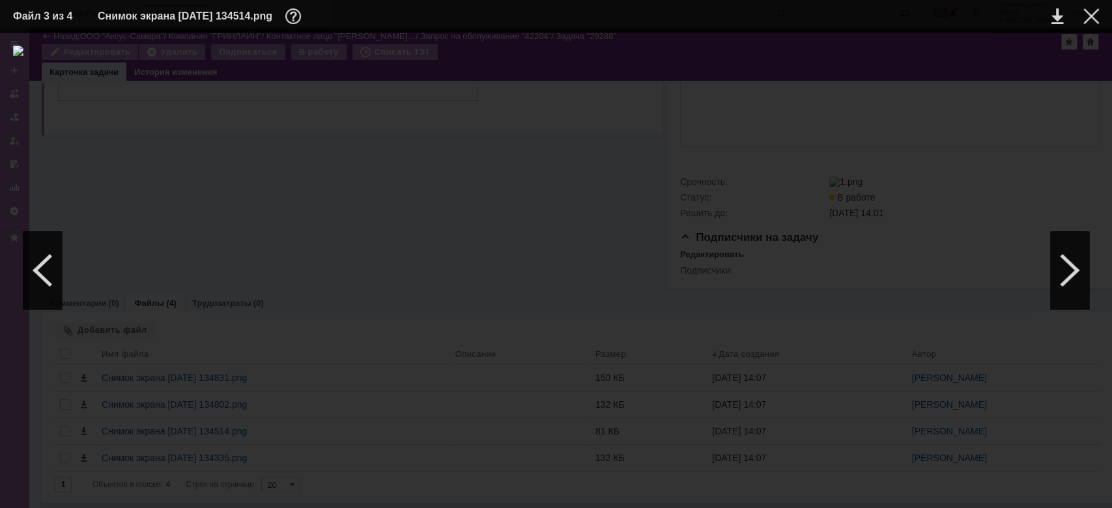
click at [1087, 7] on td at bounding box center [1081, 17] width 36 height 20
click at [1089, 18] on div at bounding box center [1091, 16] width 16 height 16
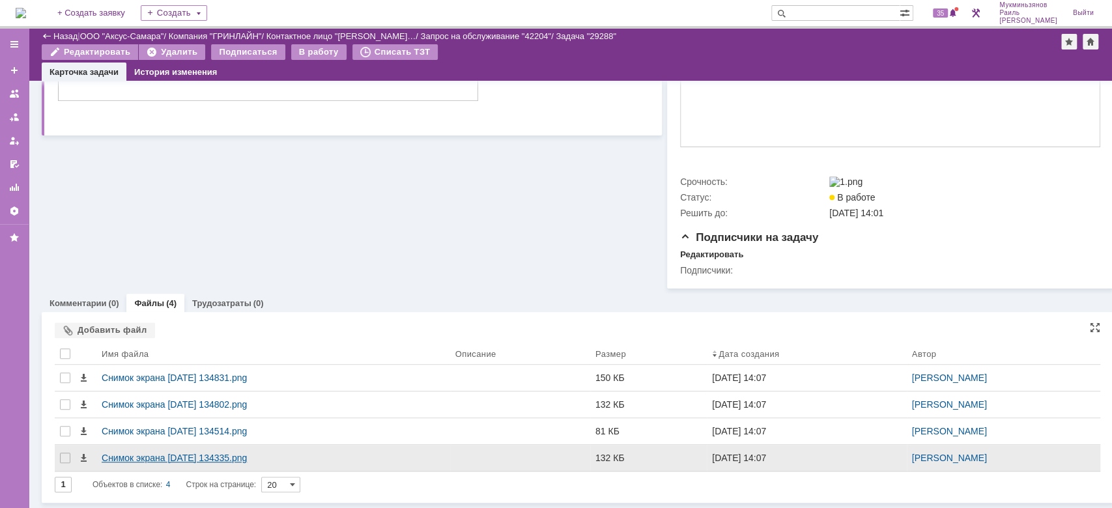
click at [216, 445] on div "Снимок экрана 2025-10-10 134335.png" at bounding box center [273, 458] width 354 height 26
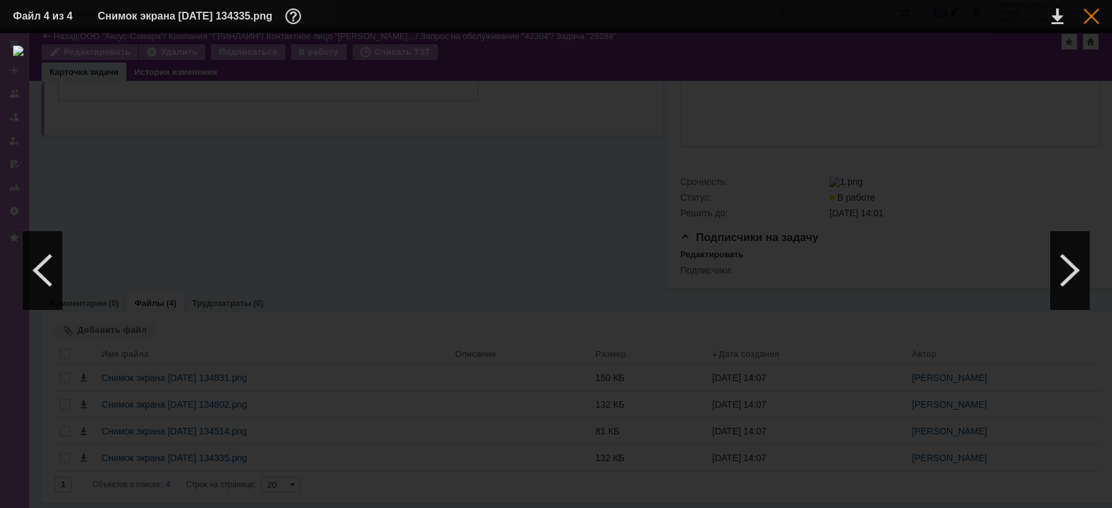
click at [1089, 8] on div at bounding box center [1091, 16] width 16 height 16
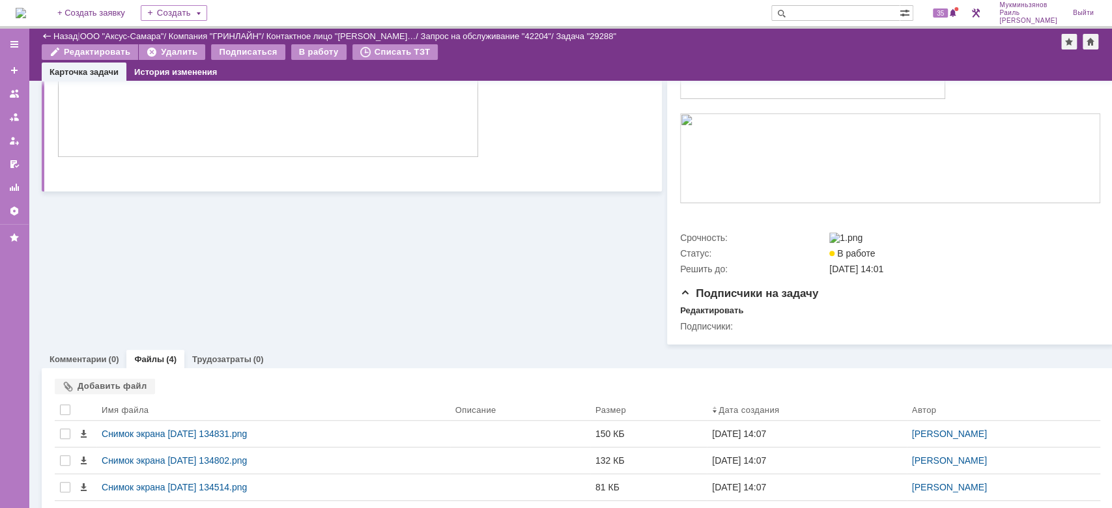
scroll to position [301, 0]
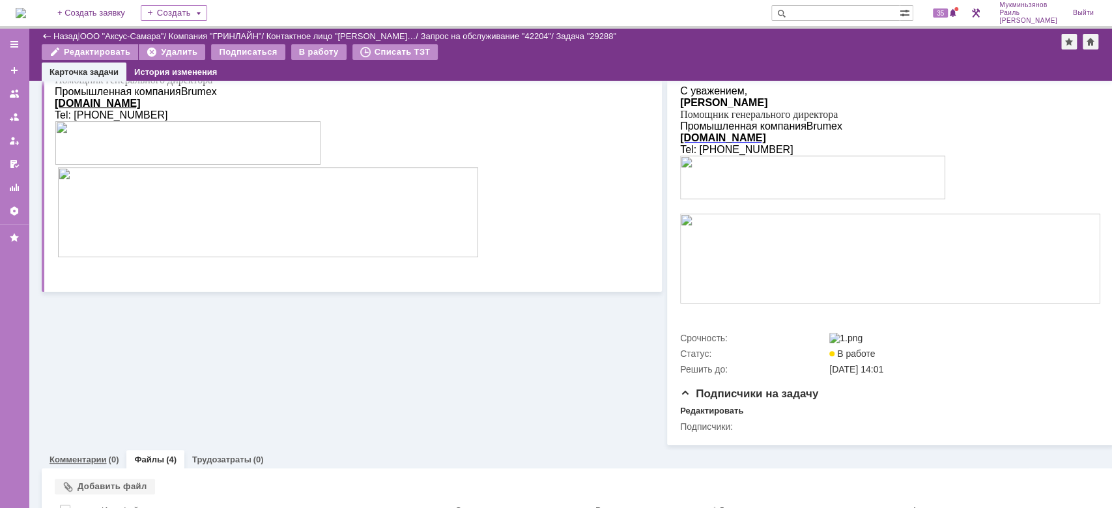
click at [76, 464] on link "Комментарии" at bounding box center [78, 460] width 57 height 10
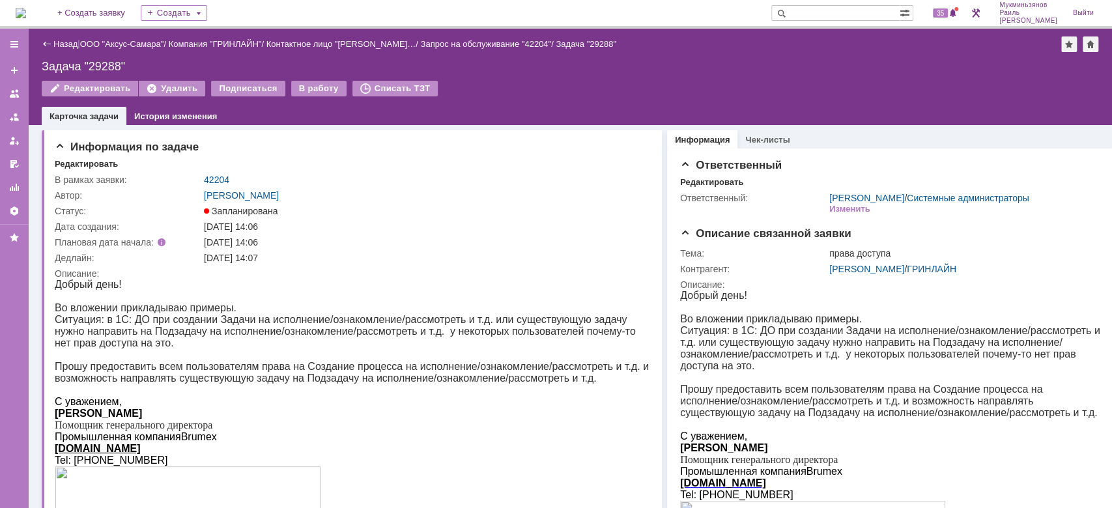
click at [26, 15] on img at bounding box center [21, 13] width 10 height 10
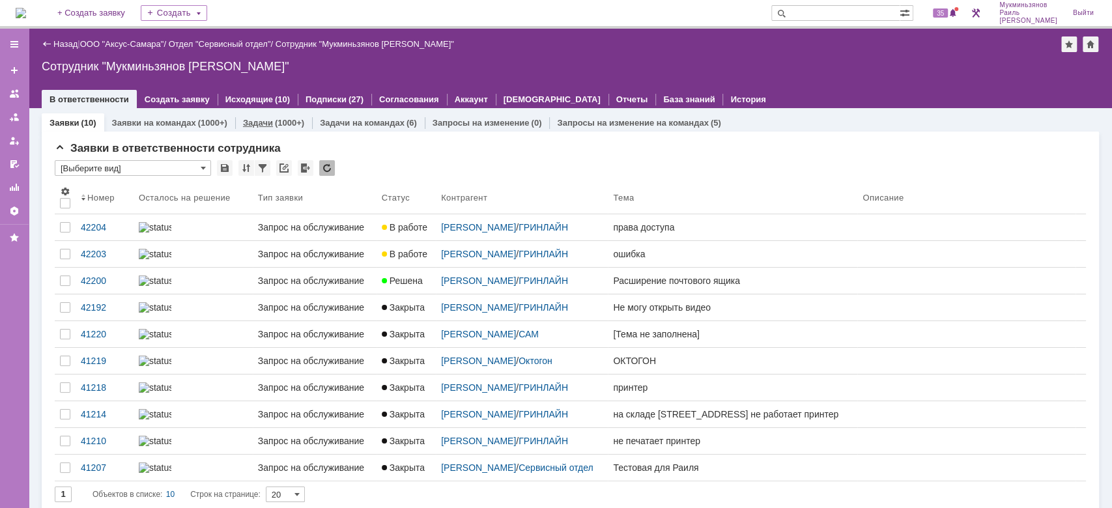
click at [254, 124] on link "Задачи" at bounding box center [258, 123] width 30 height 10
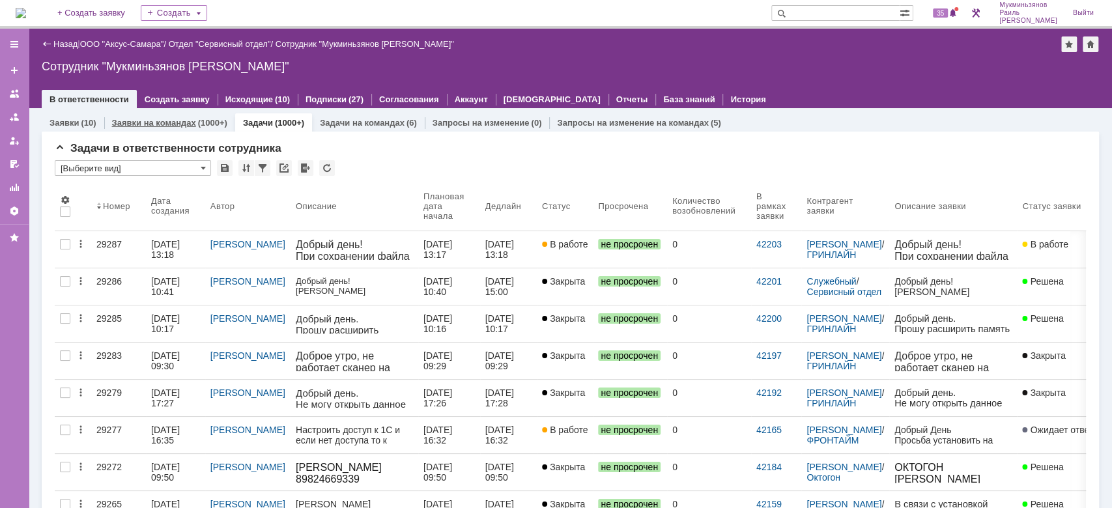
click at [175, 121] on link "Заявки на командах" at bounding box center [154, 123] width 84 height 10
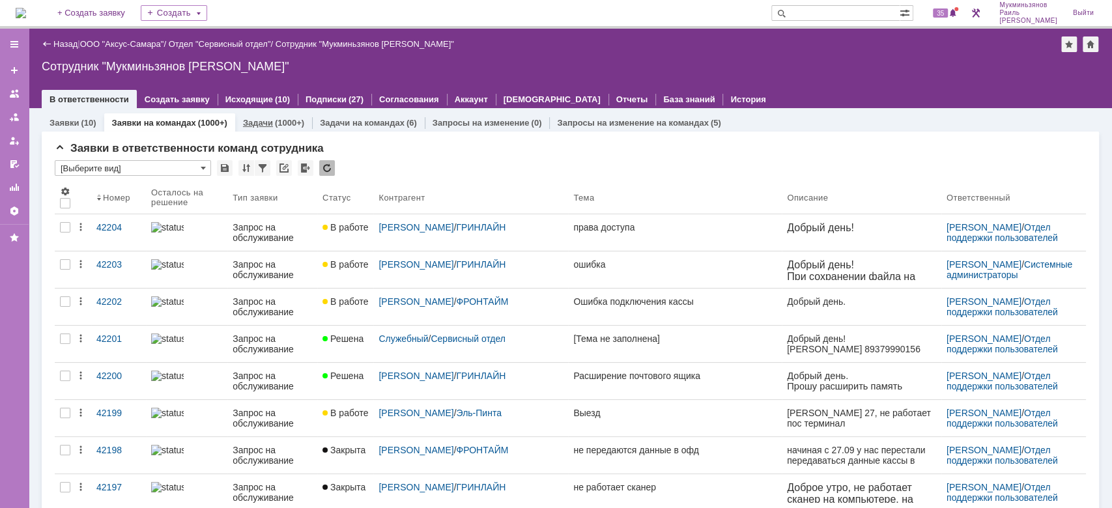
click at [276, 122] on div "(1000+)" at bounding box center [289, 123] width 29 height 10
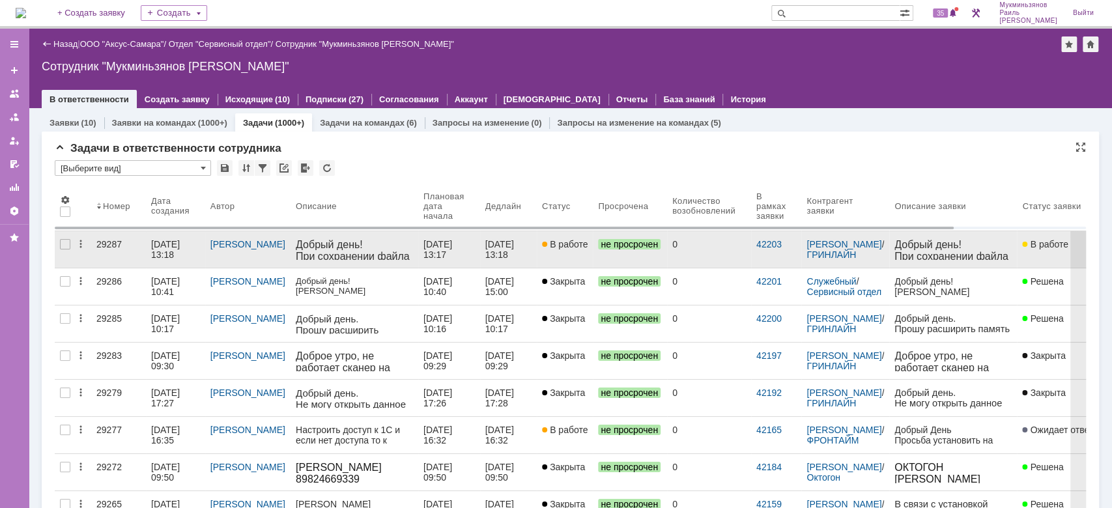
click at [447, 243] on div "[DATE] 13:17" at bounding box center [438, 249] width 31 height 21
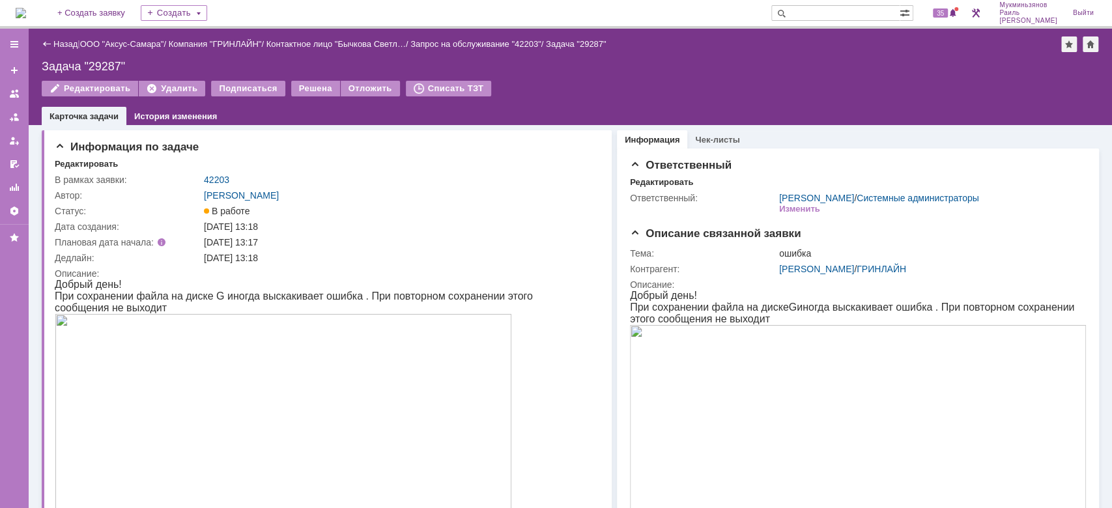
click at [808, 35] on div "Назад | ООО "Аксус-Самара" / Компания "ГРИНЛАЙН" / Контактное лицо "Бычкова Све…" at bounding box center [570, 77] width 1083 height 96
click at [26, 16] on img at bounding box center [21, 13] width 10 height 10
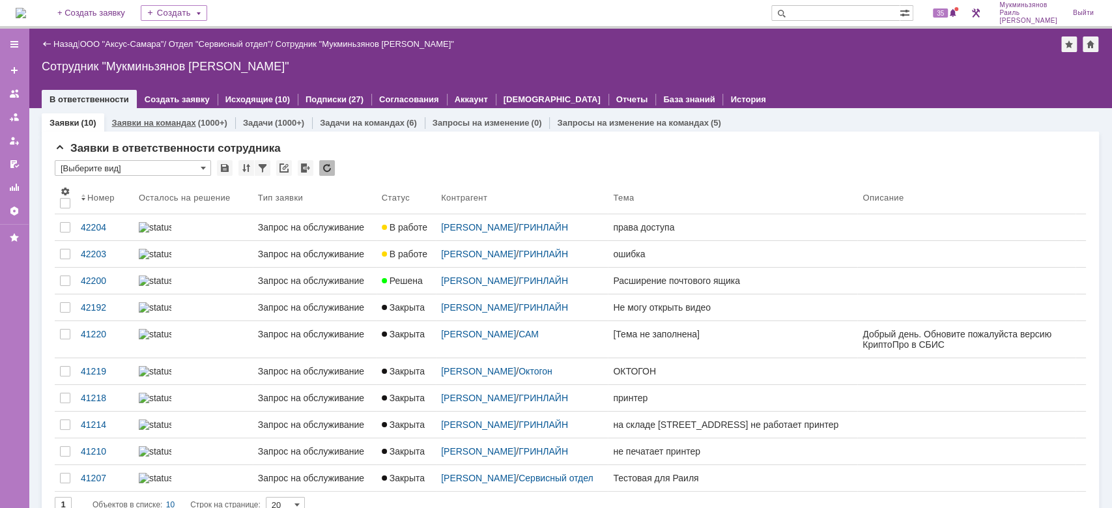
click at [192, 129] on div "Заявки на командах (1000+)" at bounding box center [169, 122] width 131 height 19
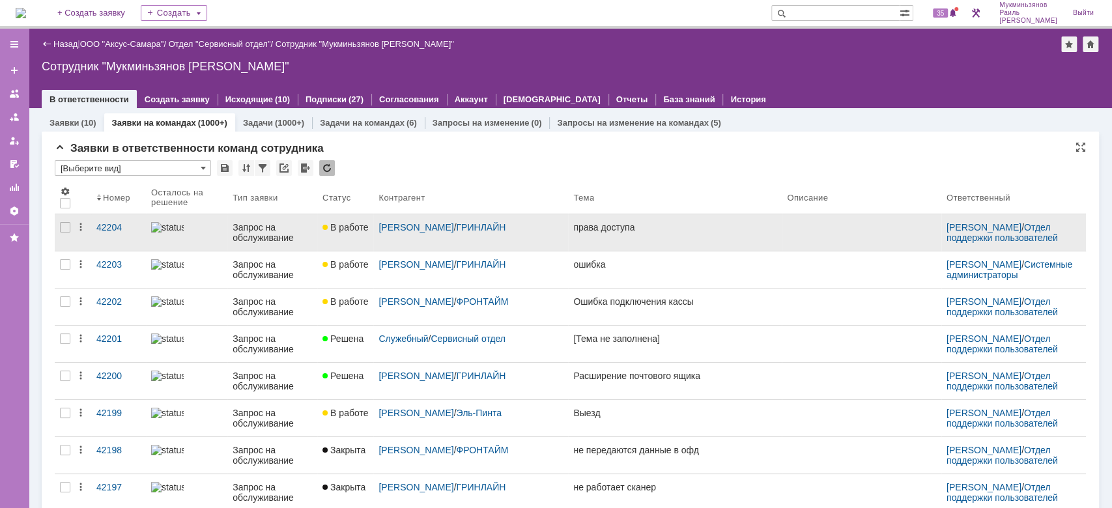
click at [322, 228] on div at bounding box center [324, 227] width 5 height 5
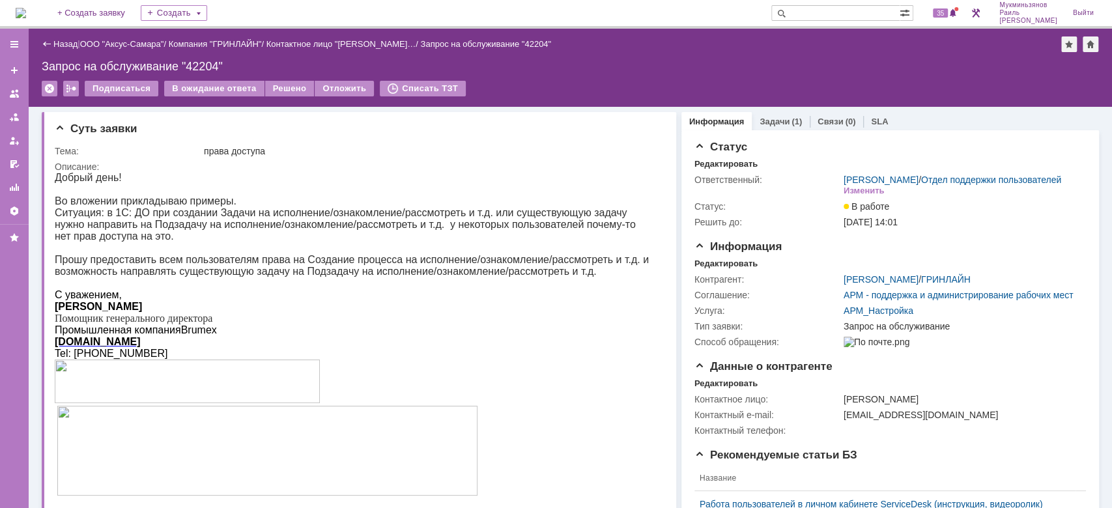
drag, startPoint x: 872, startPoint y: 133, endPoint x: 778, endPoint y: 139, distance: 94.0
click at [778, 139] on div "Статус Редактировать Ответственный: Мукминьзянов Раиль Рамильевич / Отдел подде…" at bounding box center [890, 491] width 418 height 722
click at [773, 129] on div "Задачи (1)" at bounding box center [781, 121] width 58 height 19
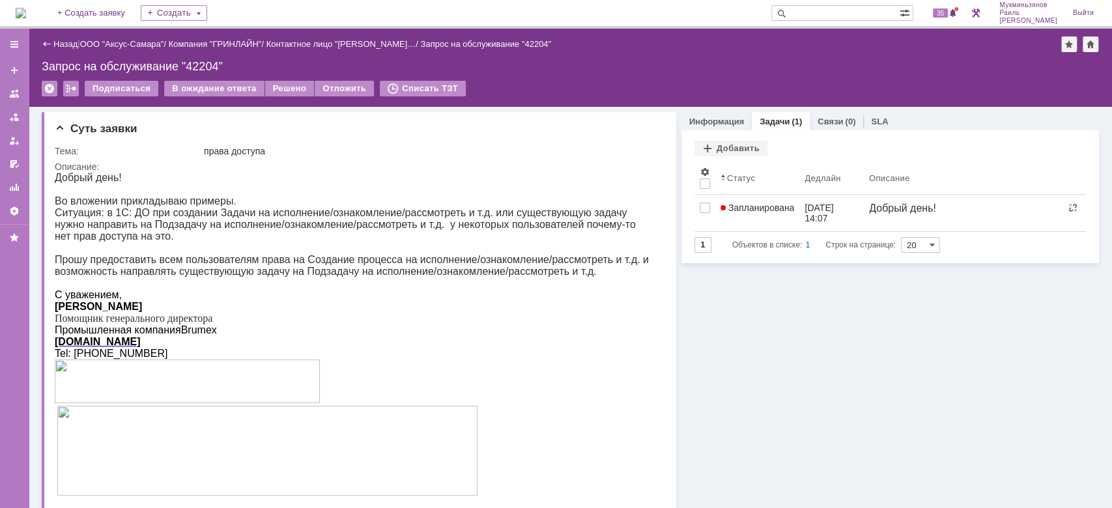
click at [45, 39] on div "Назад" at bounding box center [60, 44] width 36 height 10
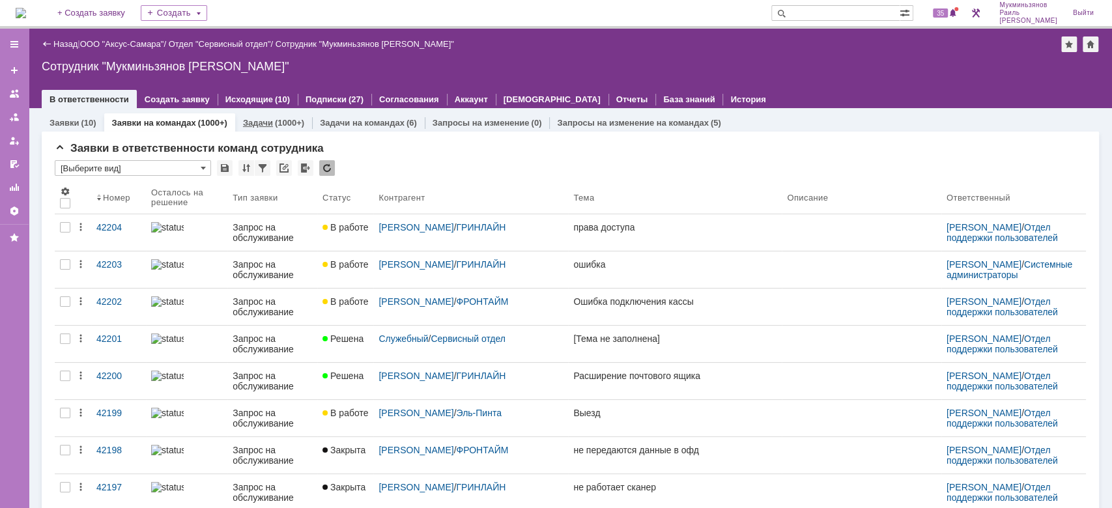
click at [275, 119] on div "(1000+)" at bounding box center [289, 123] width 29 height 10
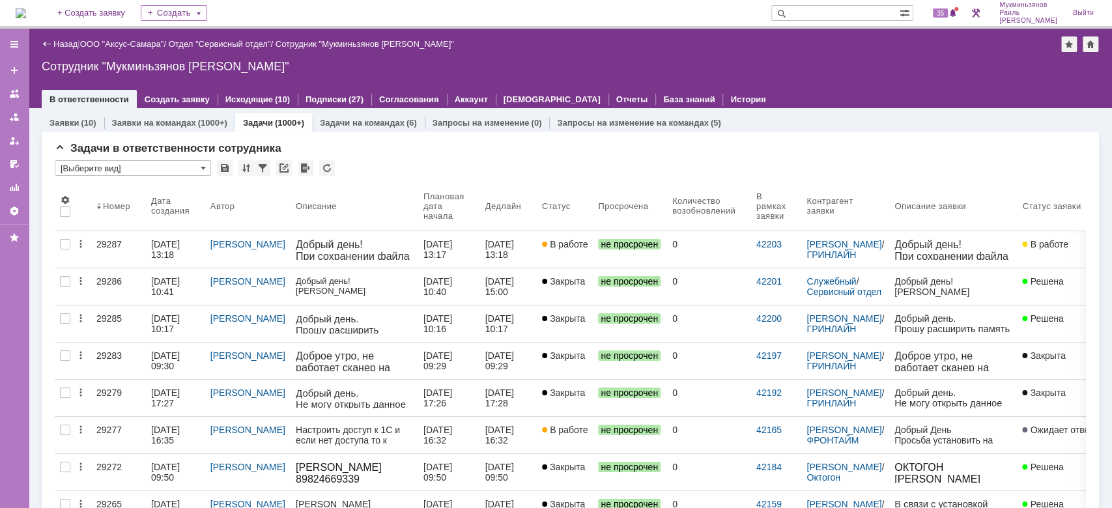
click at [369, 255] on p "При сохранении файла на диске G иногда выскакивает ошибка . При повторном сохра…" at bounding box center [354, 286] width 117 height 70
click at [436, 256] on div "[DATE] 13:17" at bounding box center [438, 249] width 31 height 21
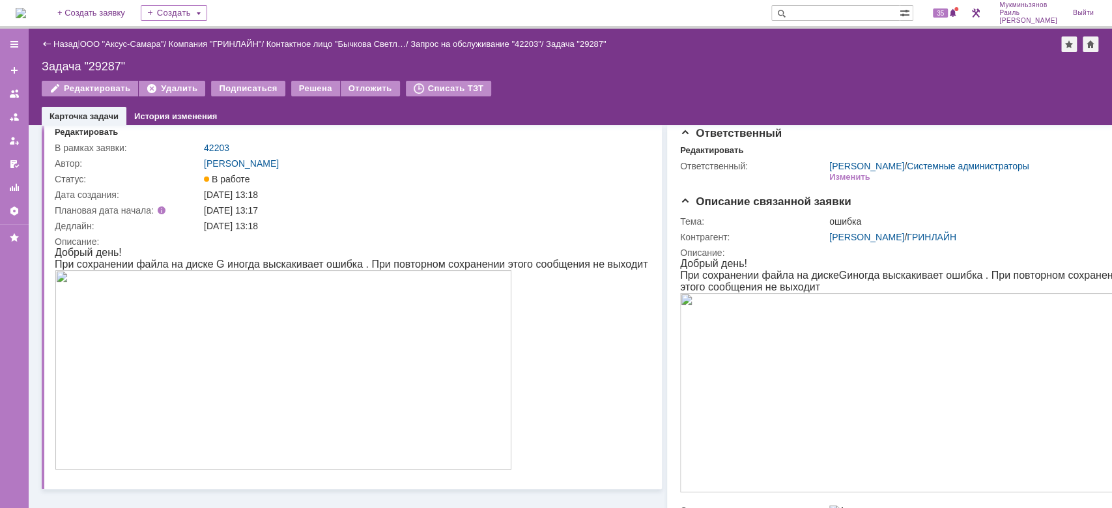
click at [278, 363] on img at bounding box center [283, 369] width 457 height 199
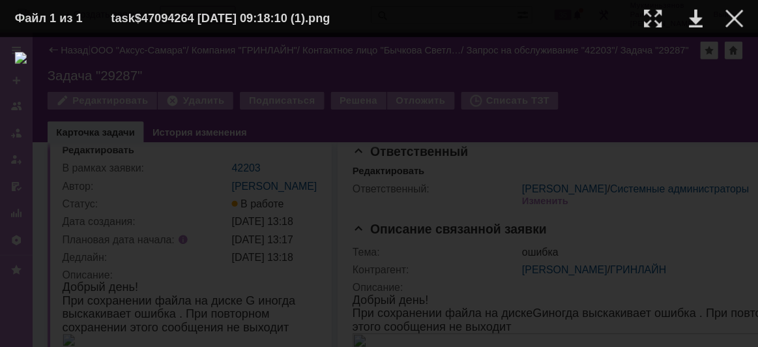
scroll to position [32, 0]
click at [38, 150] on div at bounding box center [333, 169] width 641 height 246
click at [653, 16] on div at bounding box center [646, 16] width 16 height 16
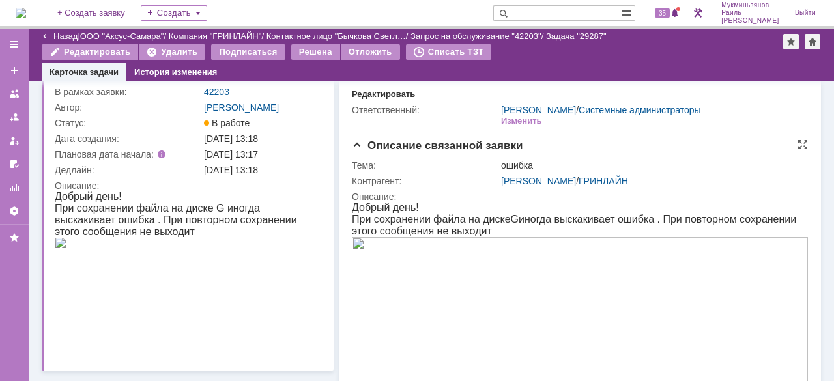
scroll to position [0, 0]
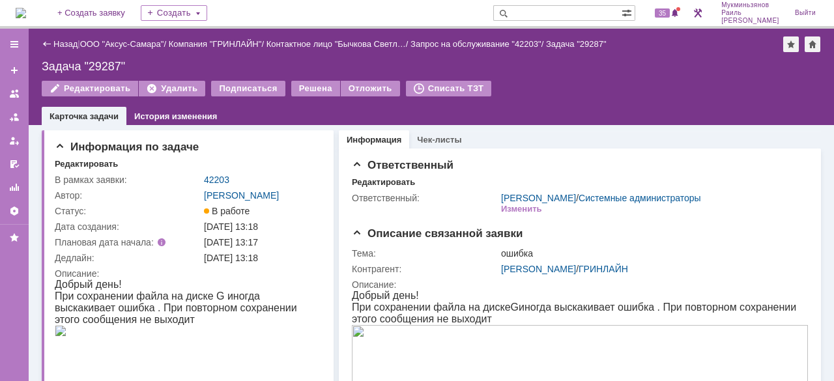
click at [26, 16] on img at bounding box center [21, 13] width 10 height 10
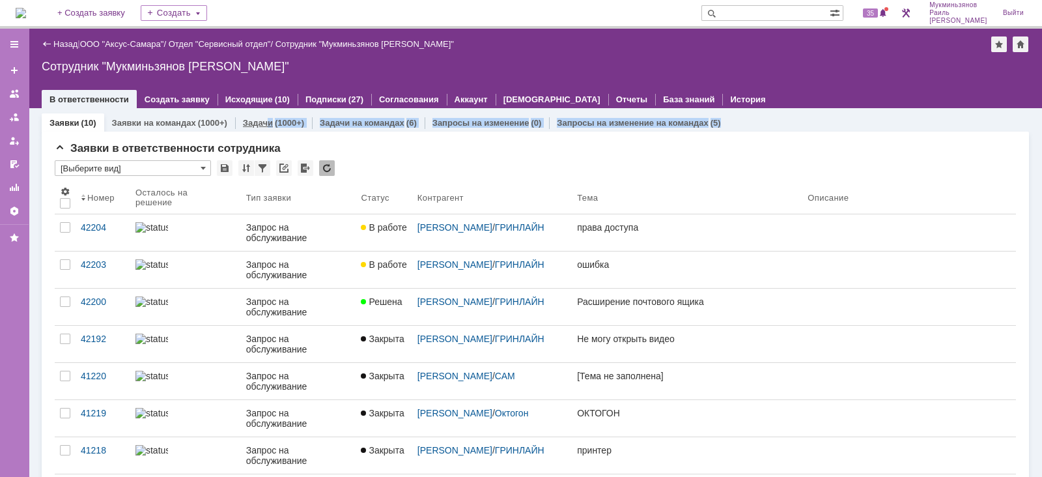
click at [267, 118] on link "Задачи" at bounding box center [258, 123] width 30 height 10
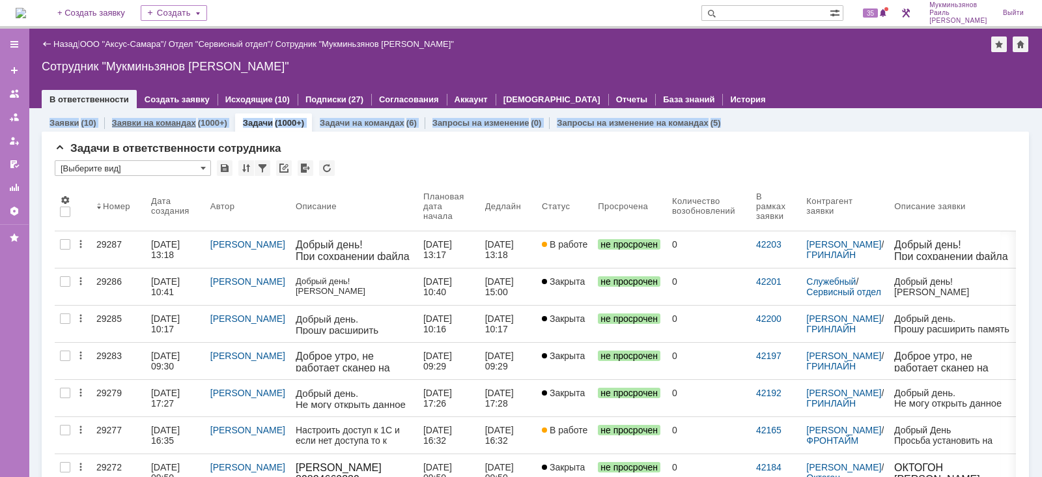
click at [167, 119] on link "Заявки на командах" at bounding box center [154, 123] width 84 height 10
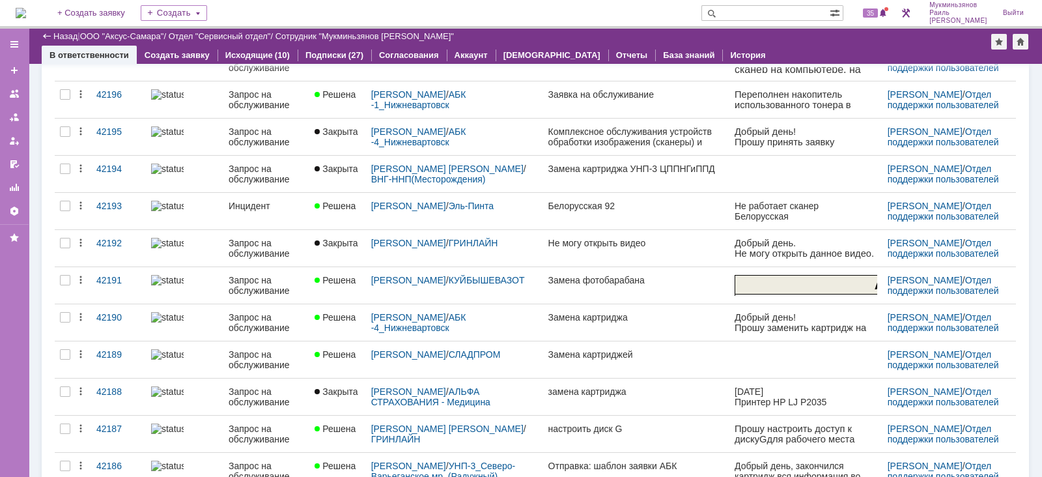
scroll to position [469, 0]
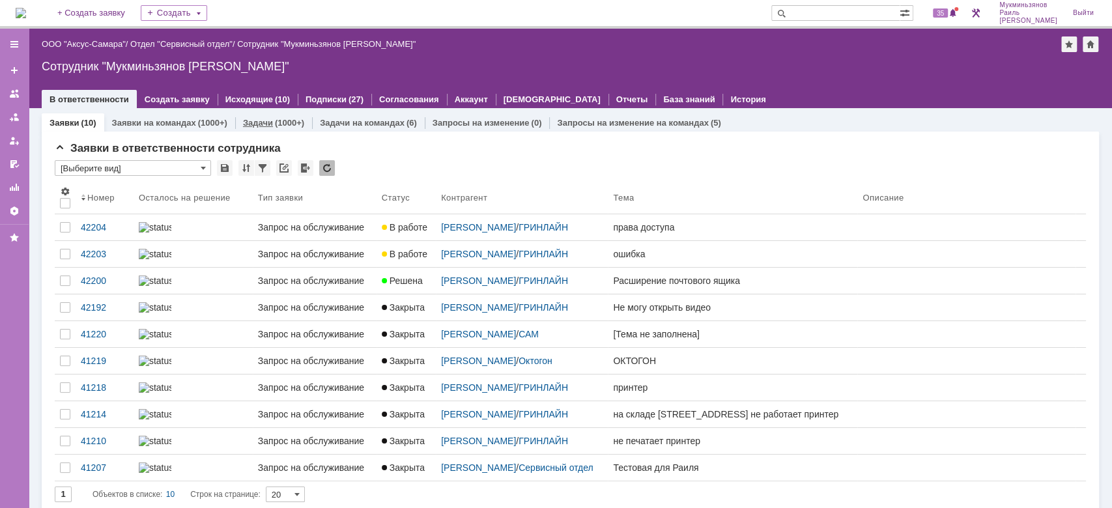
click at [261, 119] on link "Задачи" at bounding box center [258, 123] width 30 height 10
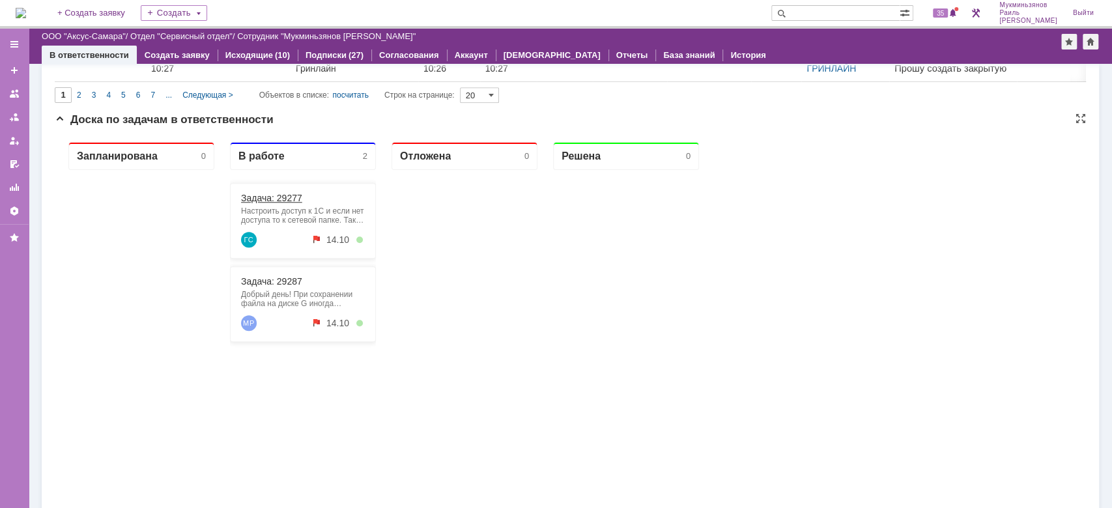
click at [263, 196] on link "Задача: 29277" at bounding box center [271, 198] width 61 height 10
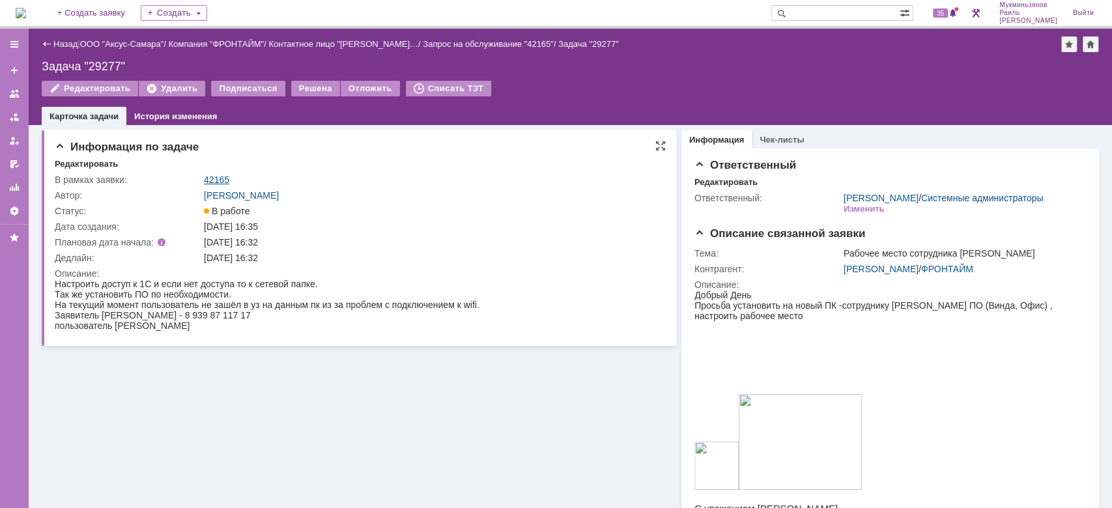
click at [218, 180] on link "42165" at bounding box center [216, 180] width 25 height 10
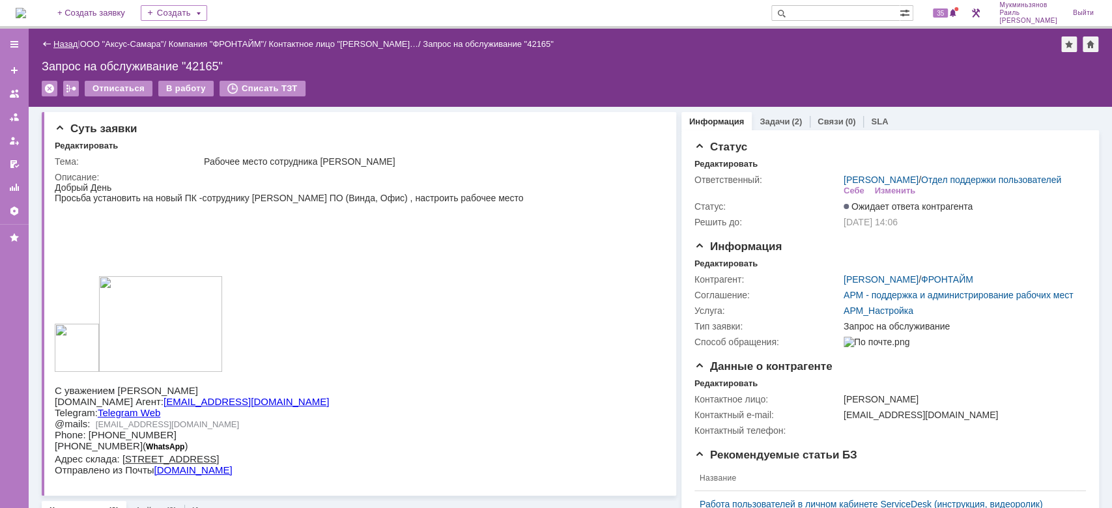
click at [59, 40] on link "Назад" at bounding box center [65, 44] width 24 height 10
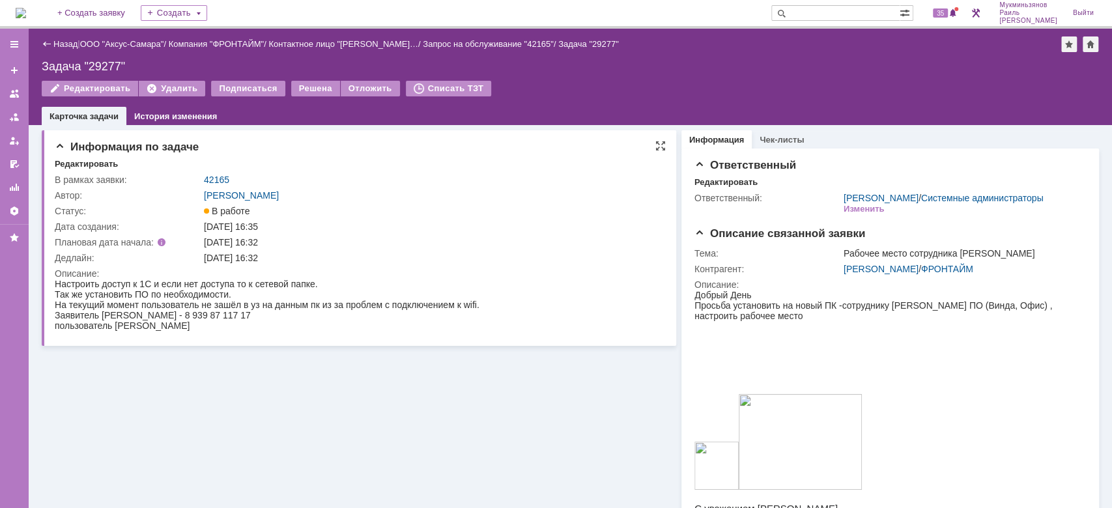
click at [399, 154] on div "Информация по задаче Редактировать В рамках заявки: 42165 Автор: Галстьян Степа…" at bounding box center [359, 238] width 635 height 216
click at [26, 14] on img at bounding box center [21, 13] width 10 height 10
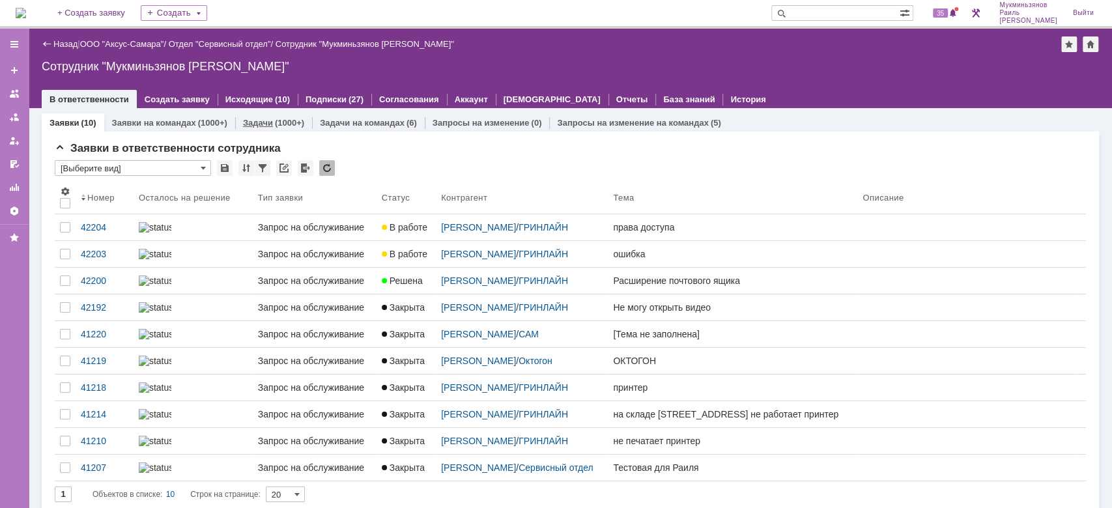
click at [275, 122] on div "(1000+)" at bounding box center [289, 123] width 29 height 10
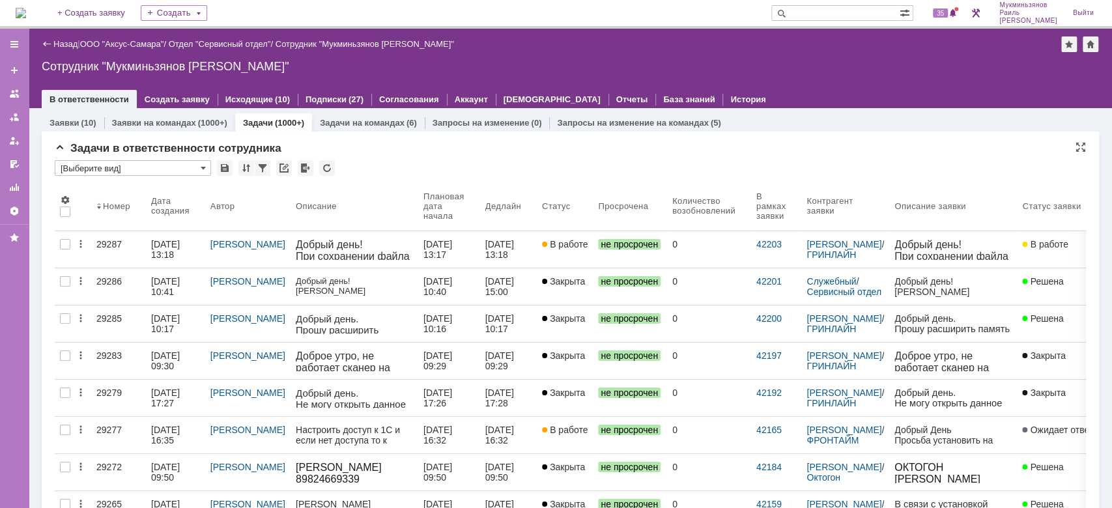
click at [471, 160] on div "* [Выберите вид]" at bounding box center [570, 168] width 1031 height 17
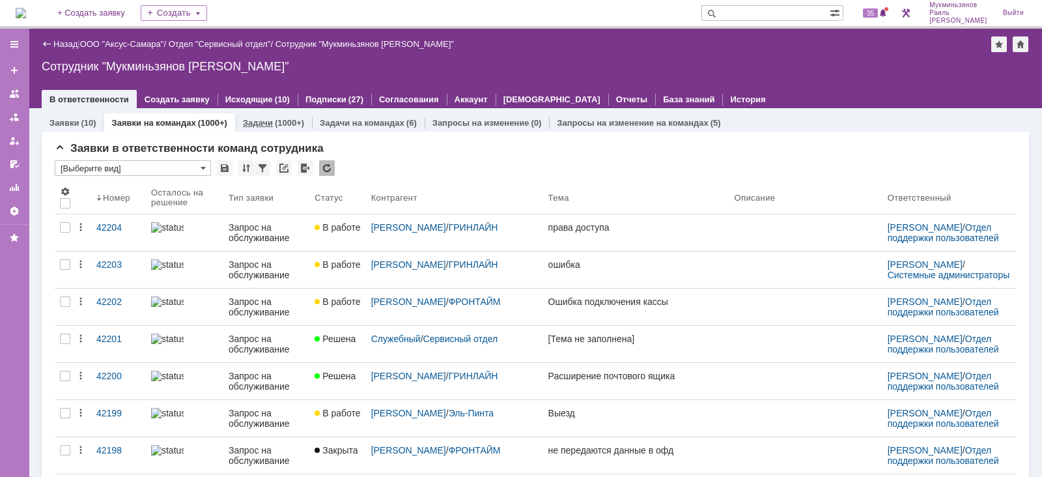
click at [266, 124] on link "Задачи" at bounding box center [258, 123] width 30 height 10
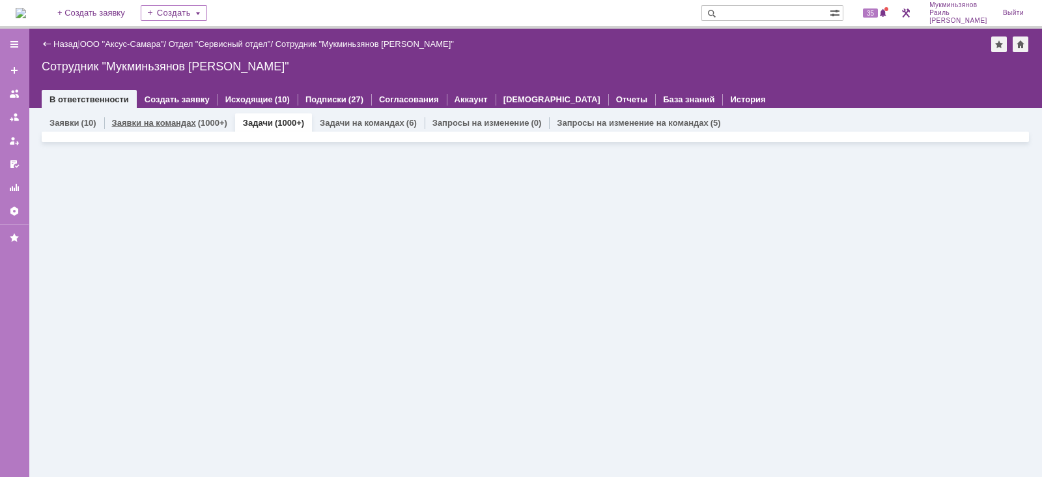
click at [144, 125] on link "Заявки на командах" at bounding box center [154, 123] width 84 height 10
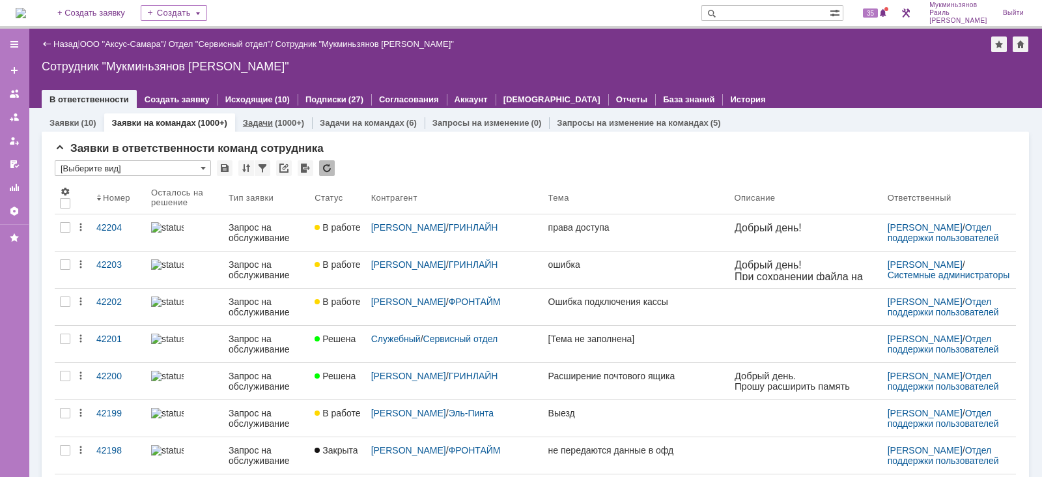
click at [256, 121] on link "Задачи" at bounding box center [258, 123] width 30 height 10
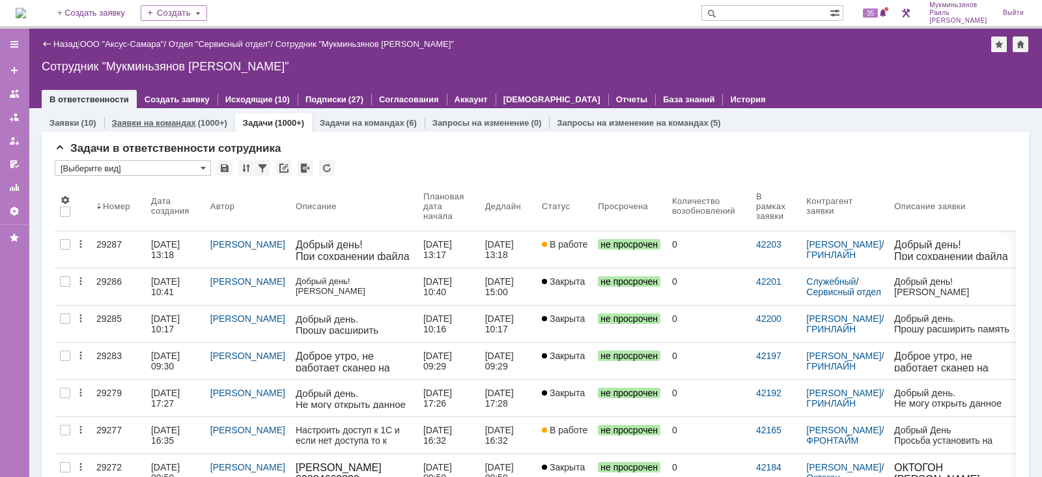
click at [182, 113] on div "Заявки на командах (1000+)" at bounding box center [169, 122] width 131 height 19
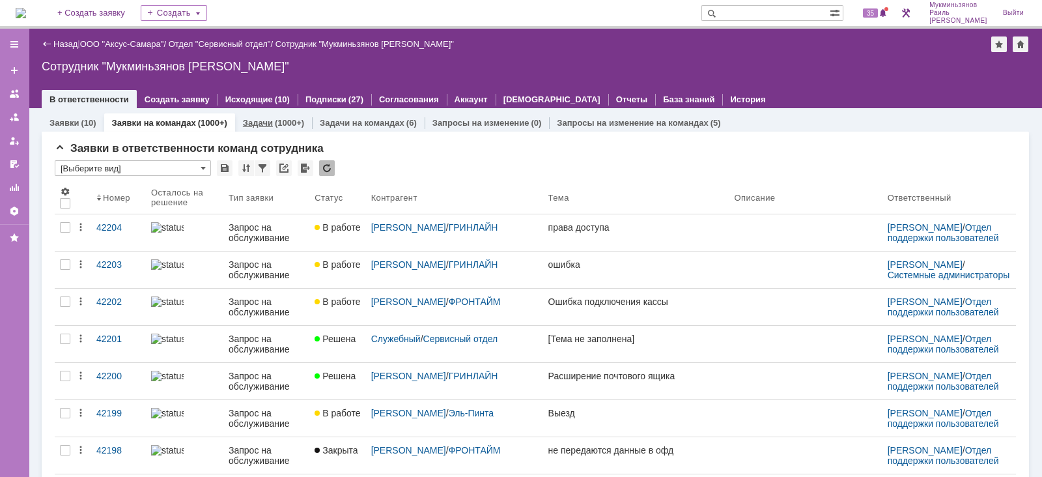
click at [248, 124] on link "Задачи" at bounding box center [258, 123] width 30 height 10
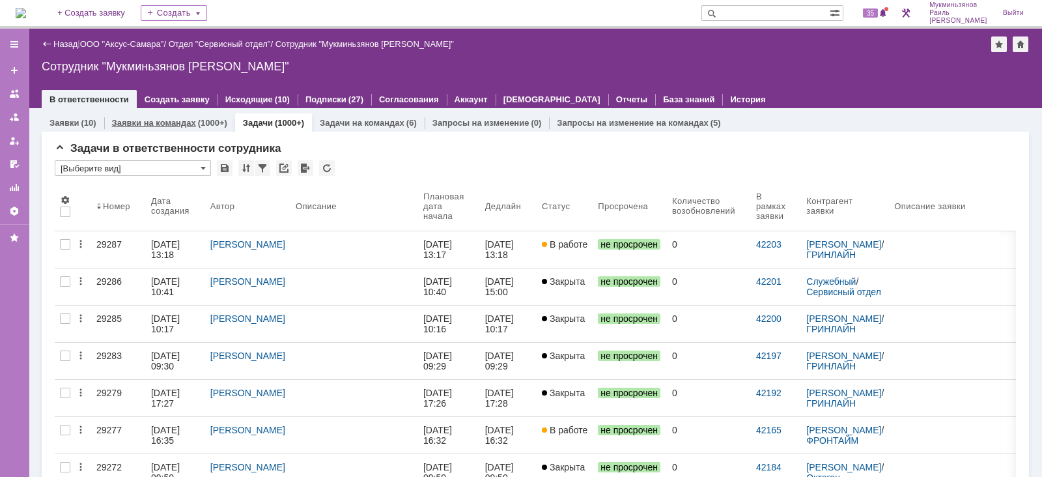
click at [167, 121] on link "Заявки на командах" at bounding box center [154, 123] width 84 height 10
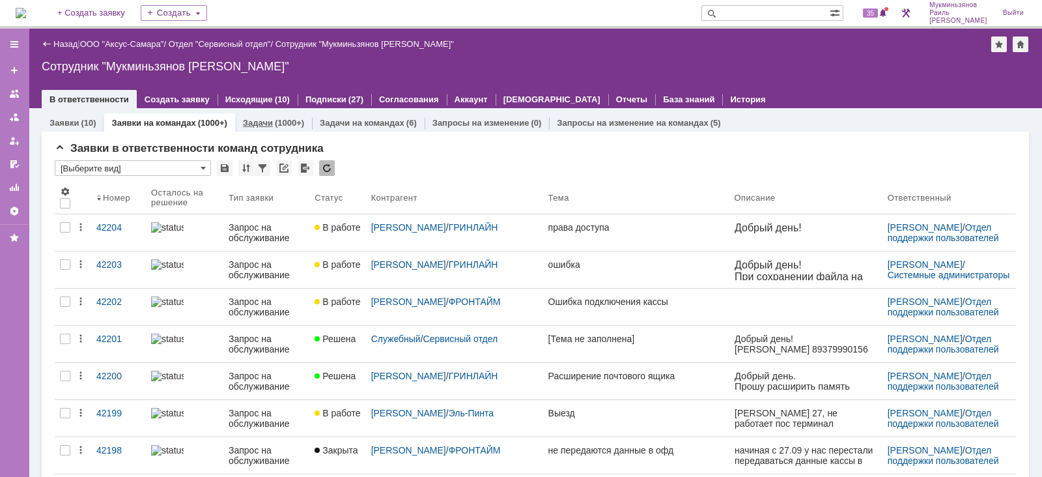
click at [264, 127] on link "Задачи" at bounding box center [258, 123] width 30 height 10
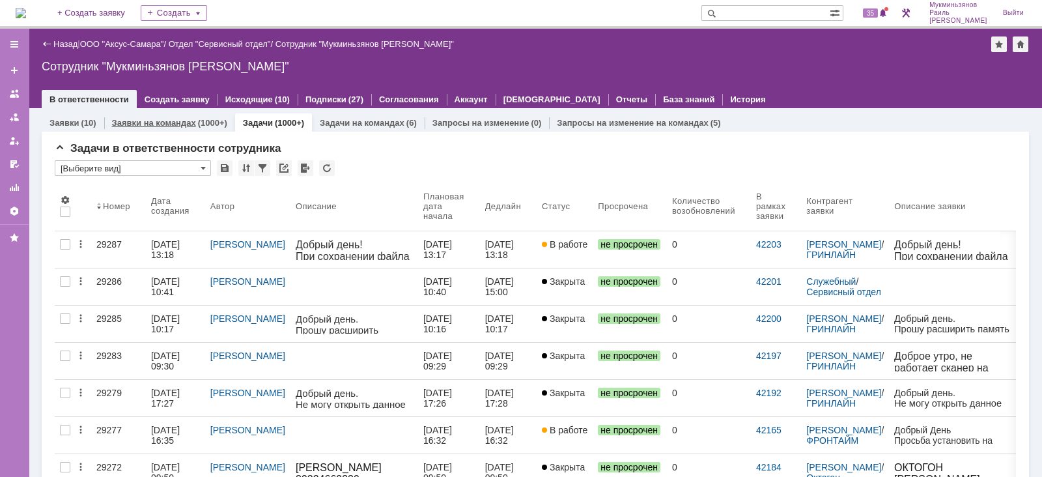
click at [173, 115] on div "Заявки на командах (1000+)" at bounding box center [169, 122] width 131 height 19
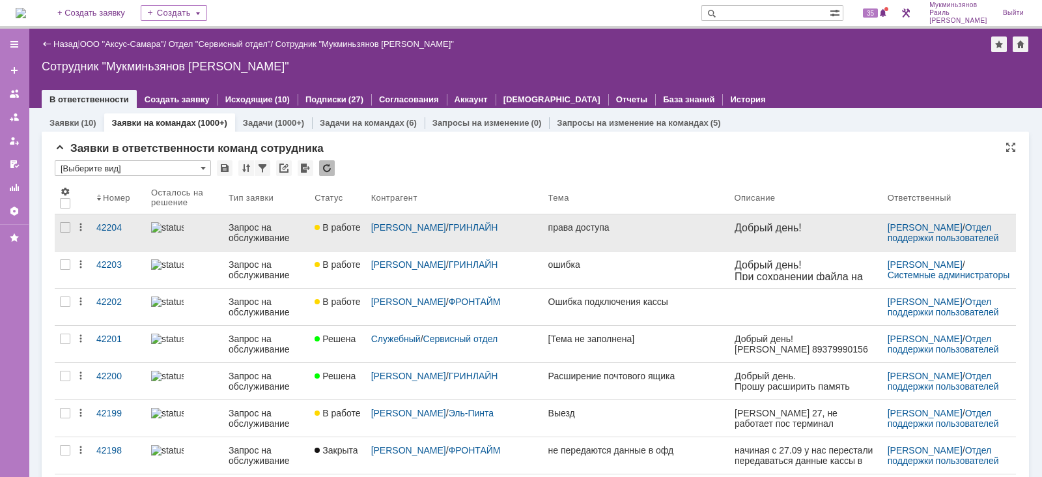
click at [480, 233] on div "[PERSON_NAME] / [PERSON_NAME]" at bounding box center [454, 227] width 167 height 10
click at [567, 250] on link "права доступа" at bounding box center [636, 232] width 186 height 36
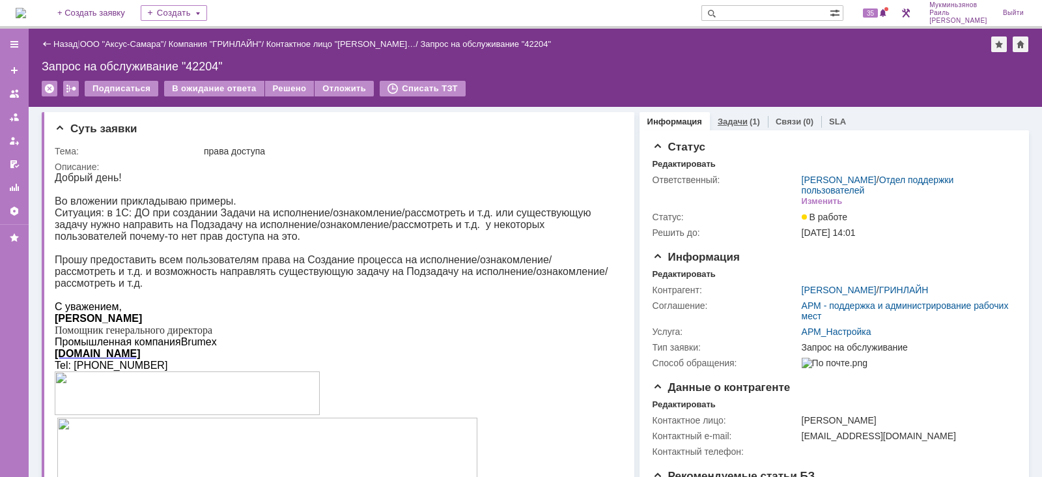
click at [733, 119] on link "Задачи" at bounding box center [733, 122] width 30 height 10
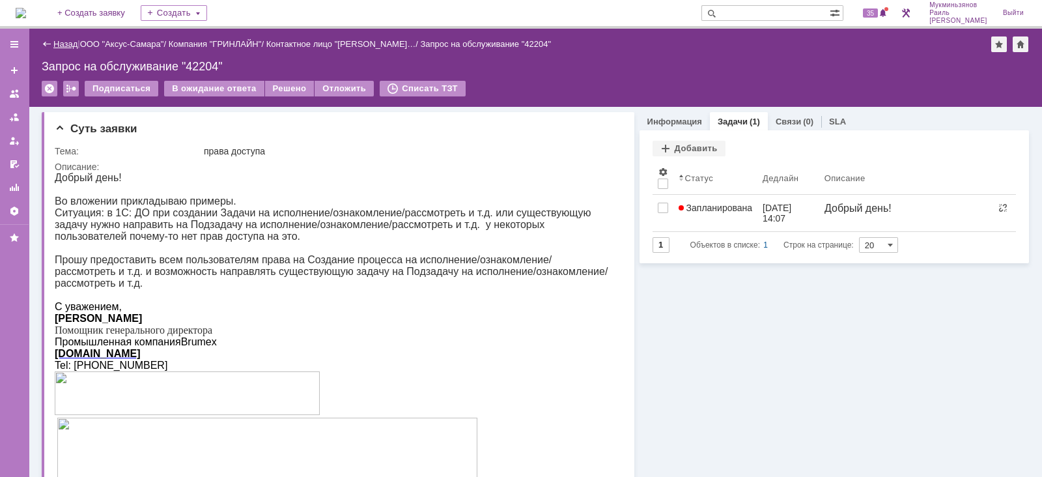
click at [61, 43] on link "Назад" at bounding box center [65, 44] width 24 height 10
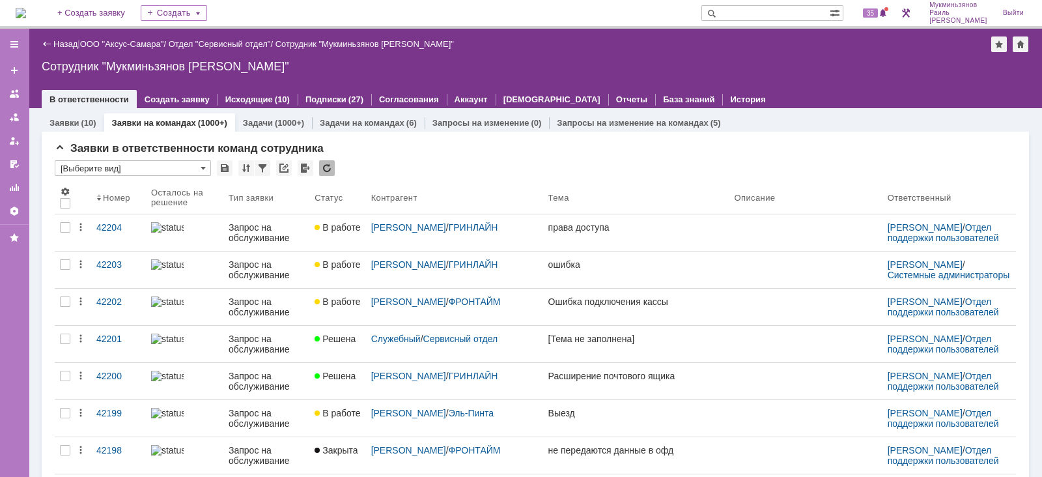
click at [61, 43] on link "Назад" at bounding box center [65, 44] width 24 height 10
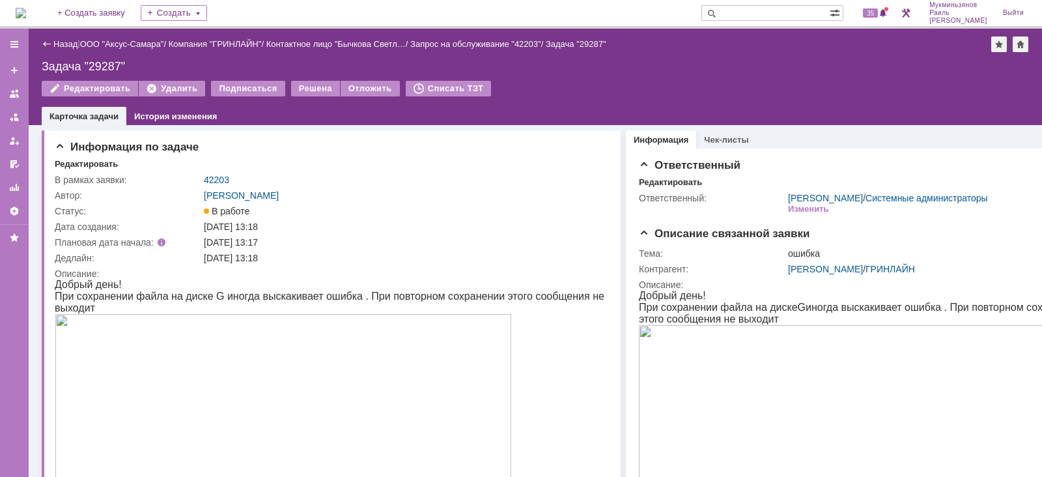
click at [26, 8] on img at bounding box center [21, 13] width 10 height 10
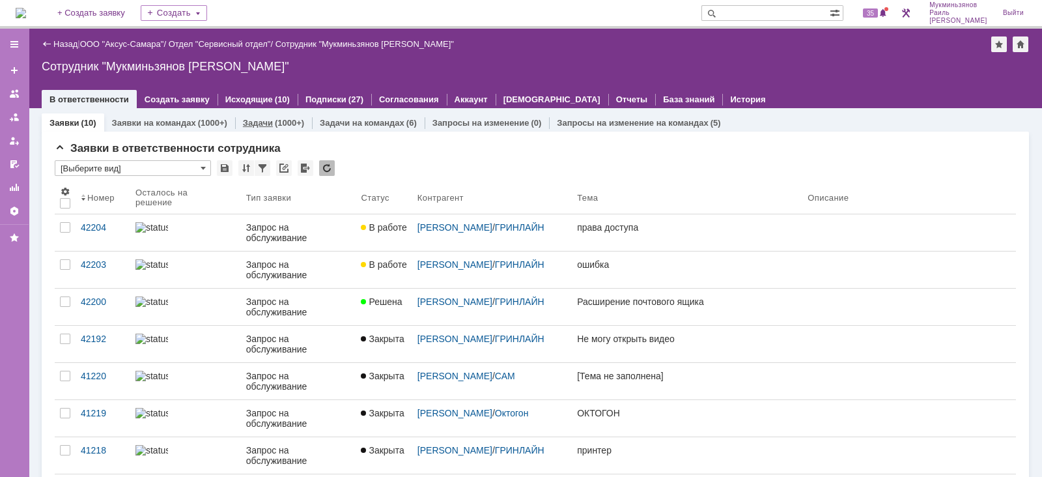
click at [264, 122] on link "Задачи" at bounding box center [258, 123] width 30 height 10
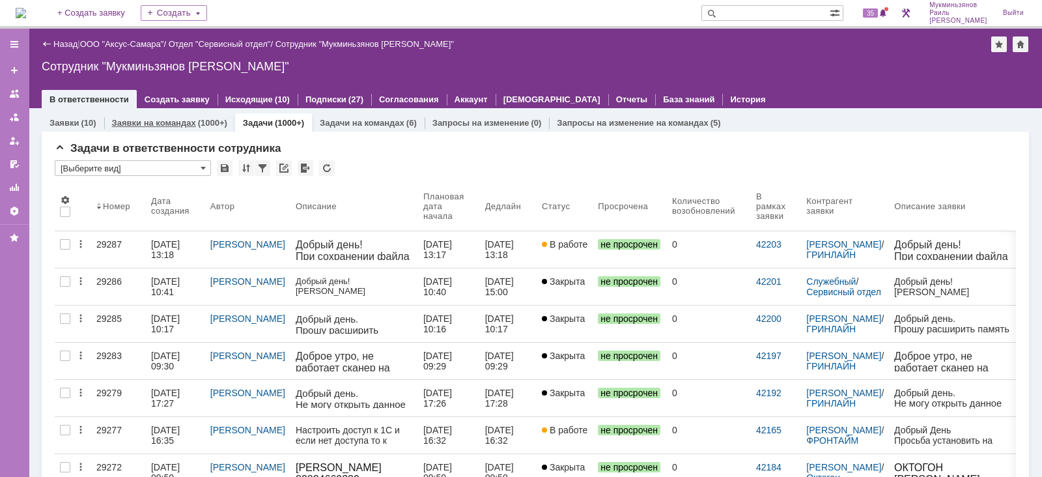
click at [156, 124] on link "Заявки на командах" at bounding box center [154, 123] width 84 height 10
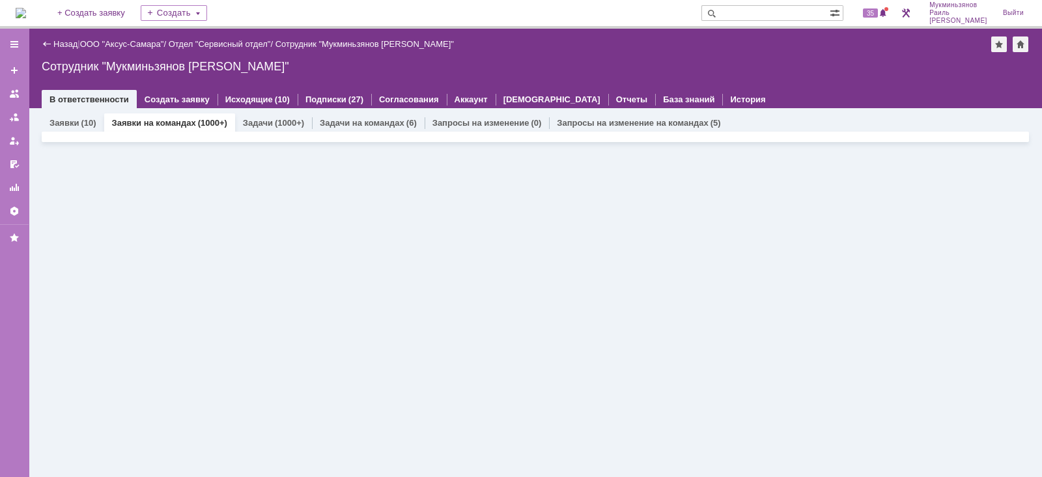
click at [156, 124] on link "Заявки на командах" at bounding box center [154, 123] width 84 height 10
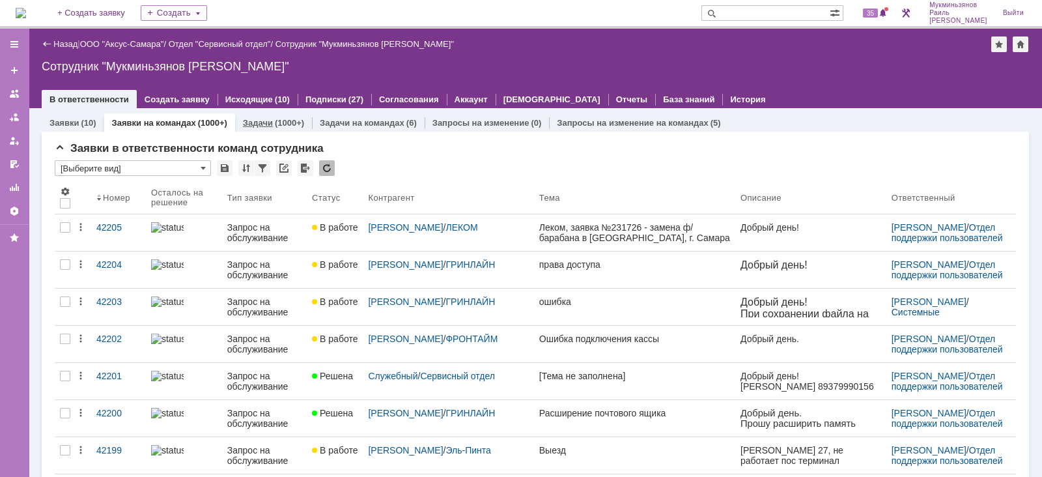
click at [250, 125] on link "Задачи" at bounding box center [258, 123] width 30 height 10
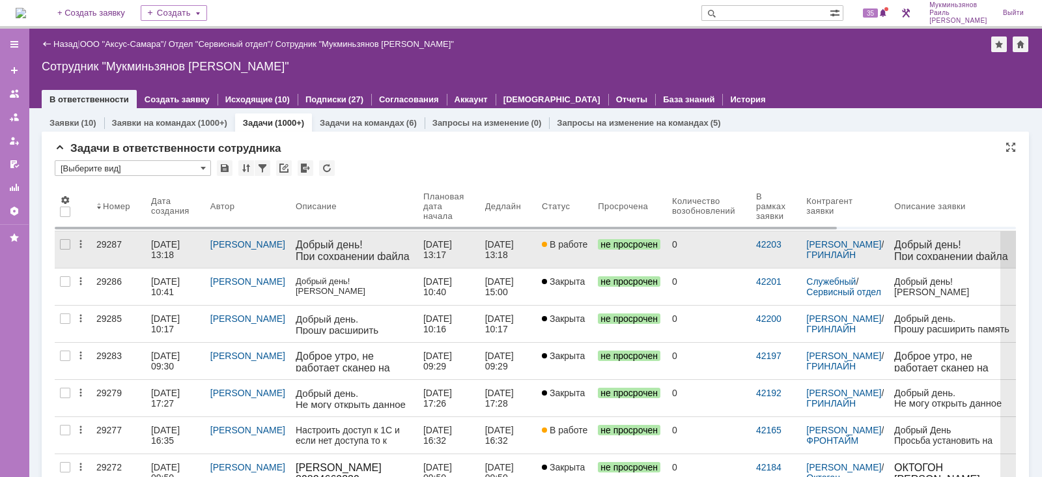
click at [437, 246] on div "[DATE] 13:17" at bounding box center [438, 249] width 31 height 21
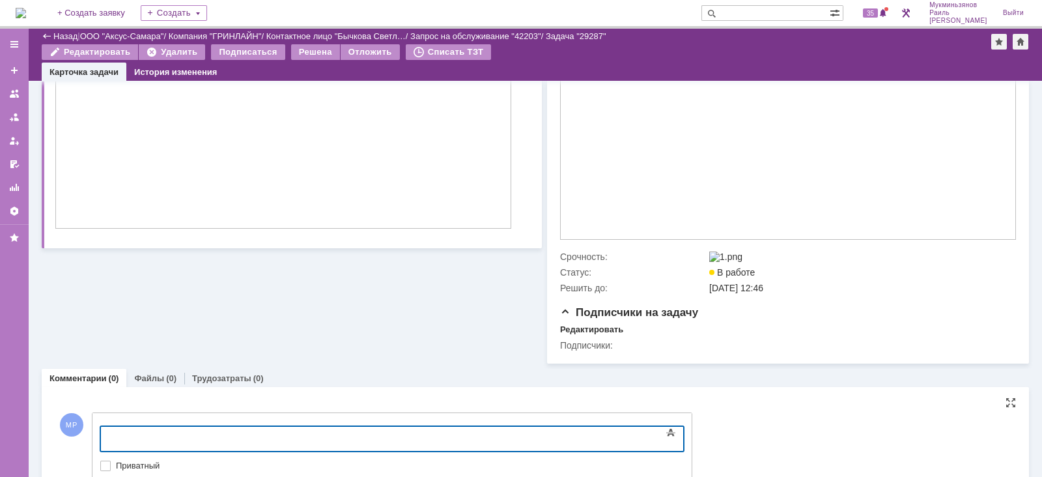
click at [304, 428] on body at bounding box center [206, 438] width 195 height 22
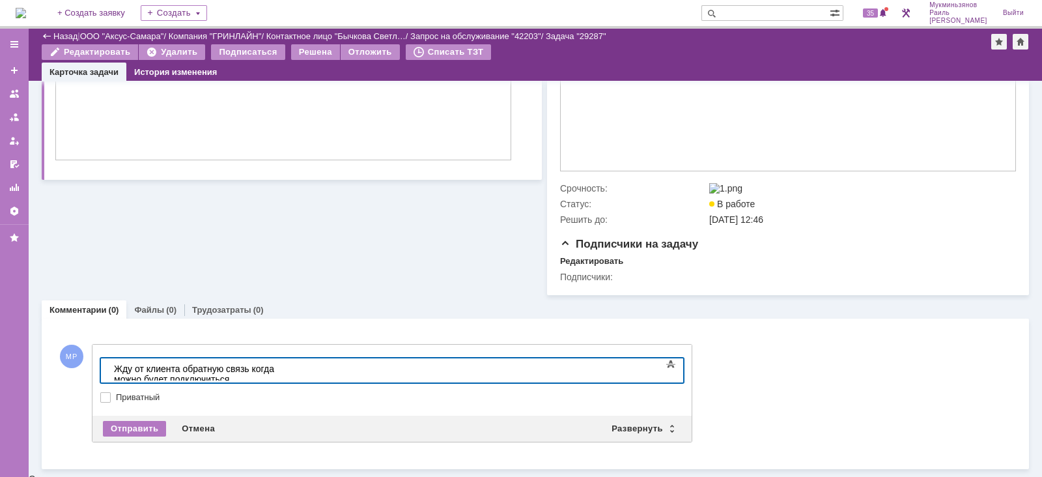
scroll to position [308, 0]
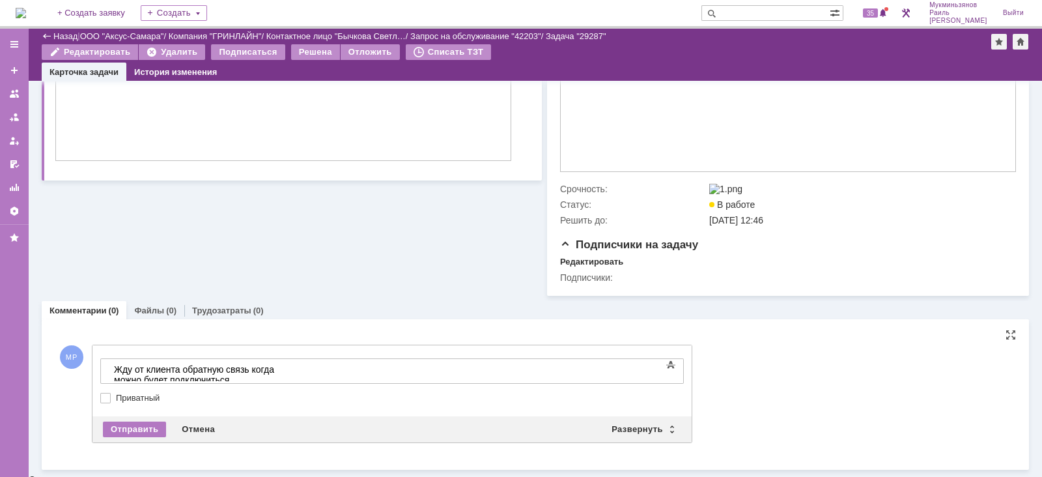
click at [147, 442] on div "Отправить Отмена Развернуть Свернуть" at bounding box center [392, 429] width 599 height 26
click at [142, 429] on div "Отправить" at bounding box center [134, 429] width 63 height 16
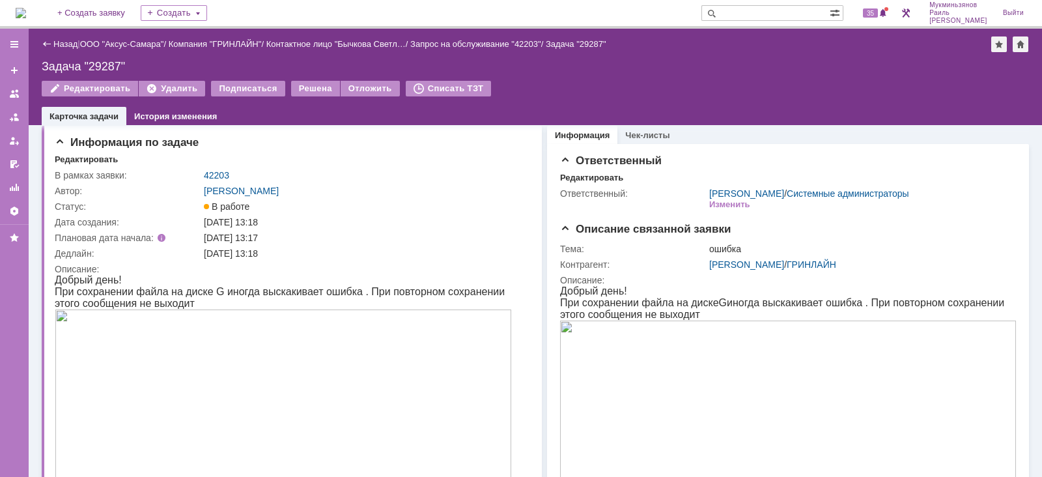
scroll to position [0, 0]
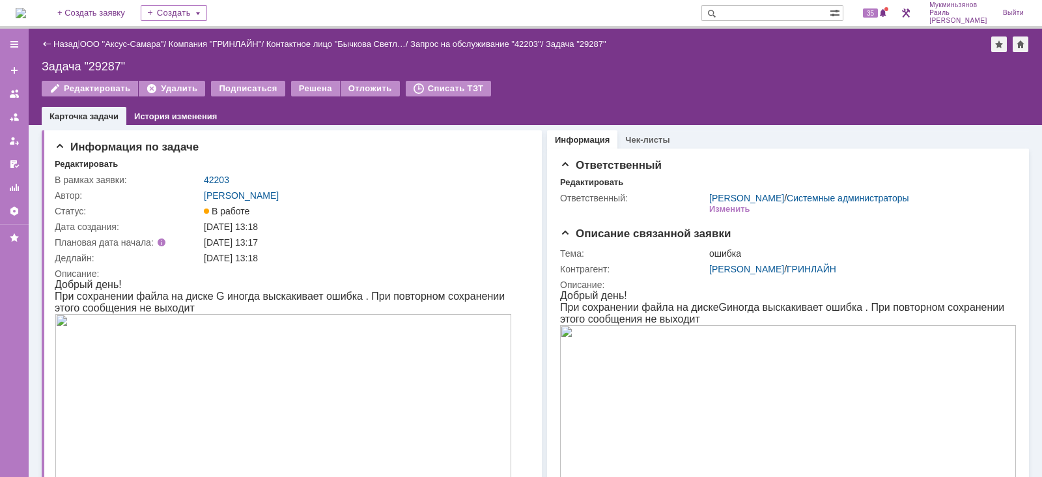
click at [26, 11] on img at bounding box center [21, 13] width 10 height 10
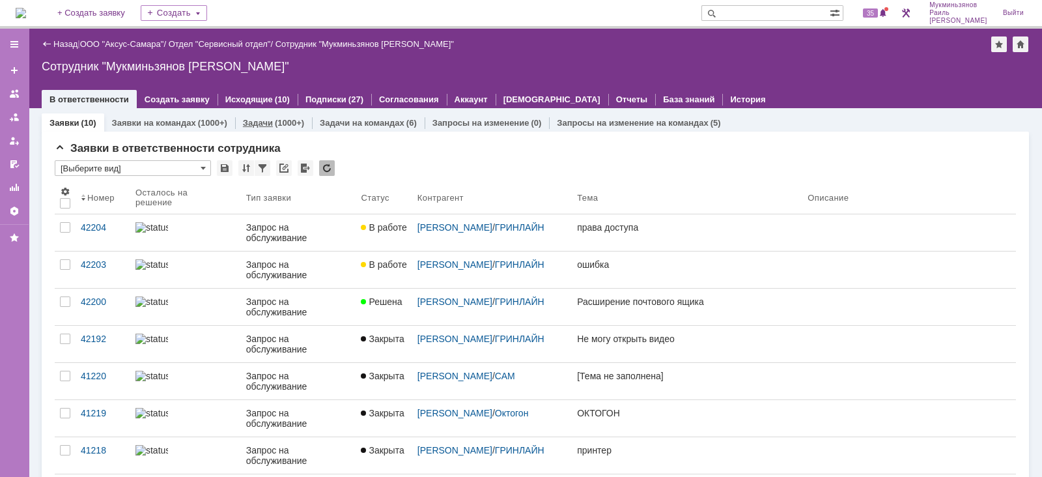
click at [253, 118] on link "Задачи" at bounding box center [258, 123] width 30 height 10
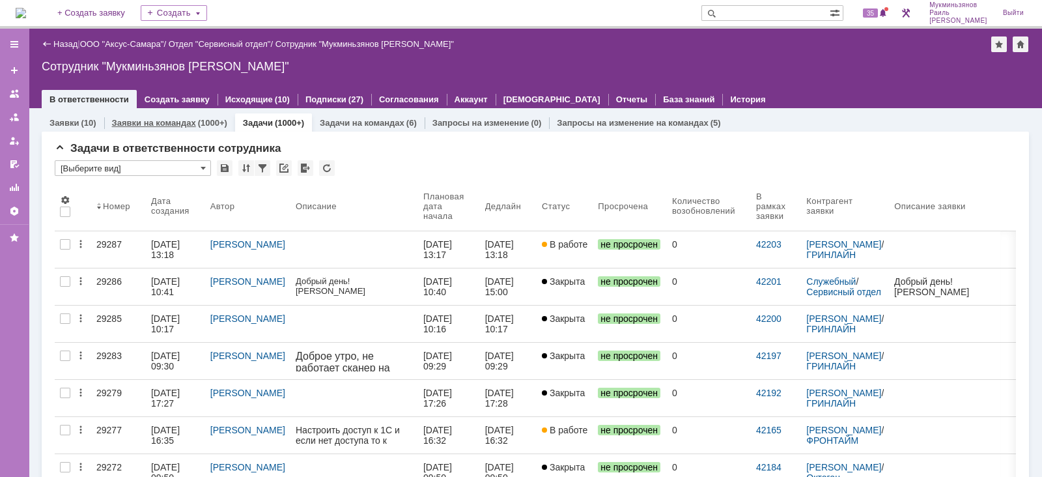
click at [177, 122] on link "Заявки на командах" at bounding box center [154, 123] width 84 height 10
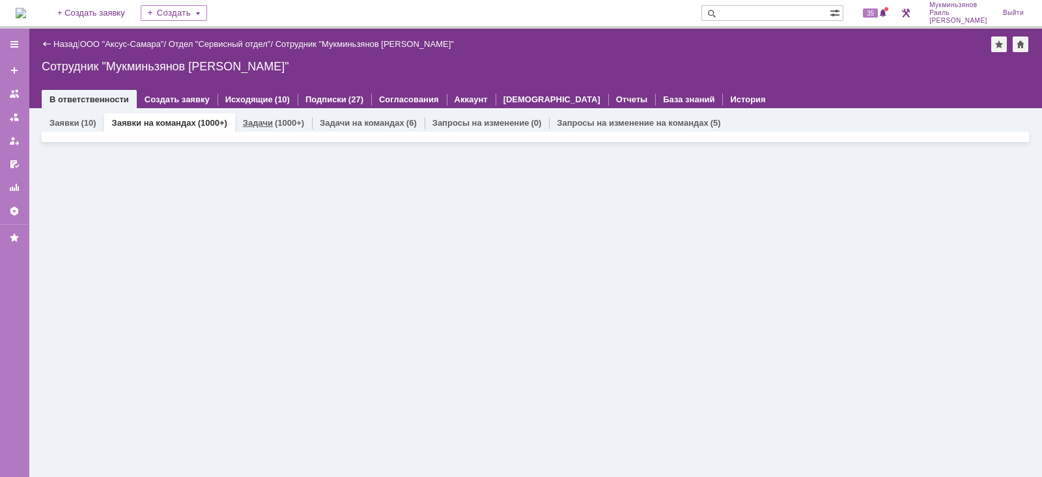
click at [251, 123] on link "Задачи" at bounding box center [258, 123] width 30 height 10
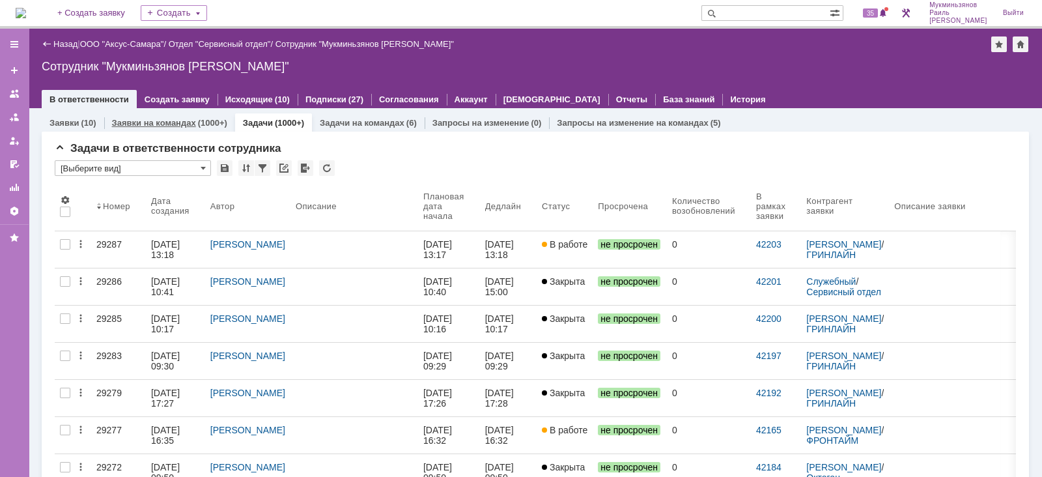
click at [204, 130] on div "Заявки на командах (1000+)" at bounding box center [169, 122] width 131 height 19
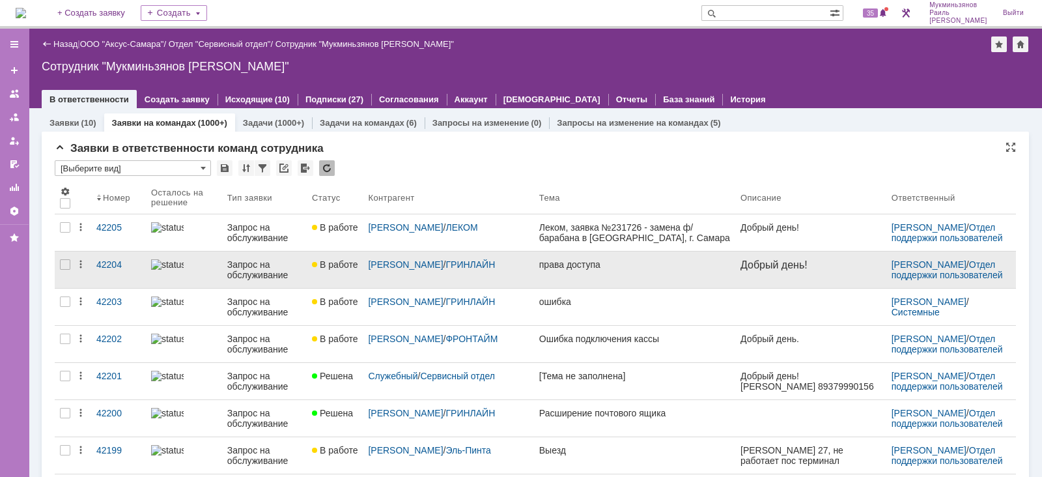
click at [558, 272] on link "права доступа" at bounding box center [634, 269] width 201 height 36
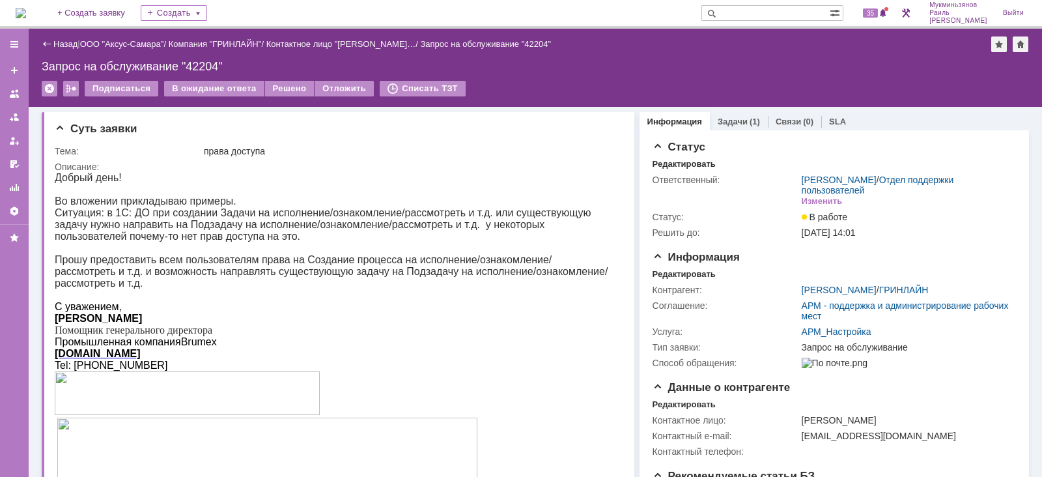
click at [721, 117] on link "Задачи" at bounding box center [733, 122] width 30 height 10
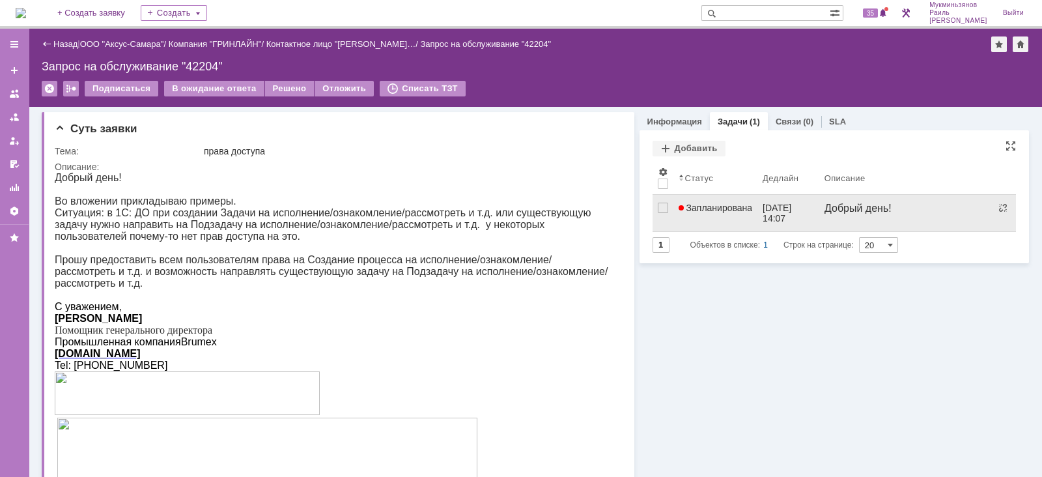
click at [710, 221] on link "Запланирована" at bounding box center [716, 213] width 85 height 36
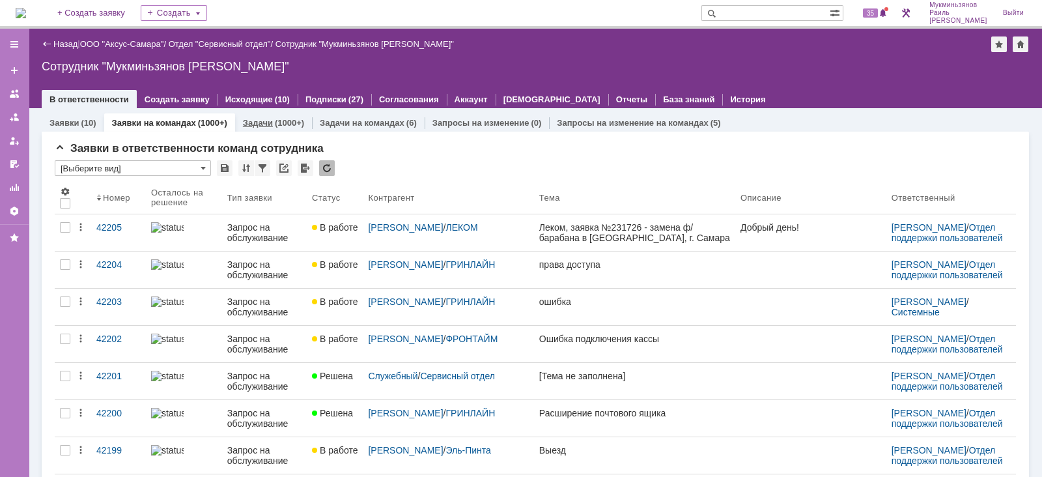
click at [261, 130] on div "Задачи (1000+)" at bounding box center [273, 122] width 77 height 19
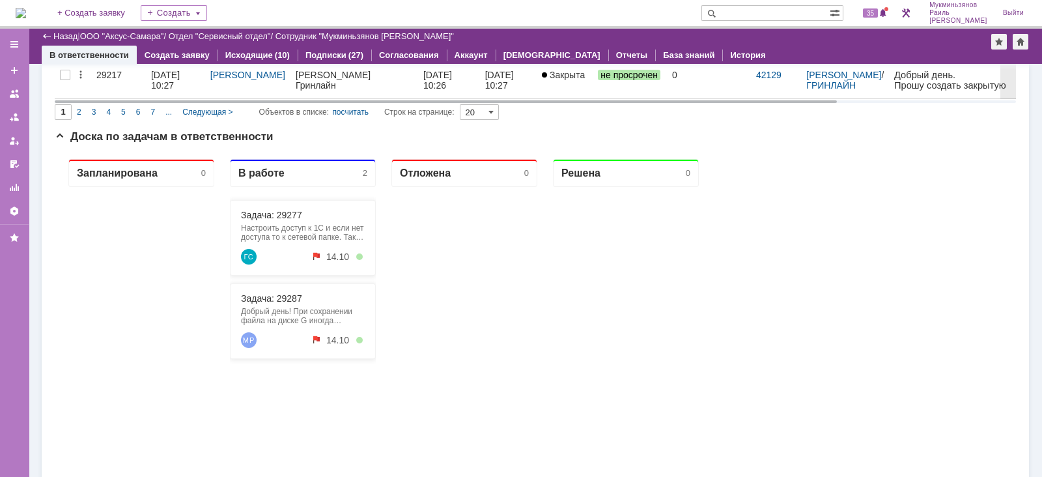
scroll to position [831, 0]
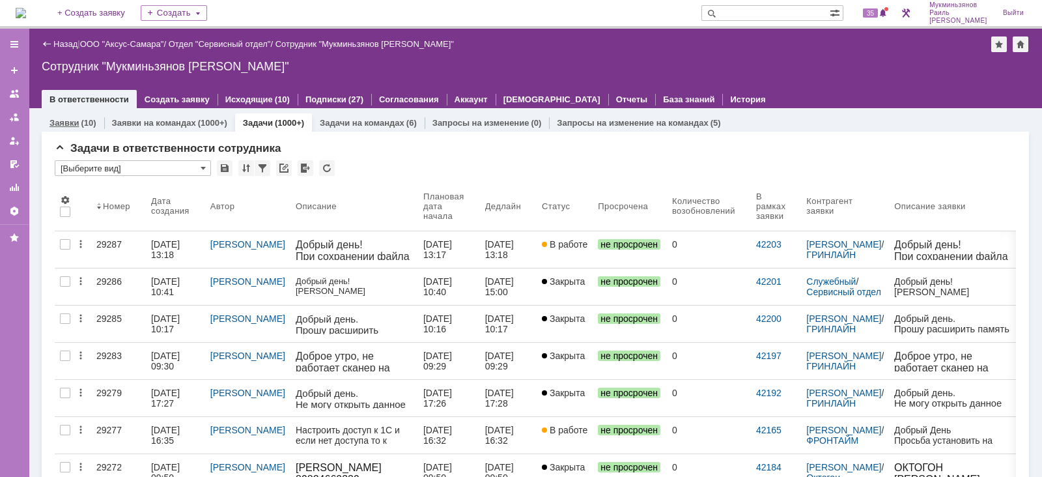
click at [62, 124] on link "Заявки" at bounding box center [64, 123] width 29 height 10
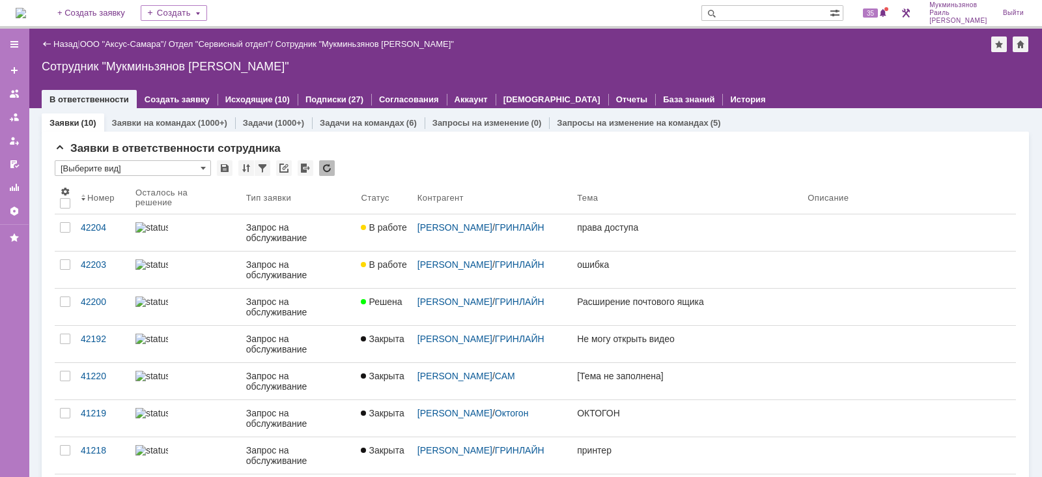
click at [263, 124] on link "Задачи" at bounding box center [258, 123] width 30 height 10
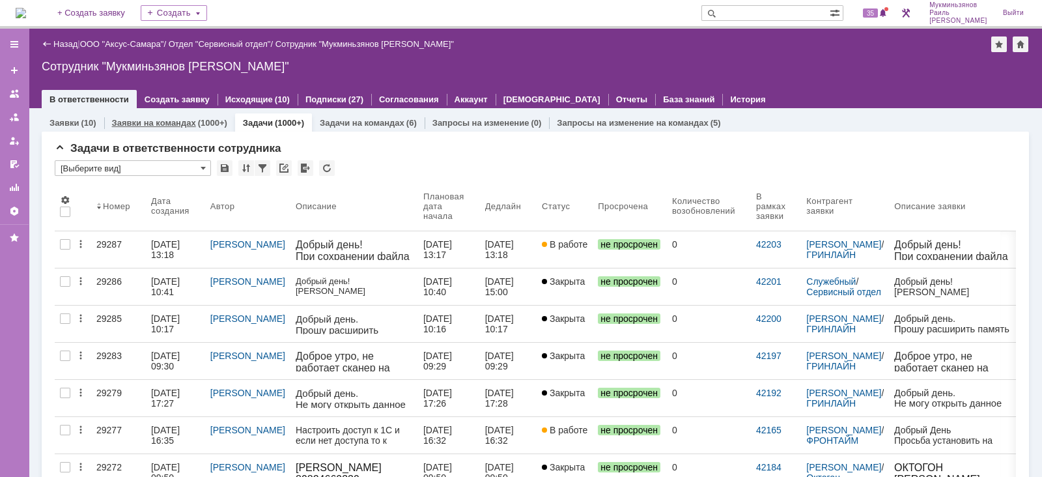
click at [208, 118] on div "(1000+)" at bounding box center [212, 123] width 29 height 10
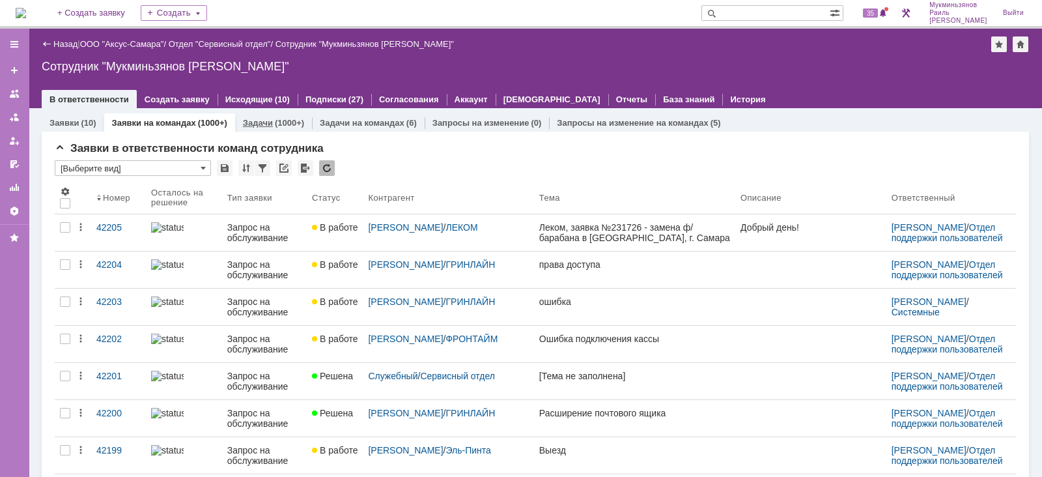
click at [264, 118] on link "Задачи" at bounding box center [258, 123] width 30 height 10
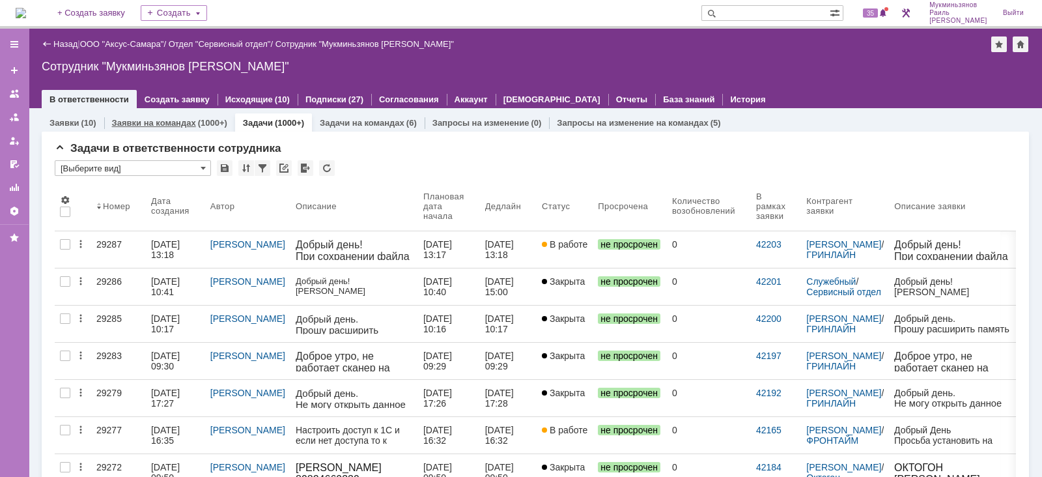
click at [187, 113] on div "Заявки на командах (1000+)" at bounding box center [169, 122] width 131 height 19
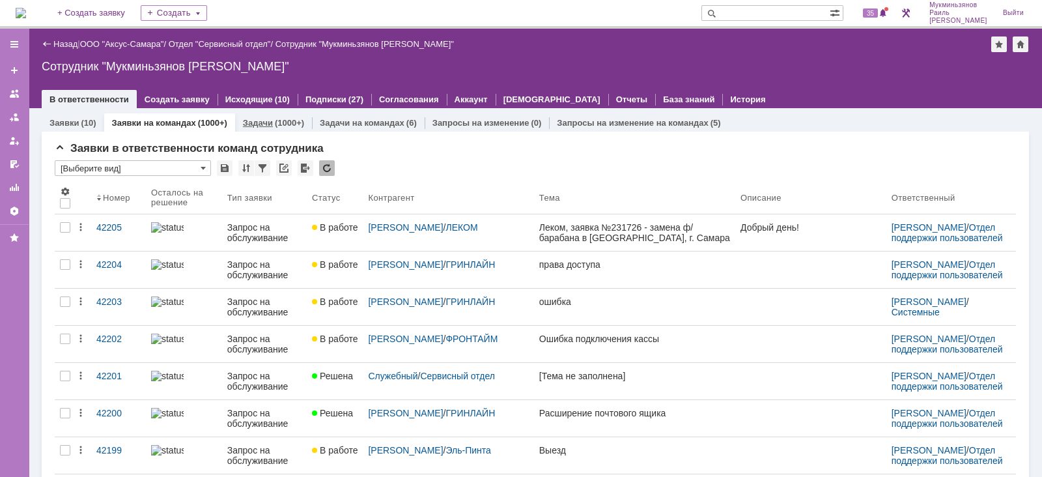
click at [254, 124] on link "Задачи" at bounding box center [258, 123] width 30 height 10
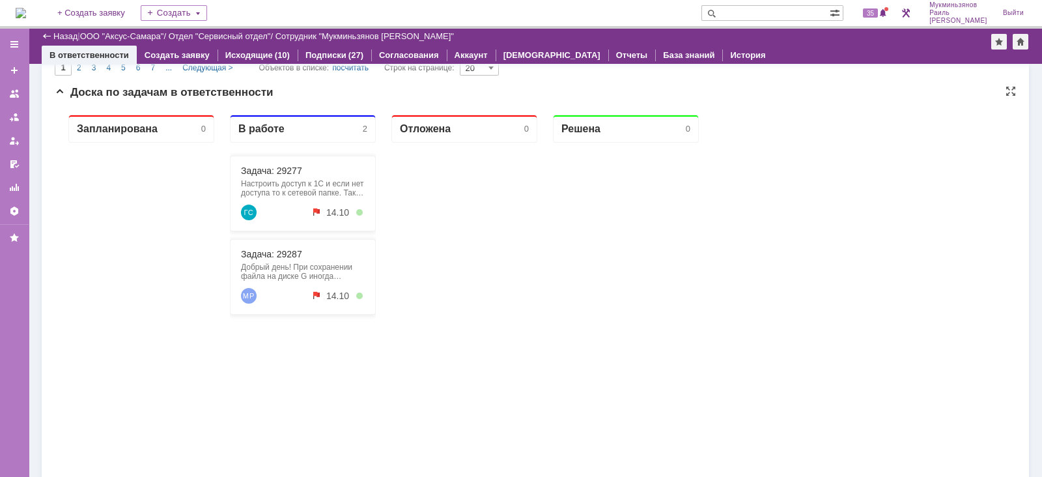
click at [270, 176] on div "Задача: 29277 Настроить доступ к 1С и если нет доступа то к сетевой папке. Так …" at bounding box center [303, 194] width 146 height 76
click at [273, 171] on link "Задача: 29277" at bounding box center [271, 170] width 61 height 10
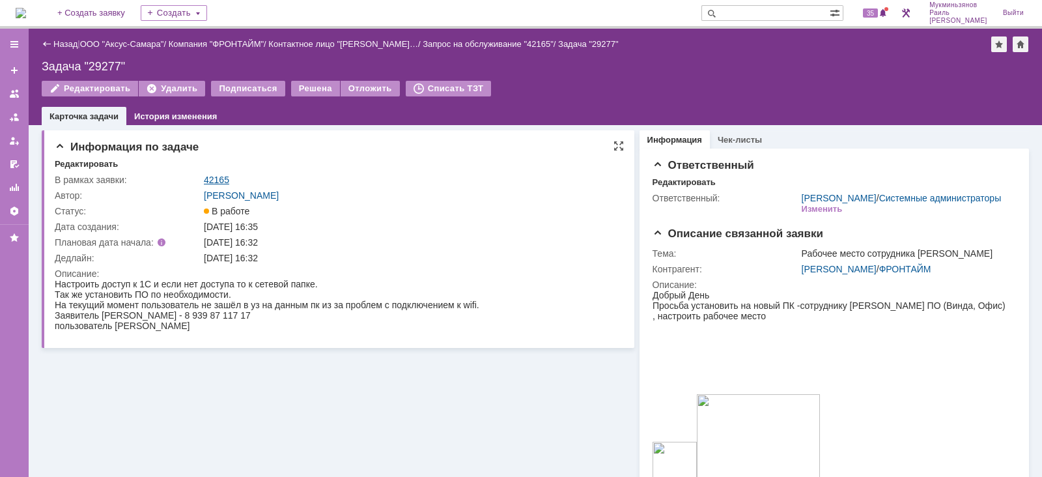
click at [224, 175] on link "42165" at bounding box center [216, 180] width 25 height 10
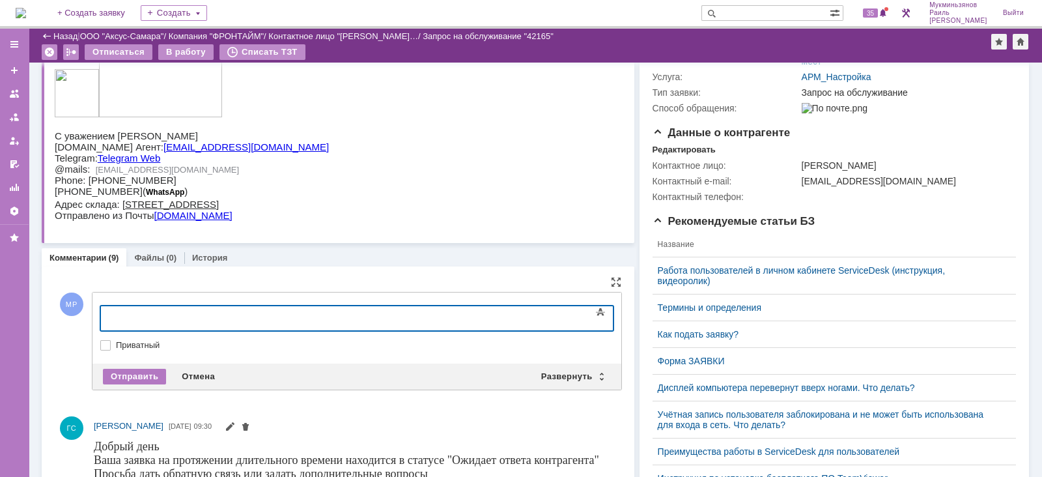
click at [298, 321] on div at bounding box center [206, 316] width 185 height 10
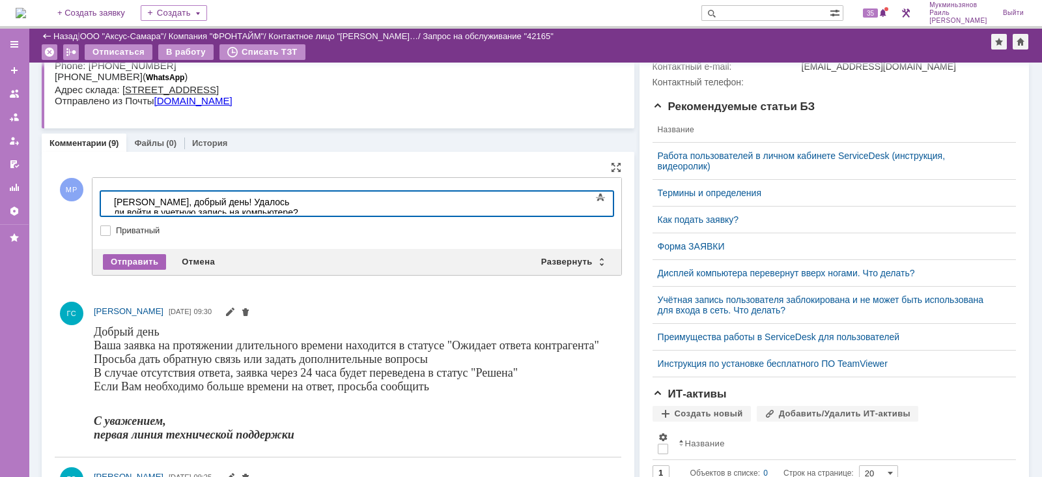
click at [128, 256] on div "Отправить" at bounding box center [134, 262] width 63 height 16
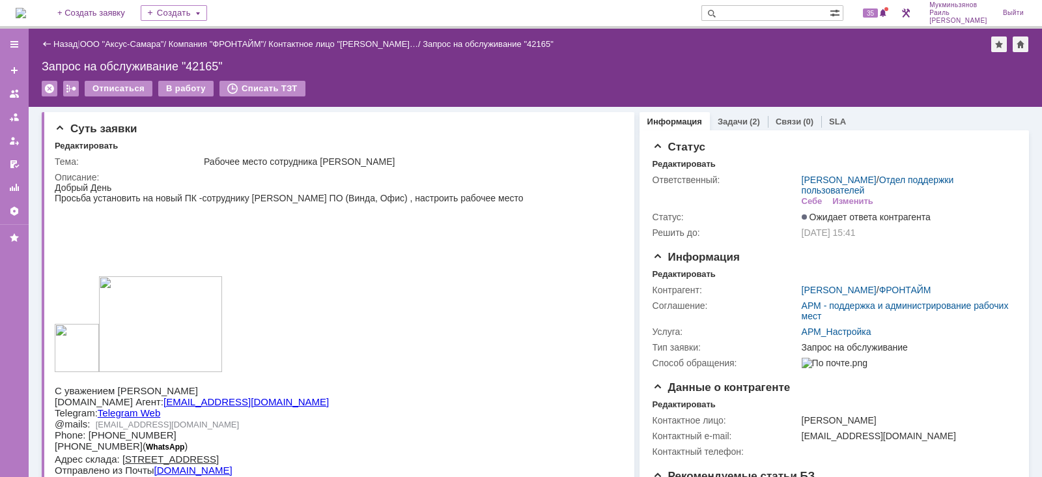
click at [26, 17] on img at bounding box center [21, 13] width 10 height 10
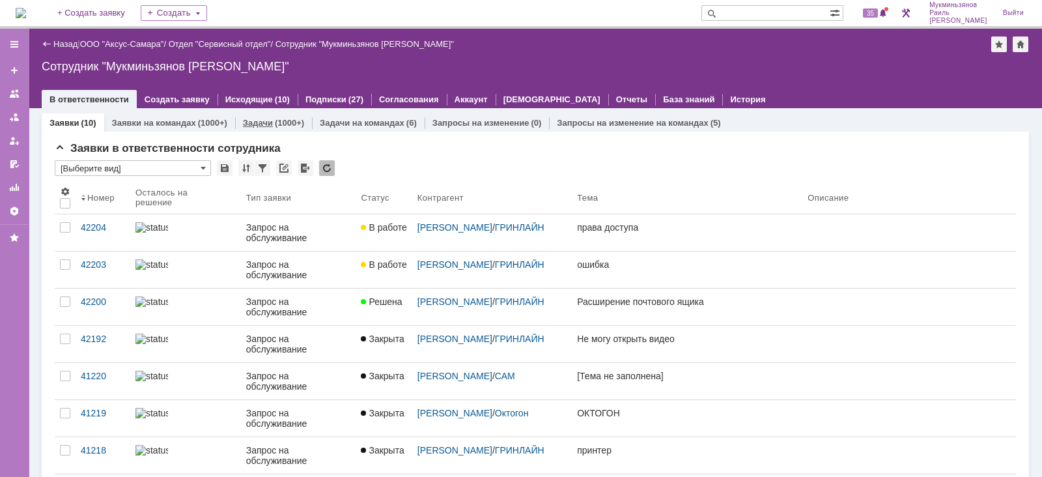
click at [240, 115] on div "Задачи (1000+)" at bounding box center [273, 122] width 77 height 19
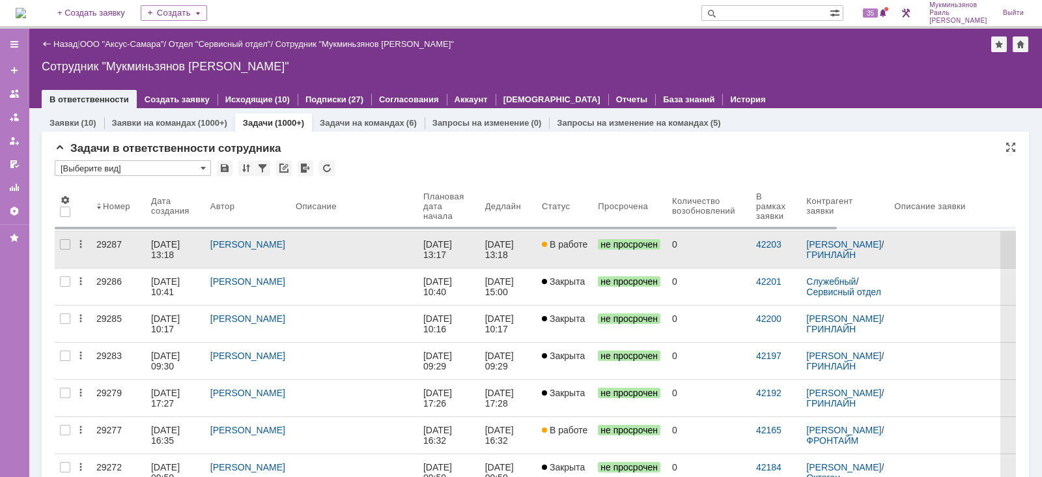
click at [418, 250] on link "[DATE] 13:17" at bounding box center [449, 249] width 62 height 36
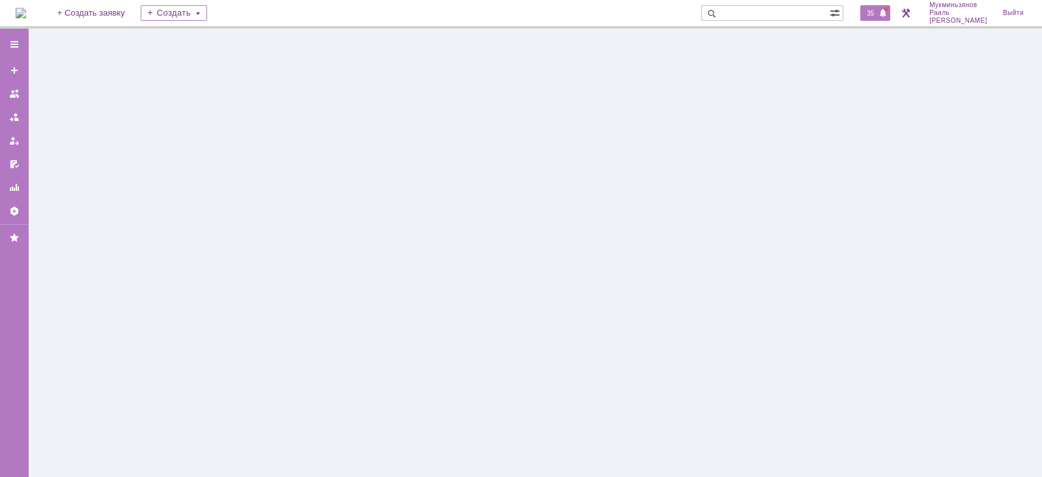
click at [888, 18] on span at bounding box center [883, 13] width 9 height 10
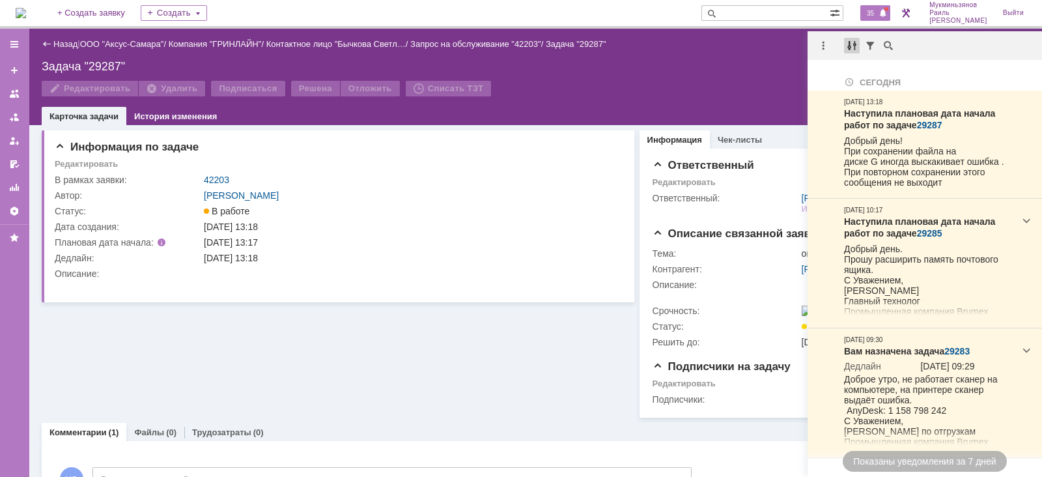
click at [853, 46] on div at bounding box center [852, 46] width 16 height 16
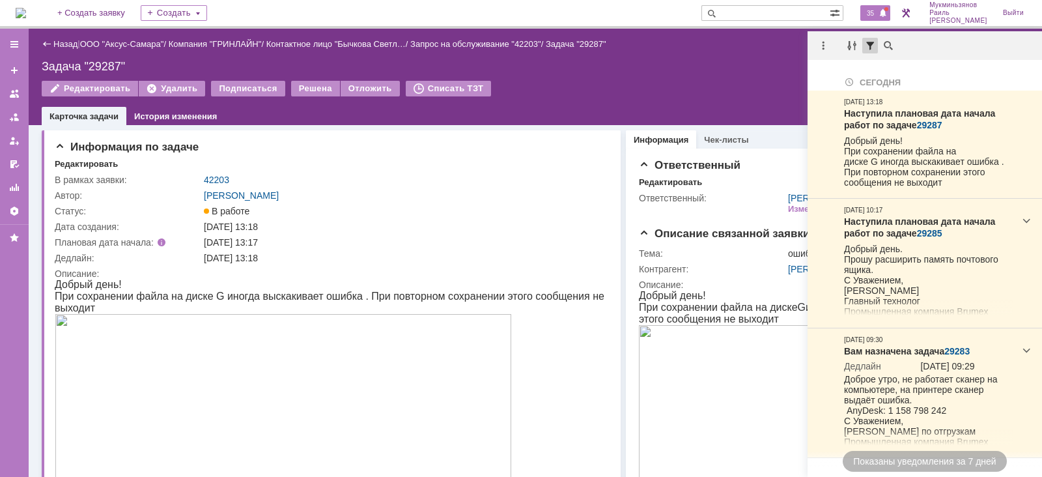
click at [870, 47] on div at bounding box center [871, 46] width 16 height 16
click at [820, 47] on div at bounding box center [824, 46] width 16 height 16
click at [847, 76] on div "Отметить уведомления прочитанными" at bounding box center [913, 78] width 175 height 9
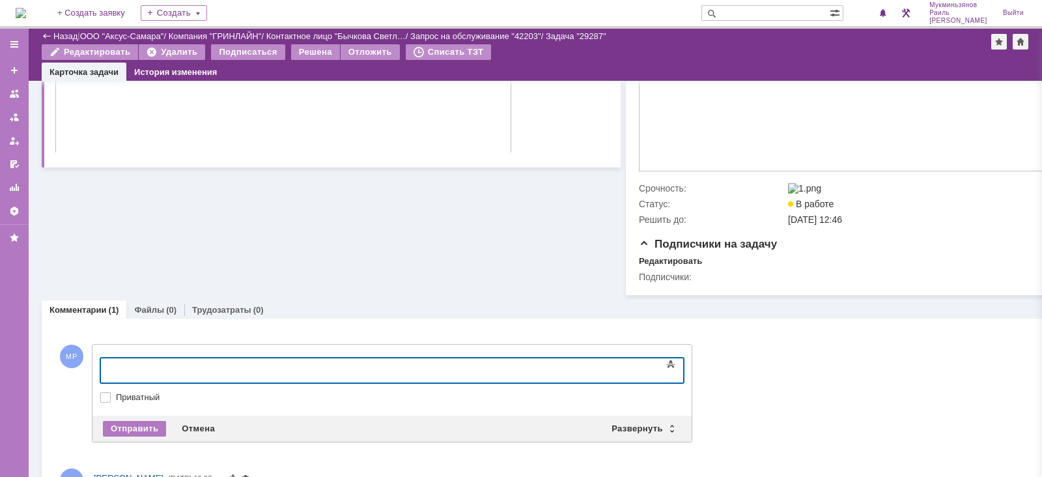
click at [299, 374] on div at bounding box center [206, 369] width 185 height 10
click at [143, 425] on div "Отправить" at bounding box center [134, 429] width 63 height 16
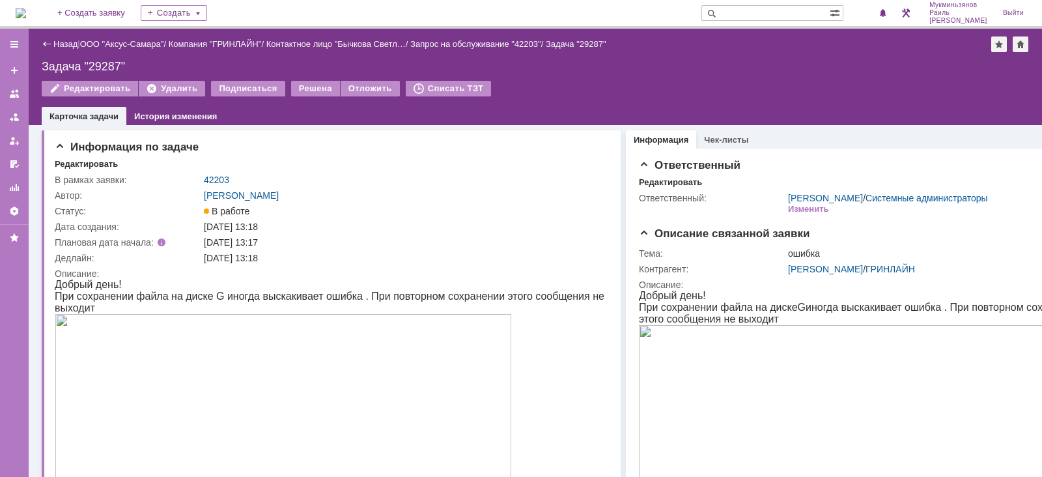
click at [26, 14] on img at bounding box center [21, 13] width 10 height 10
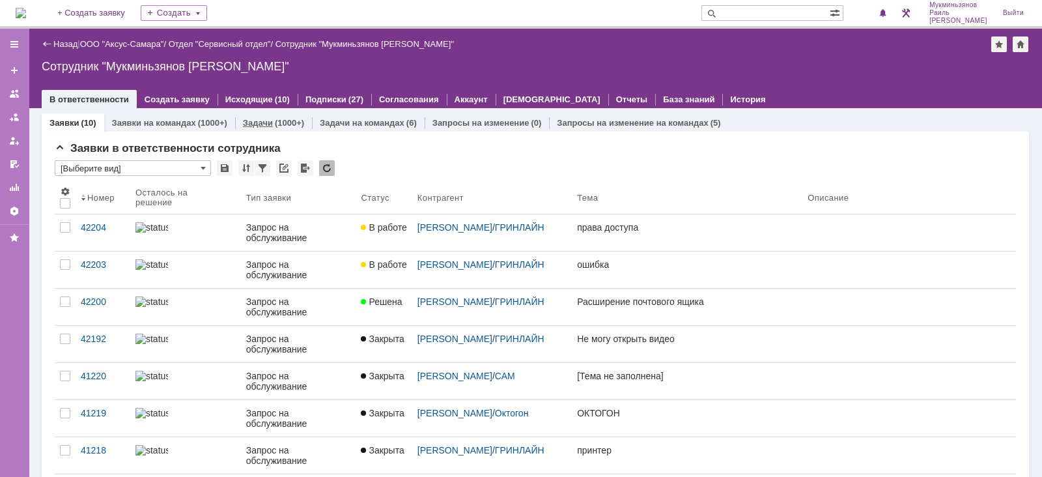
click at [259, 124] on link "Задачи" at bounding box center [258, 123] width 30 height 10
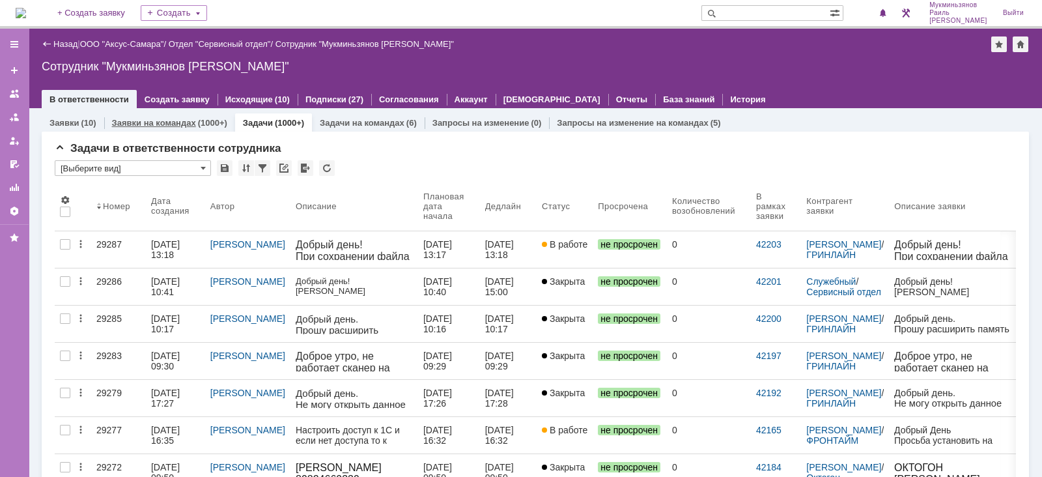
click at [182, 124] on link "Заявки на командах" at bounding box center [154, 123] width 84 height 10
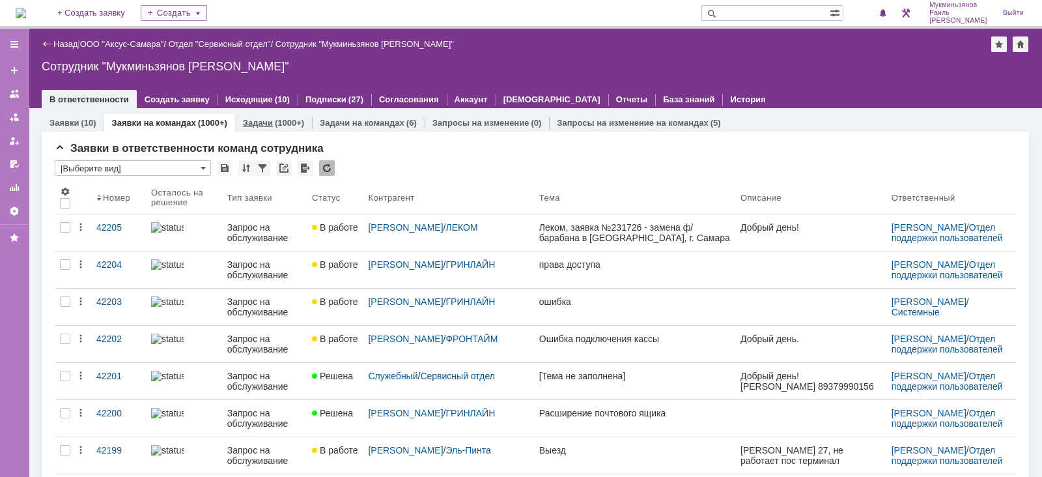
click at [256, 129] on div "Задачи (1000+)" at bounding box center [273, 122] width 77 height 19
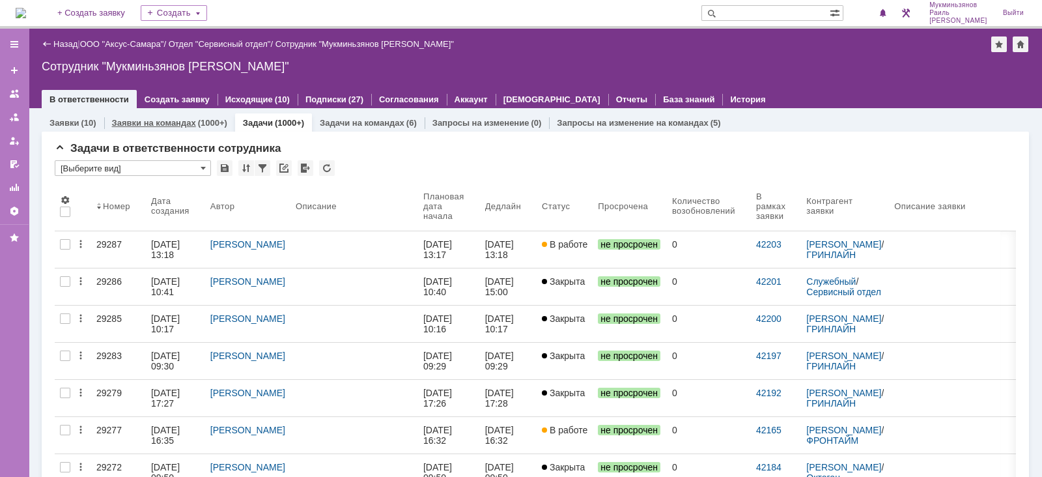
click at [179, 115] on div "Заявки на командах (1000+)" at bounding box center [169, 122] width 131 height 19
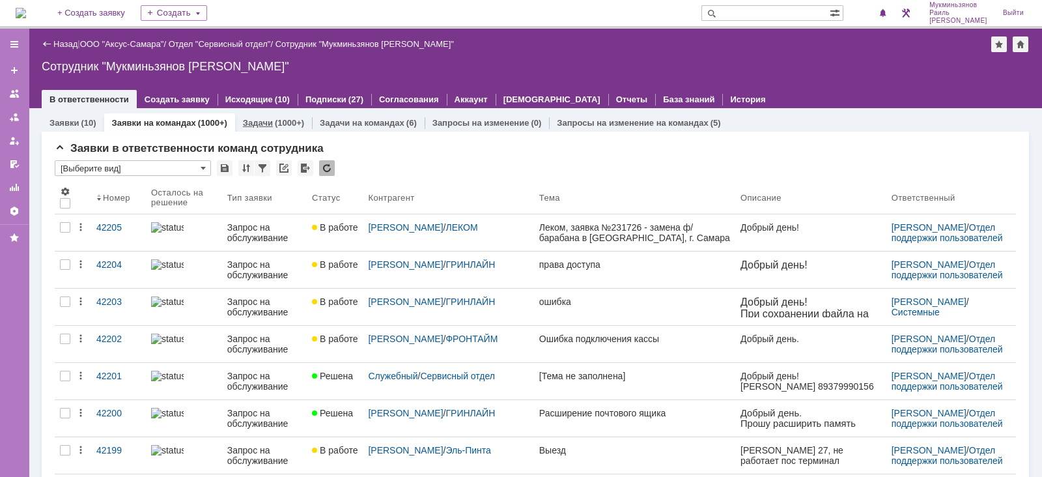
click at [239, 124] on div "Задачи (1000+)" at bounding box center [273, 122] width 77 height 19
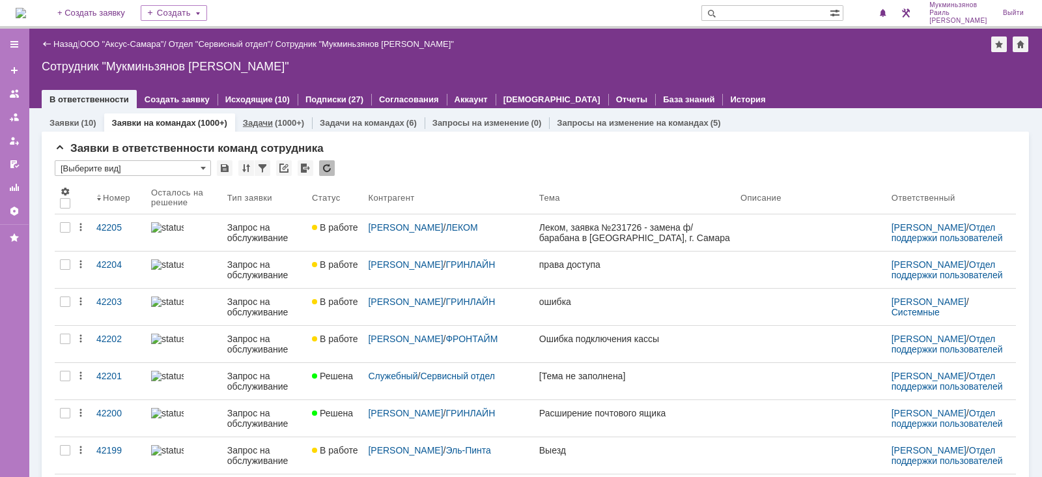
click at [253, 125] on link "Задачи" at bounding box center [258, 123] width 30 height 10
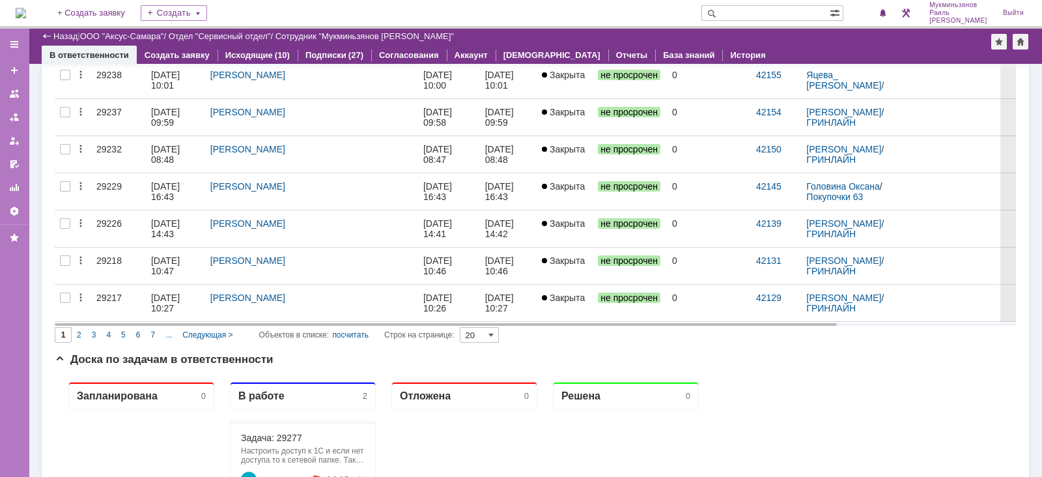
scroll to position [733, 0]
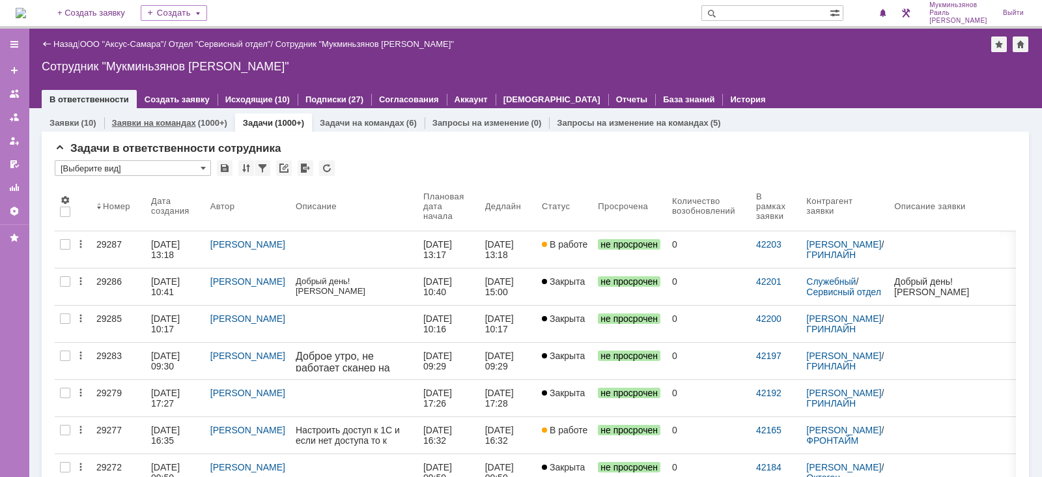
click at [189, 121] on link "Заявки на командах" at bounding box center [154, 123] width 84 height 10
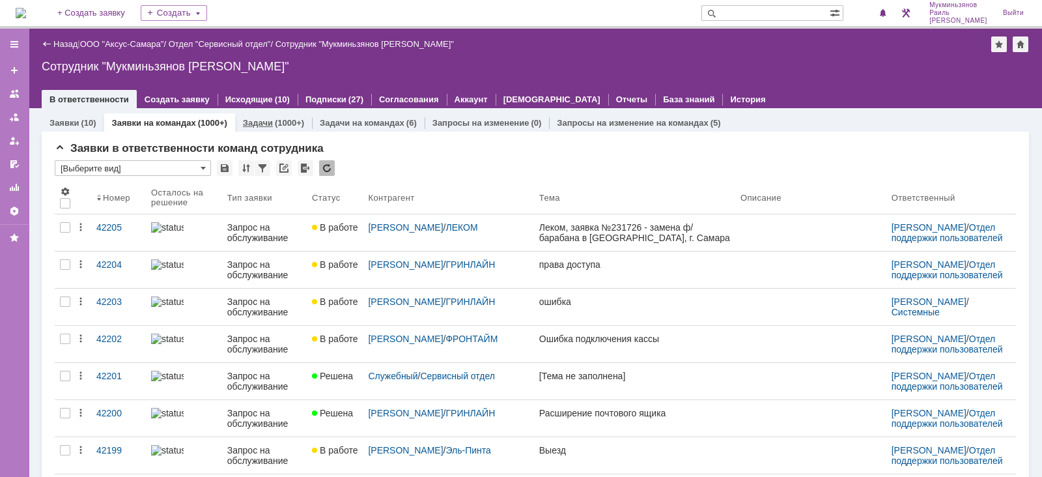
click at [268, 125] on link "Задачи" at bounding box center [258, 123] width 30 height 10
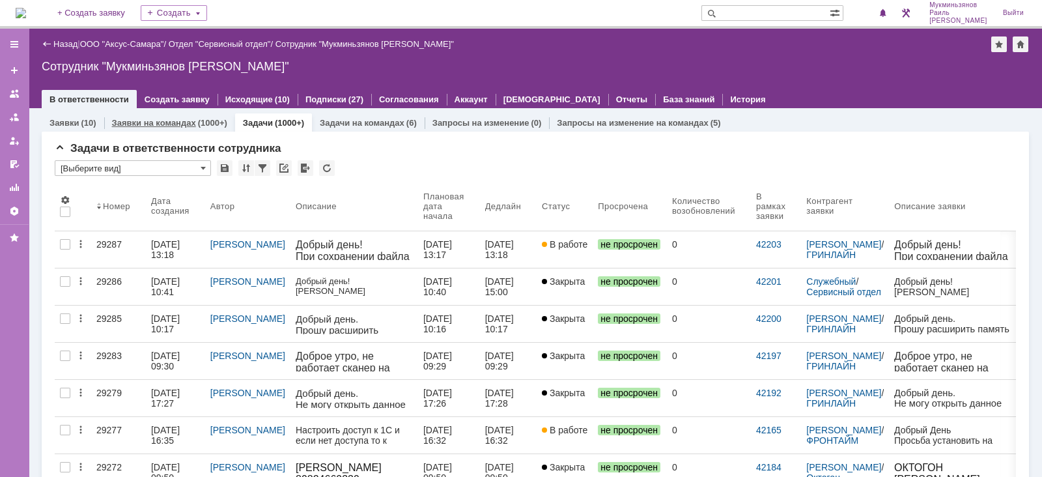
click at [182, 127] on link "Заявки на командах" at bounding box center [154, 123] width 84 height 10
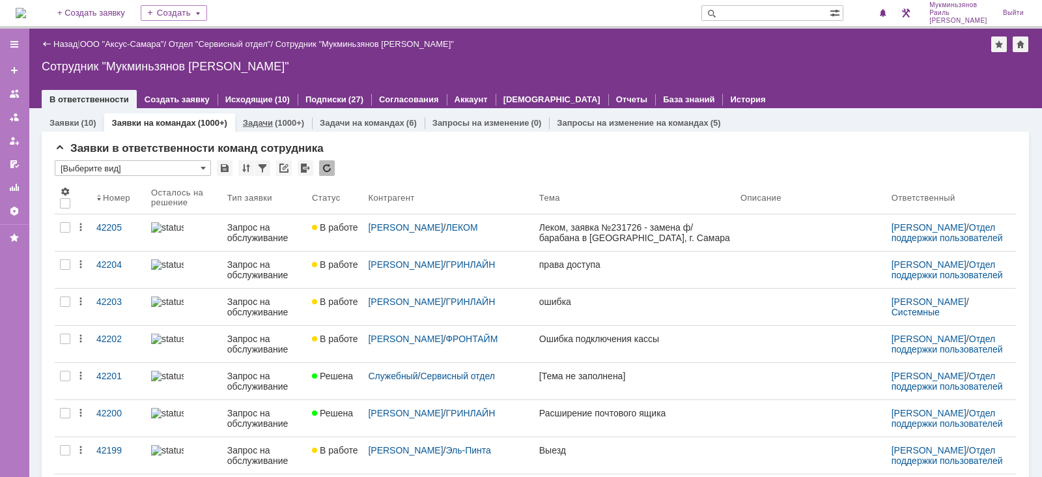
click at [270, 128] on div "Задачи (1000+)" at bounding box center [273, 122] width 77 height 19
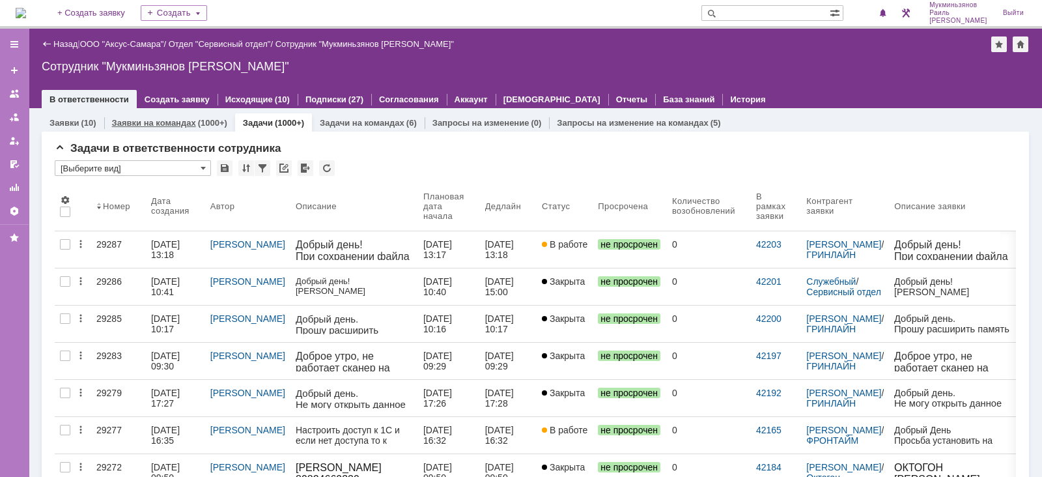
click at [199, 122] on div "(1000+)" at bounding box center [212, 123] width 29 height 10
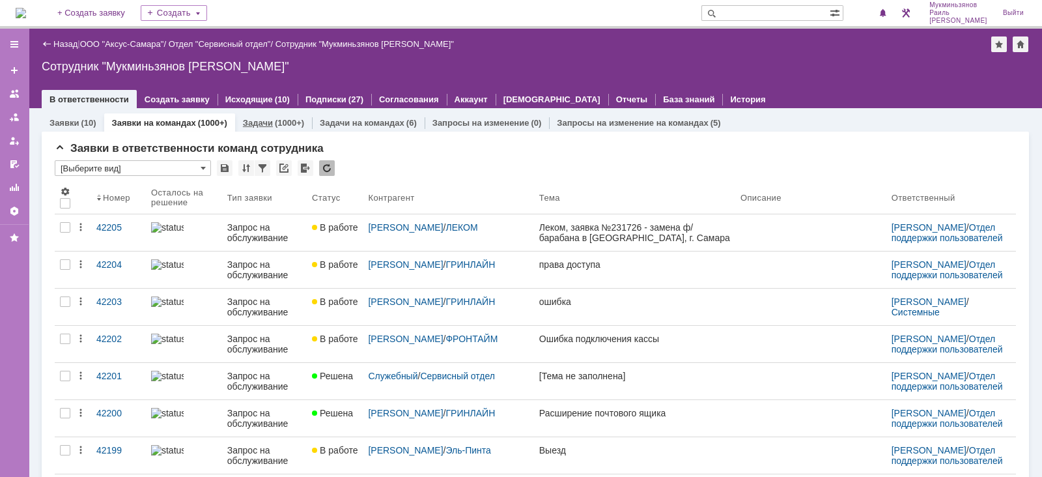
click at [287, 125] on div "(1000+)" at bounding box center [289, 123] width 29 height 10
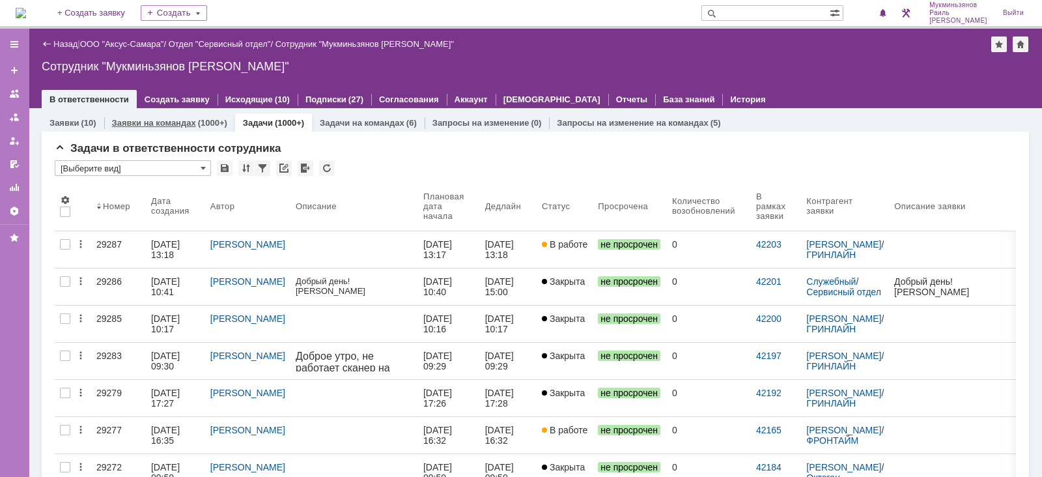
click at [201, 126] on div "(1000+)" at bounding box center [212, 123] width 29 height 10
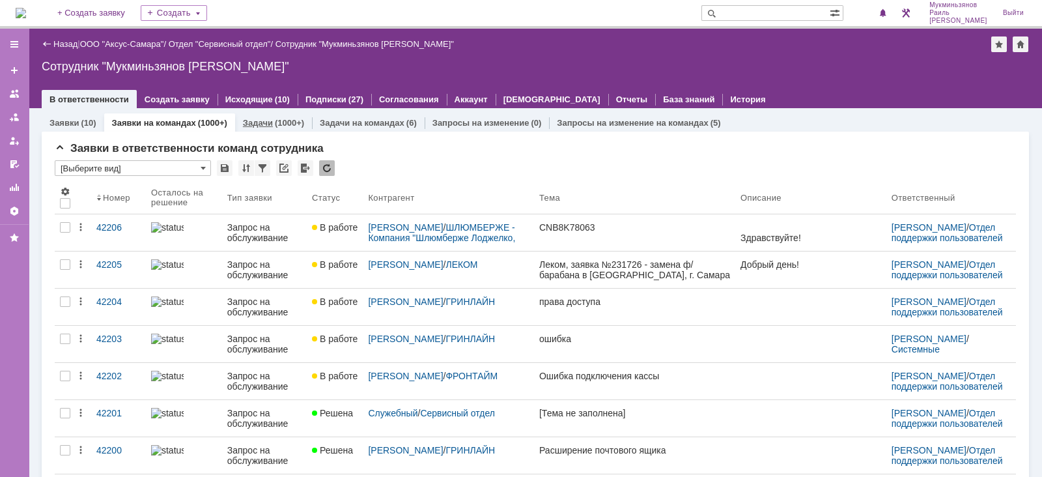
click at [270, 123] on div "Задачи (1000+)" at bounding box center [273, 123] width 61 height 8
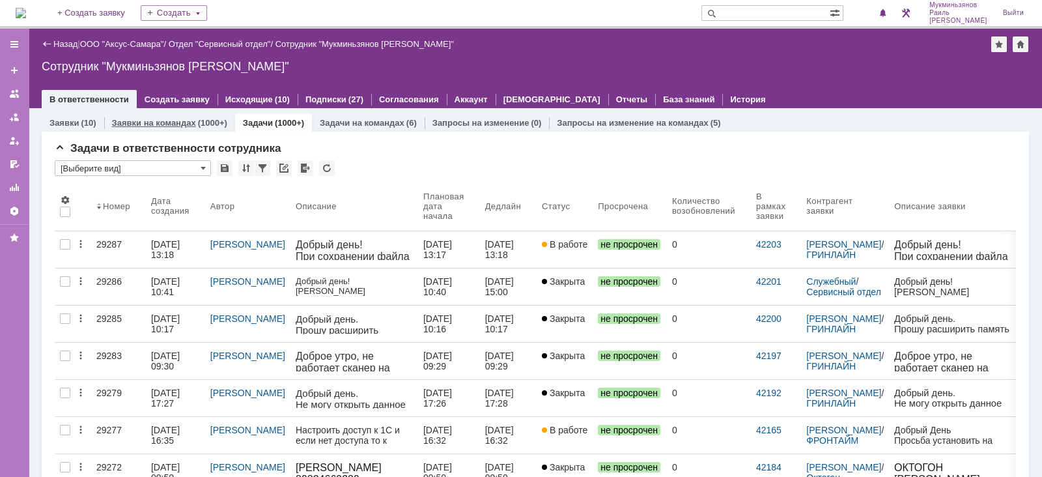
click at [192, 126] on link "Заявки на командах" at bounding box center [154, 123] width 84 height 10
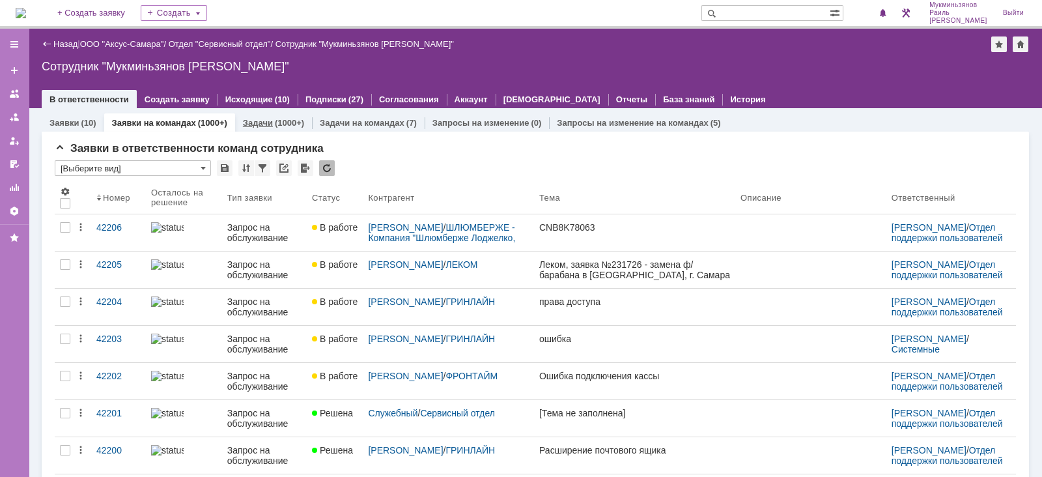
click at [249, 129] on div "Задачи (1000+)" at bounding box center [273, 122] width 77 height 19
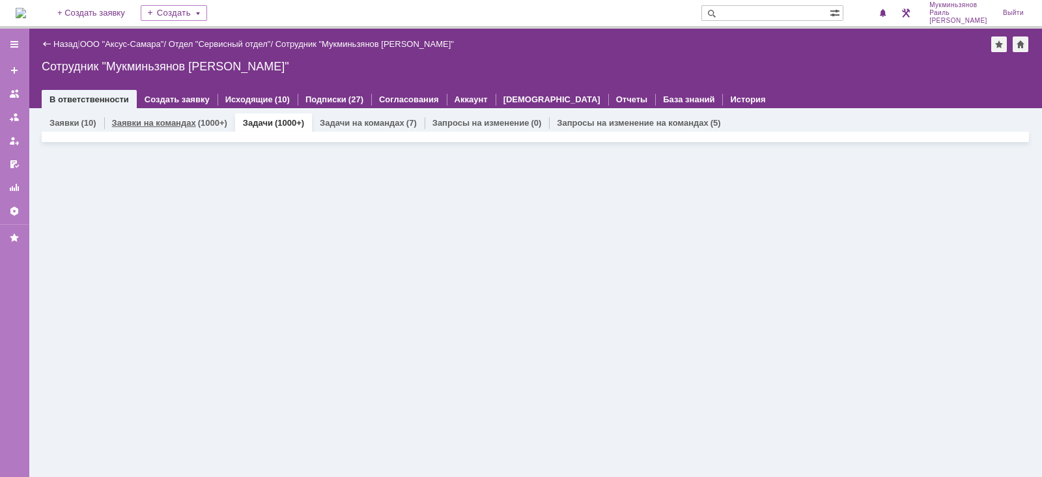
click at [189, 125] on link "Заявки на командах" at bounding box center [154, 123] width 84 height 10
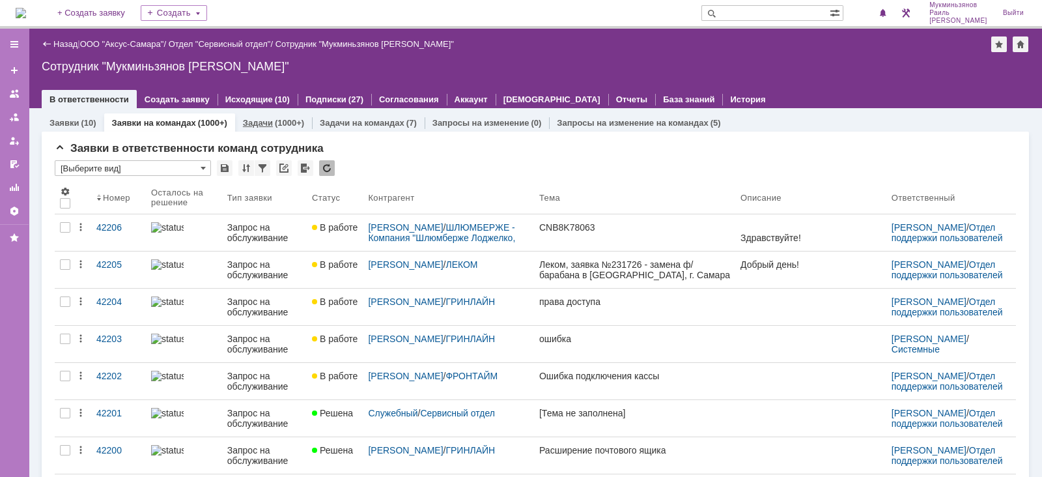
click at [253, 116] on div "Задачи (1000+)" at bounding box center [273, 122] width 77 height 19
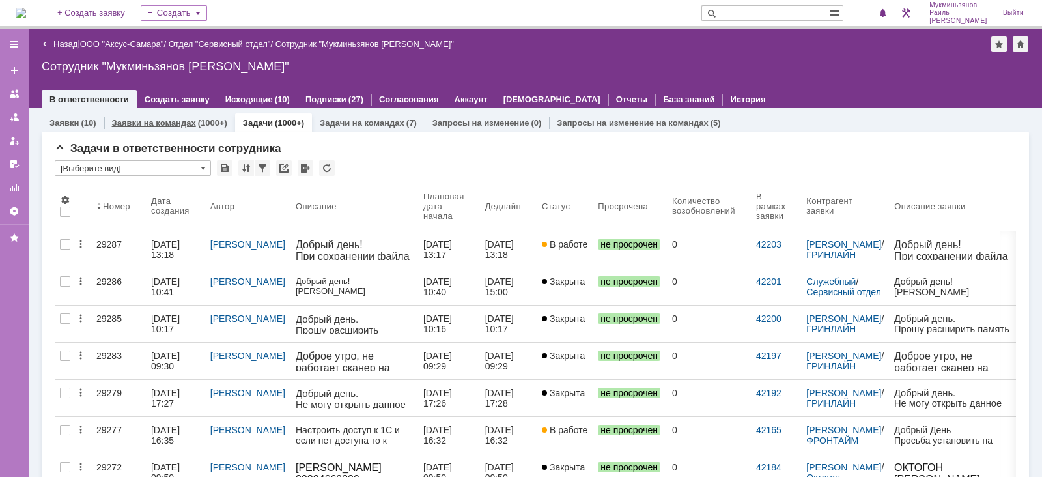
click at [145, 122] on link "Заявки на командах" at bounding box center [154, 123] width 84 height 10
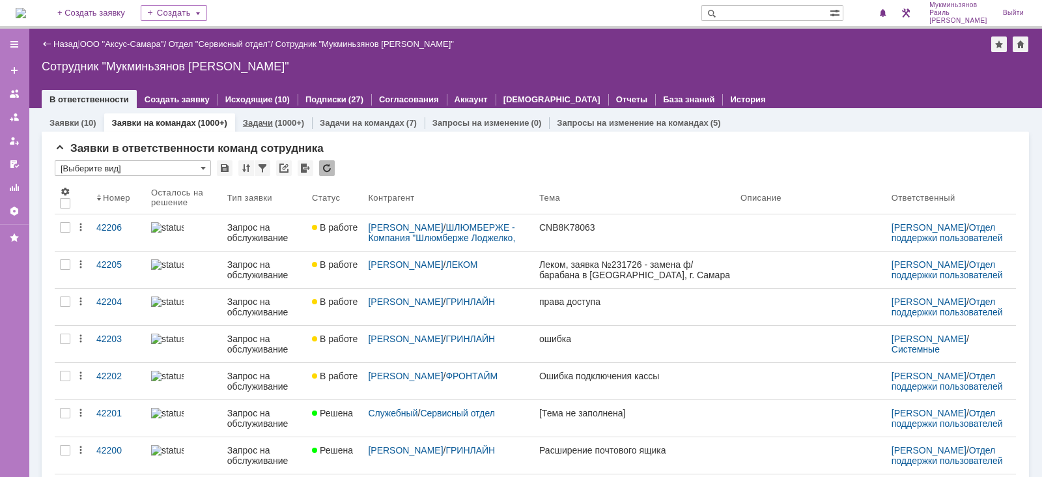
click at [256, 128] on div "Задачи (1000+)" at bounding box center [273, 122] width 77 height 19
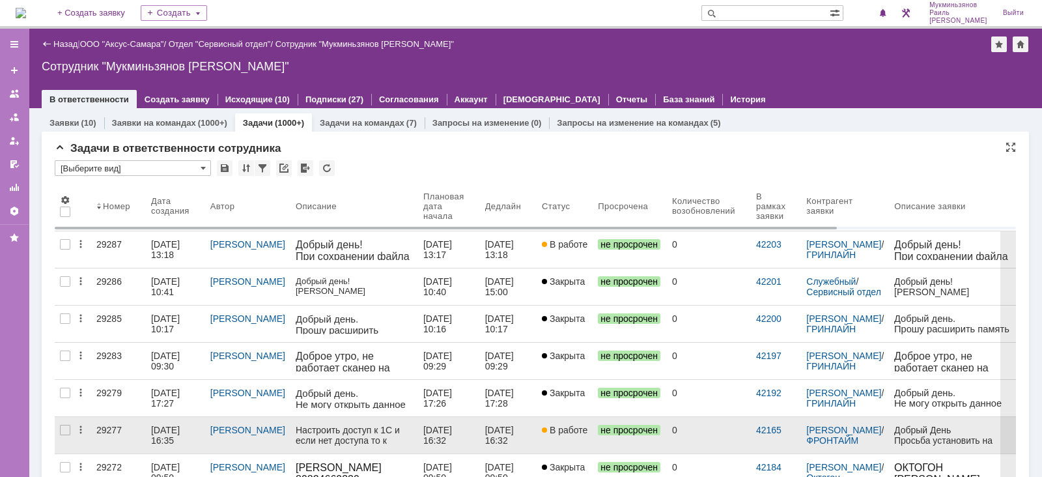
click at [418, 436] on link "[DATE] 16:32" at bounding box center [449, 435] width 62 height 36
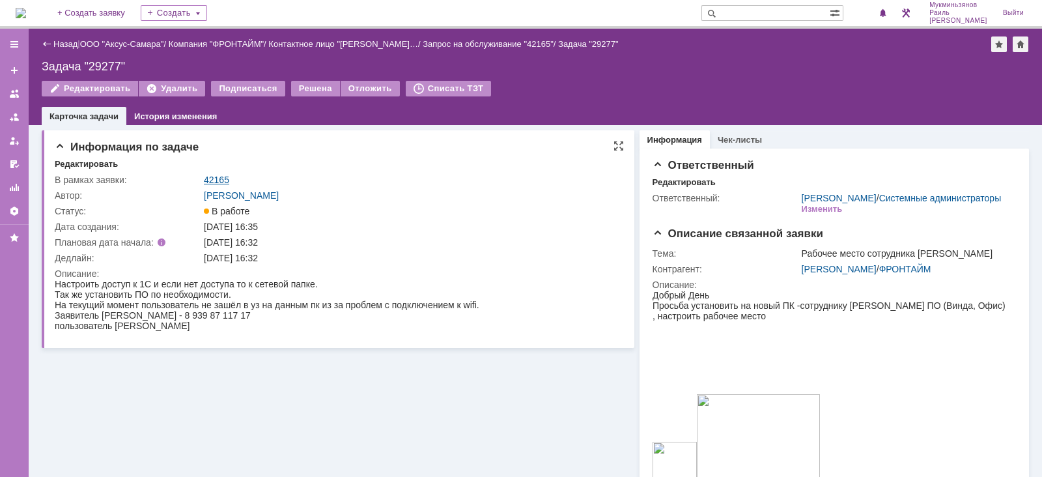
click at [208, 177] on link "42165" at bounding box center [216, 180] width 25 height 10
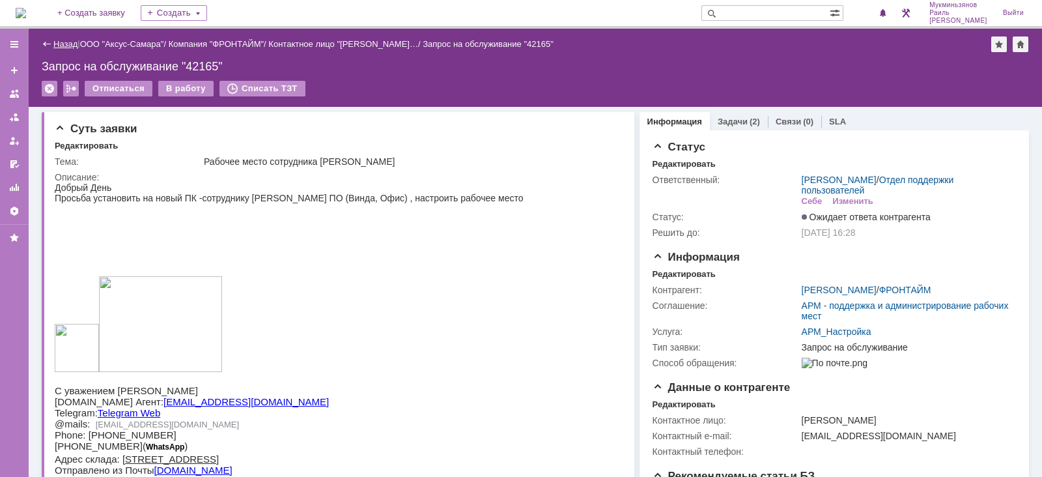
click at [66, 40] on link "Назад" at bounding box center [65, 44] width 24 height 10
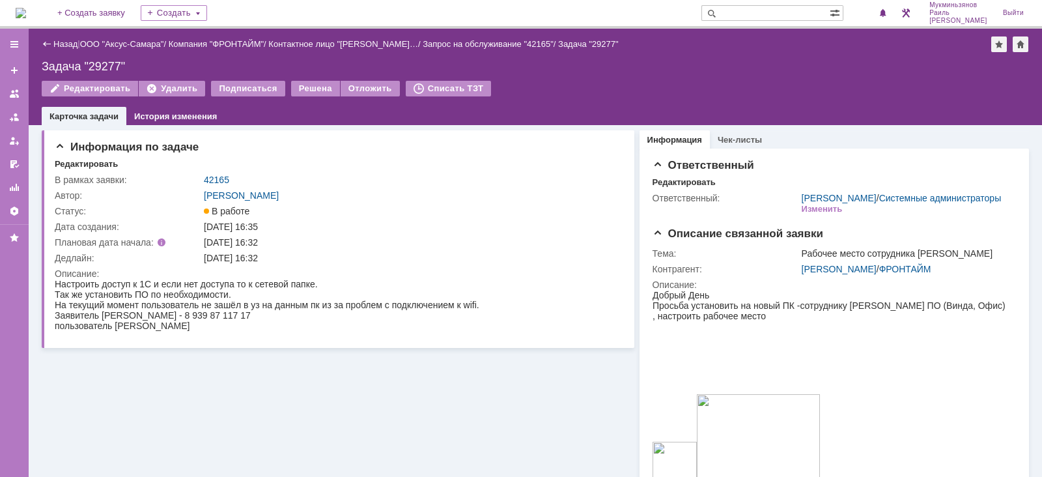
click at [66, 40] on link "Назад" at bounding box center [65, 44] width 24 height 10
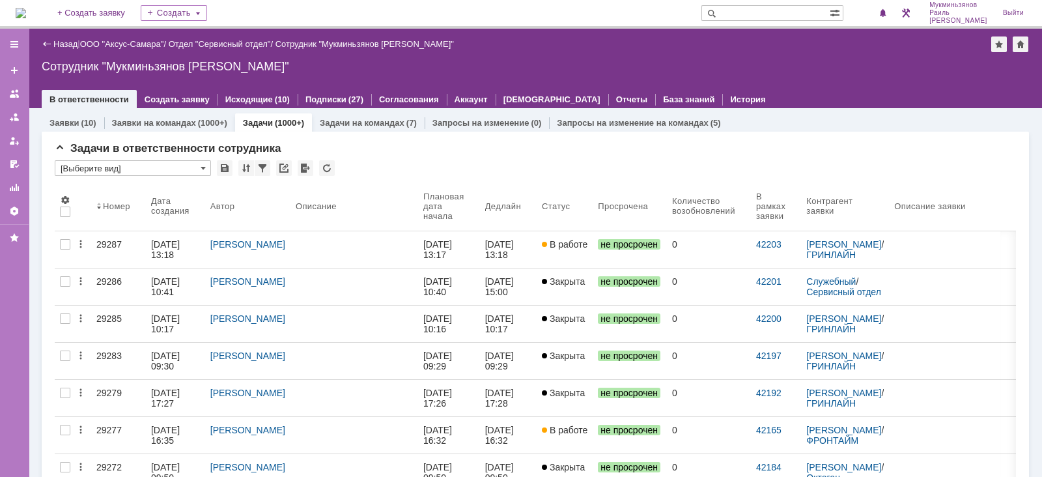
click at [26, 25] on div "На домашнюю" at bounding box center [21, 13] width 10 height 26
click at [26, 18] on img at bounding box center [21, 13] width 10 height 10
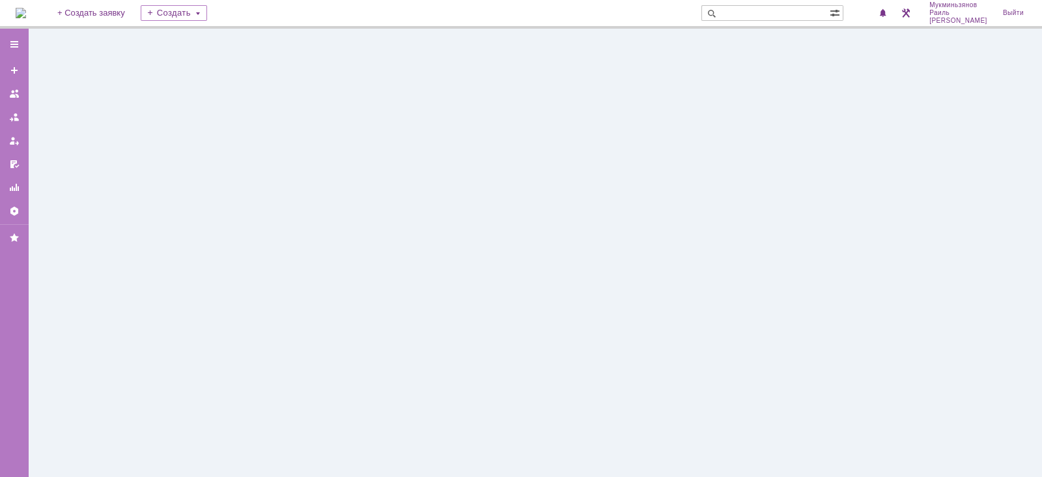
click at [25, 14] on img at bounding box center [21, 13] width 10 height 10
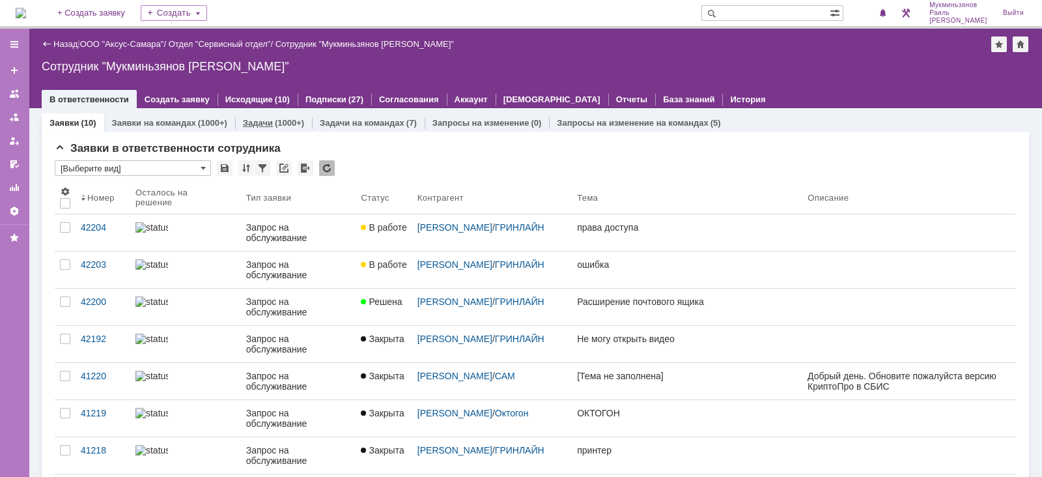
click at [263, 115] on div "Задачи (1000+)" at bounding box center [273, 122] width 77 height 19
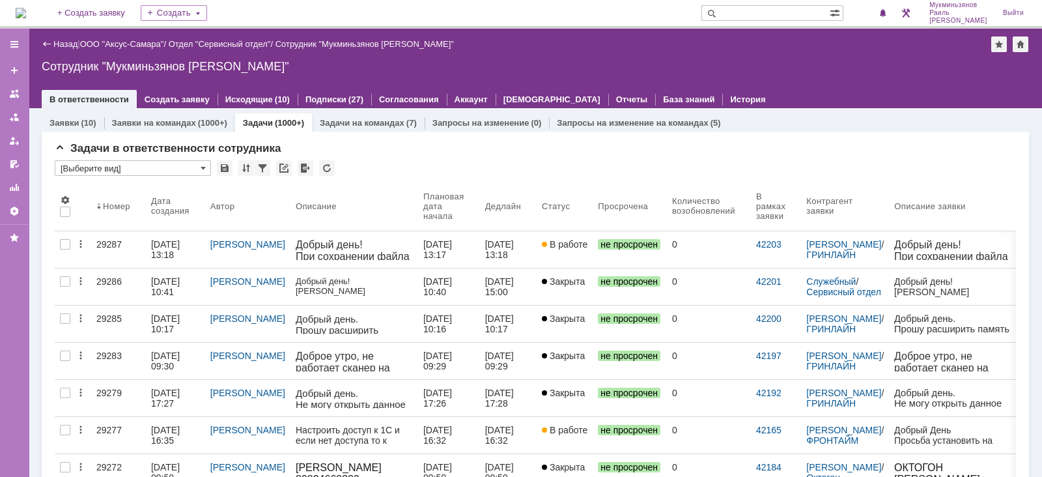
click at [26, 14] on img at bounding box center [21, 13] width 10 height 10
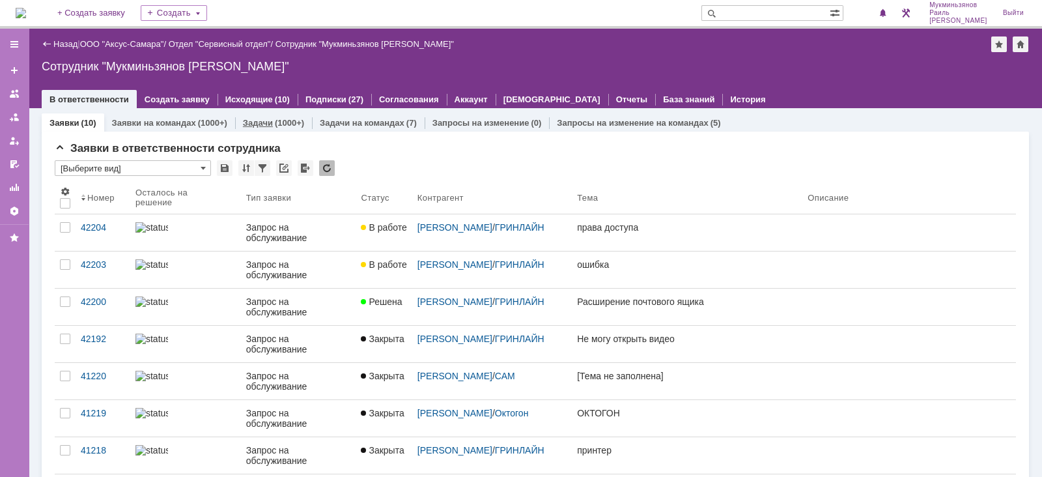
click at [261, 122] on link "Задачи" at bounding box center [258, 123] width 30 height 10
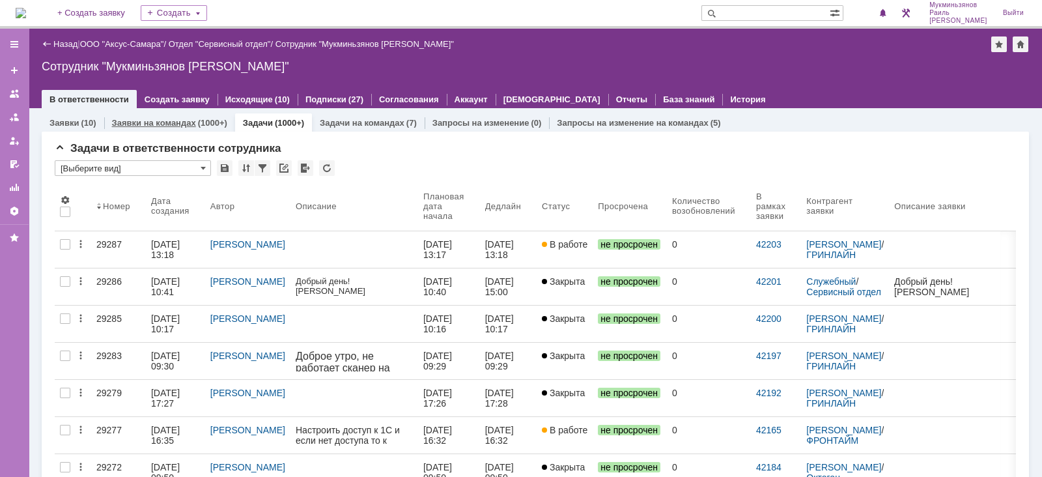
click at [160, 115] on div "Заявки на командах (1000+)" at bounding box center [169, 122] width 131 height 19
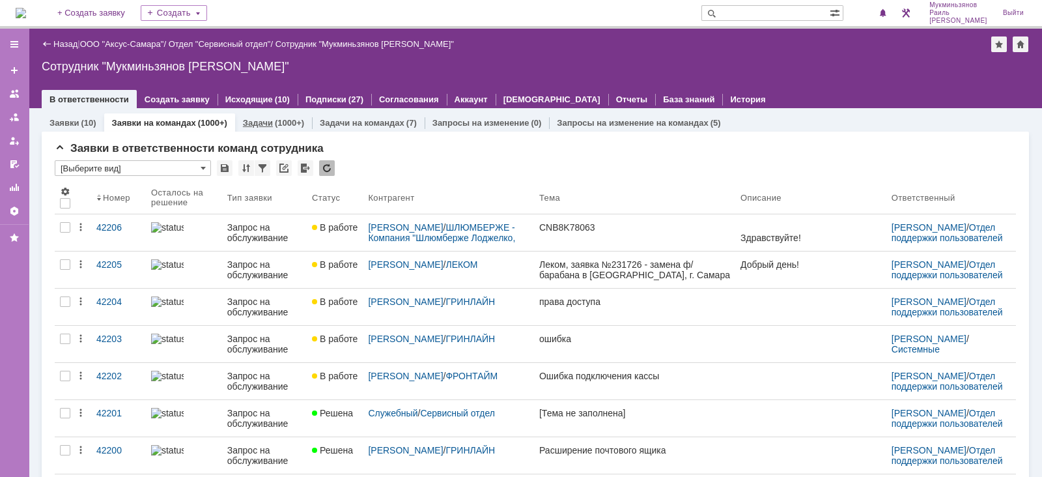
click at [261, 125] on link "Задачи" at bounding box center [258, 123] width 30 height 10
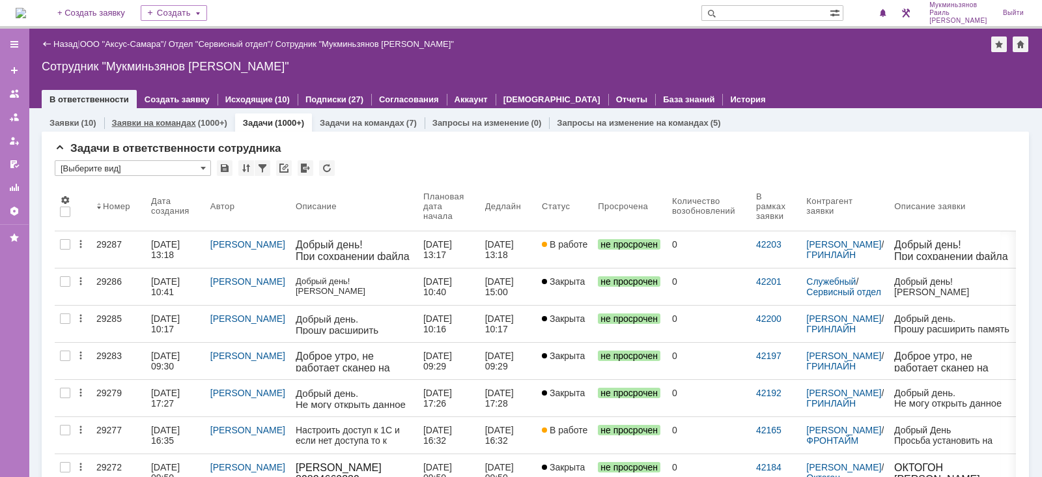
click at [199, 119] on div "(1000+)" at bounding box center [212, 123] width 29 height 10
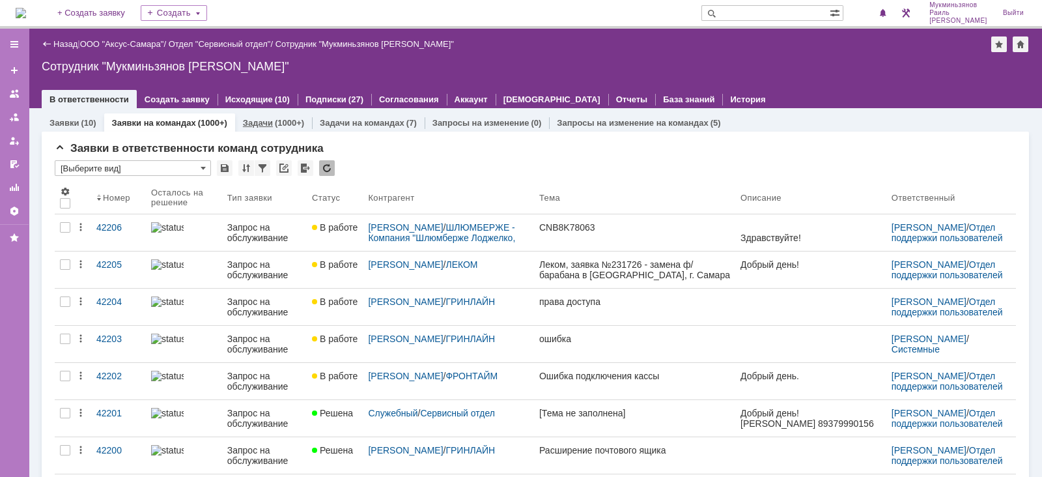
click at [251, 118] on link "Задачи" at bounding box center [258, 123] width 30 height 10
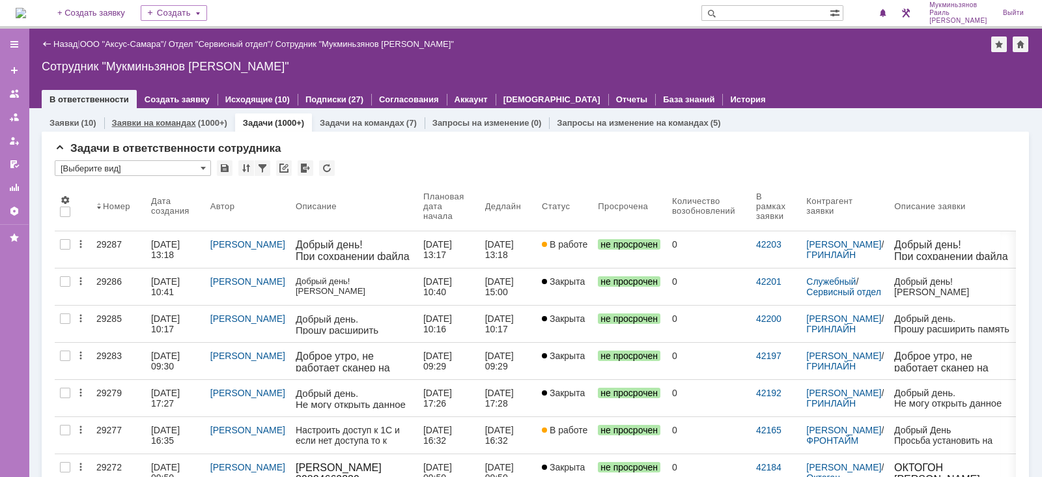
click at [162, 114] on div "Заявки на командах (1000+)" at bounding box center [169, 122] width 131 height 19
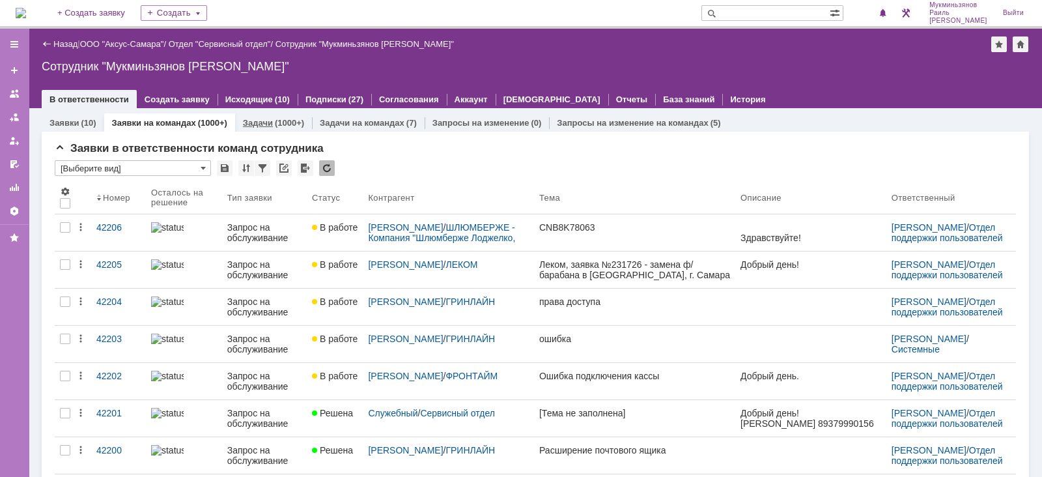
click at [264, 119] on link "Задачи" at bounding box center [258, 123] width 30 height 10
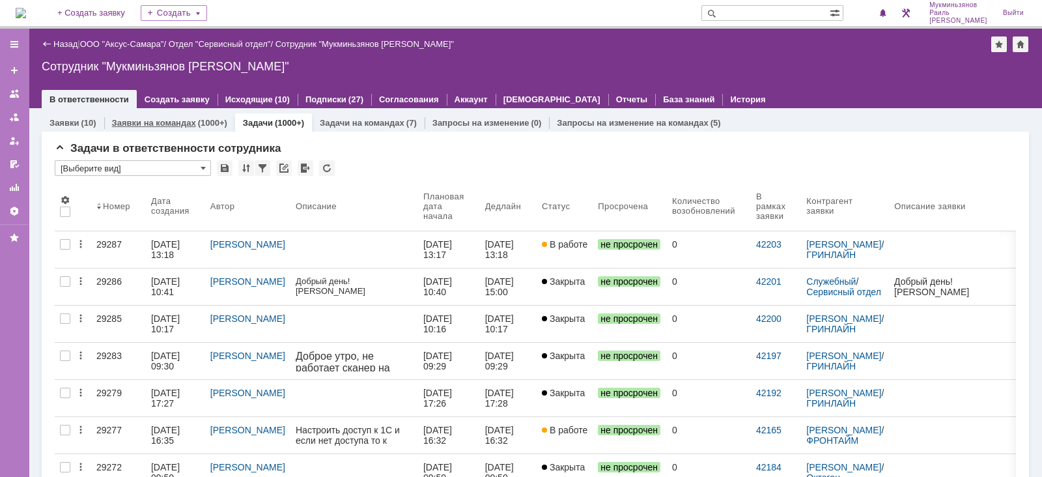
click at [162, 118] on link "Заявки на командах" at bounding box center [154, 123] width 84 height 10
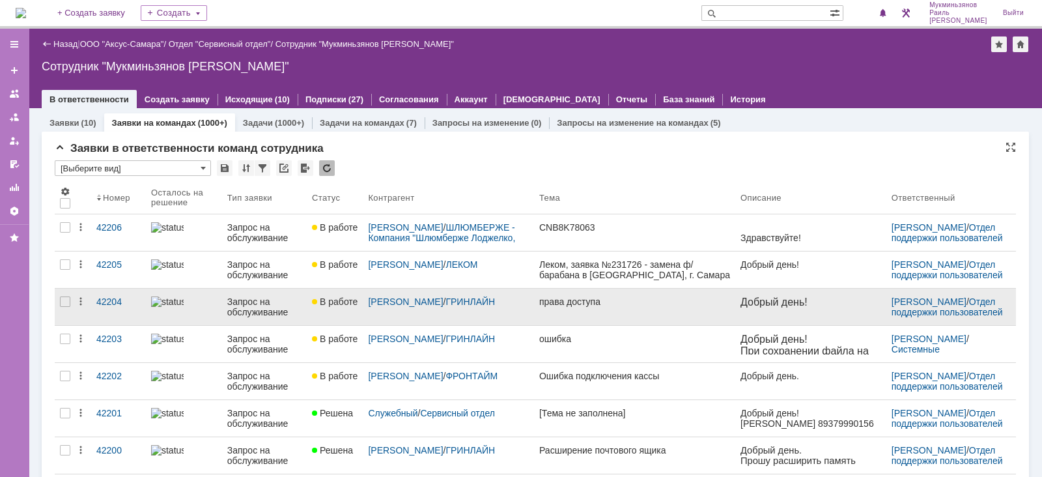
click at [557, 311] on link "права доступа" at bounding box center [634, 307] width 201 height 36
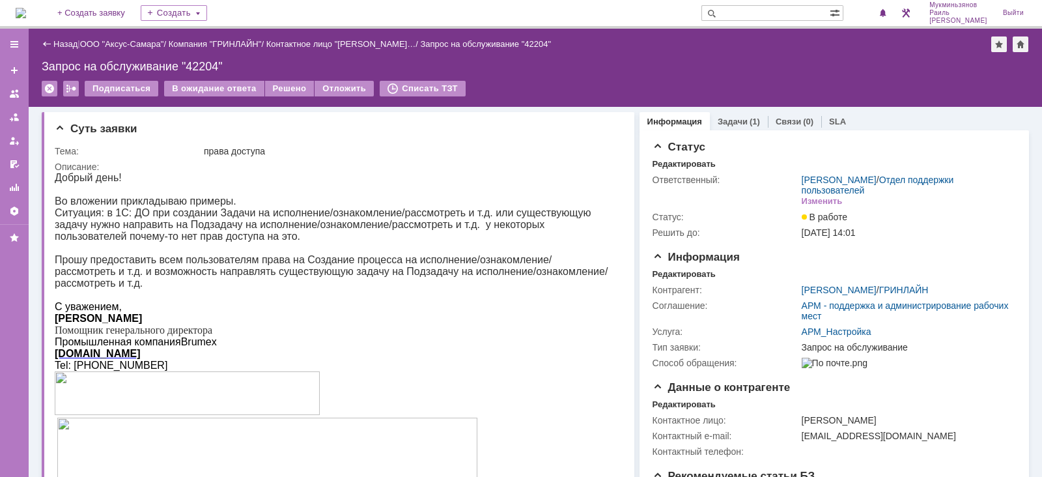
click at [737, 113] on div "Задачи (1)" at bounding box center [739, 121] width 58 height 19
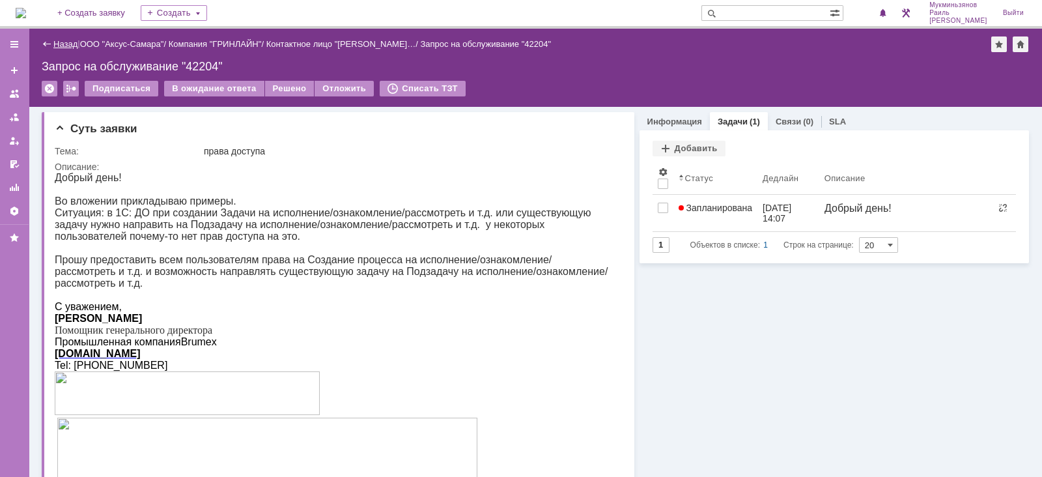
click at [55, 40] on link "Назад" at bounding box center [65, 44] width 24 height 10
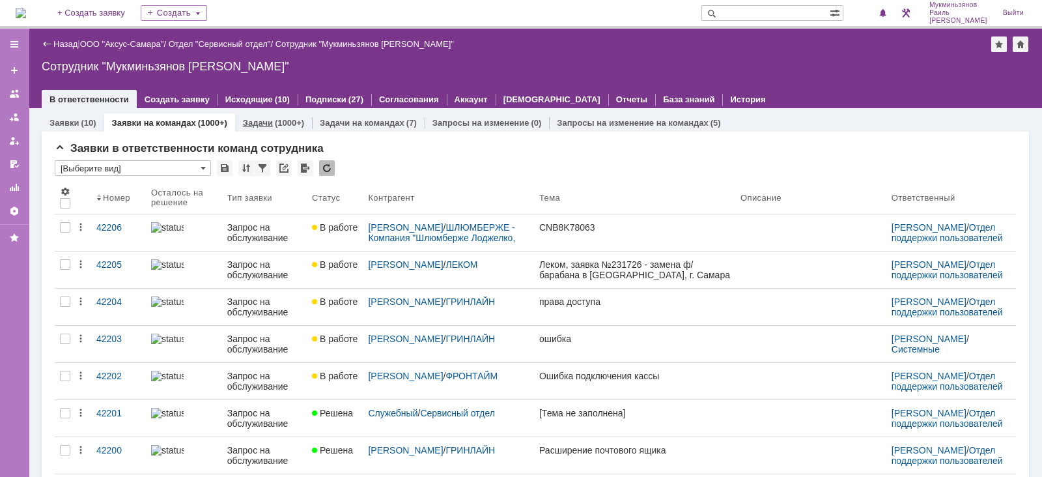
click at [275, 118] on div "(1000+)" at bounding box center [289, 123] width 29 height 10
